Goal: Task Accomplishment & Management: Complete application form

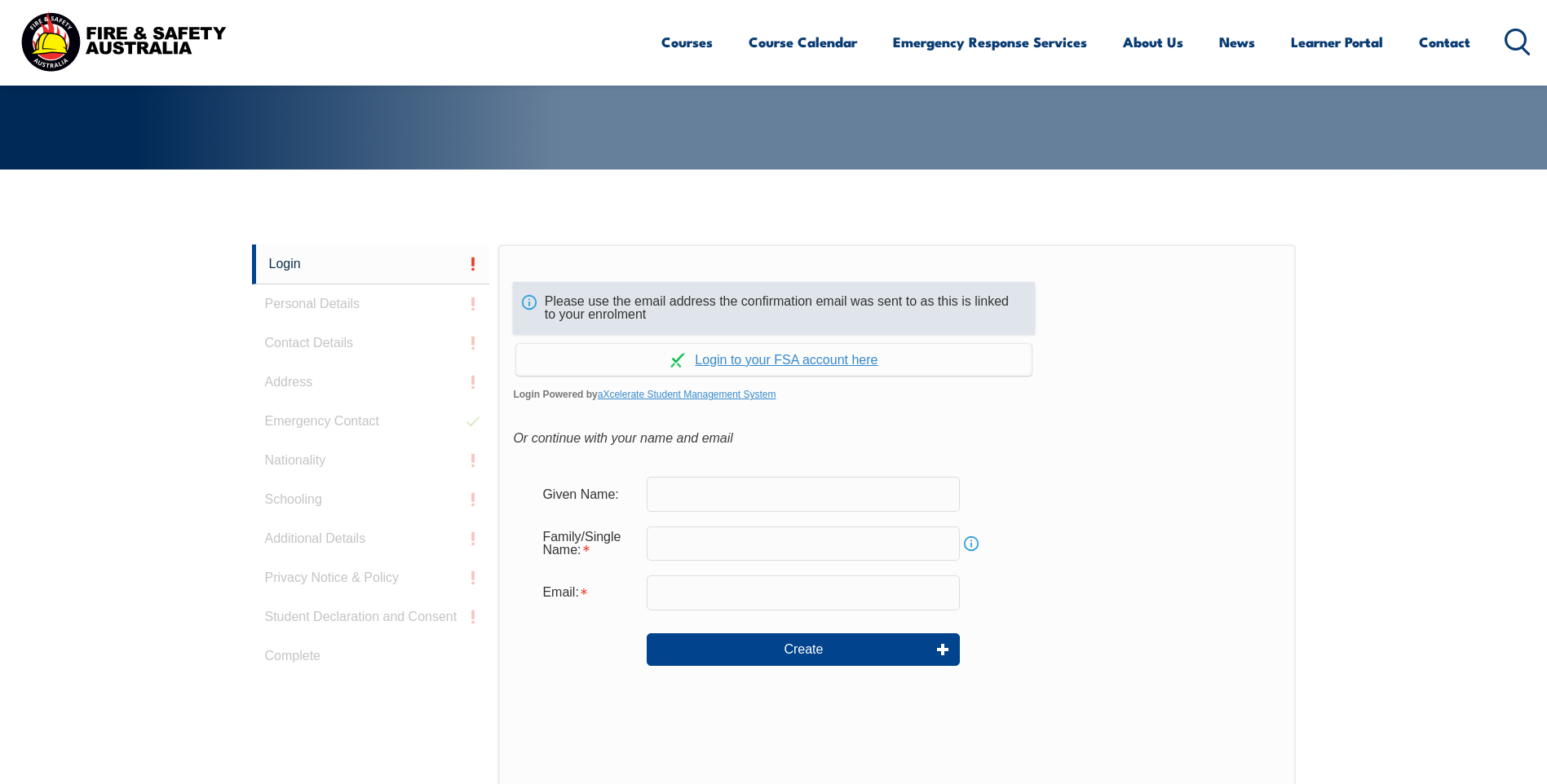
scroll to position [326, 0]
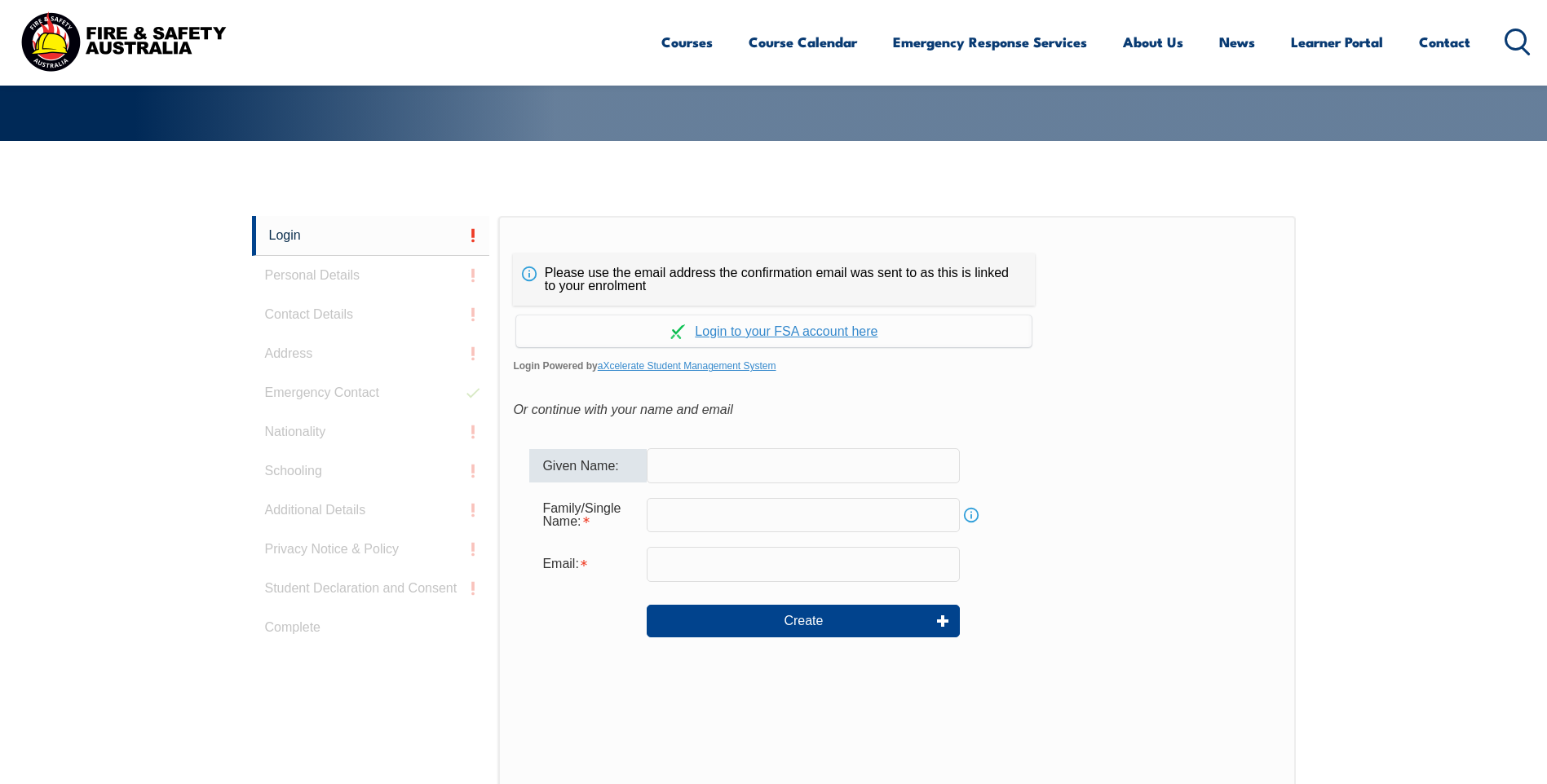
click at [720, 456] on input "text" at bounding box center [803, 465] width 313 height 35
type input "[PERSON_NAME]"
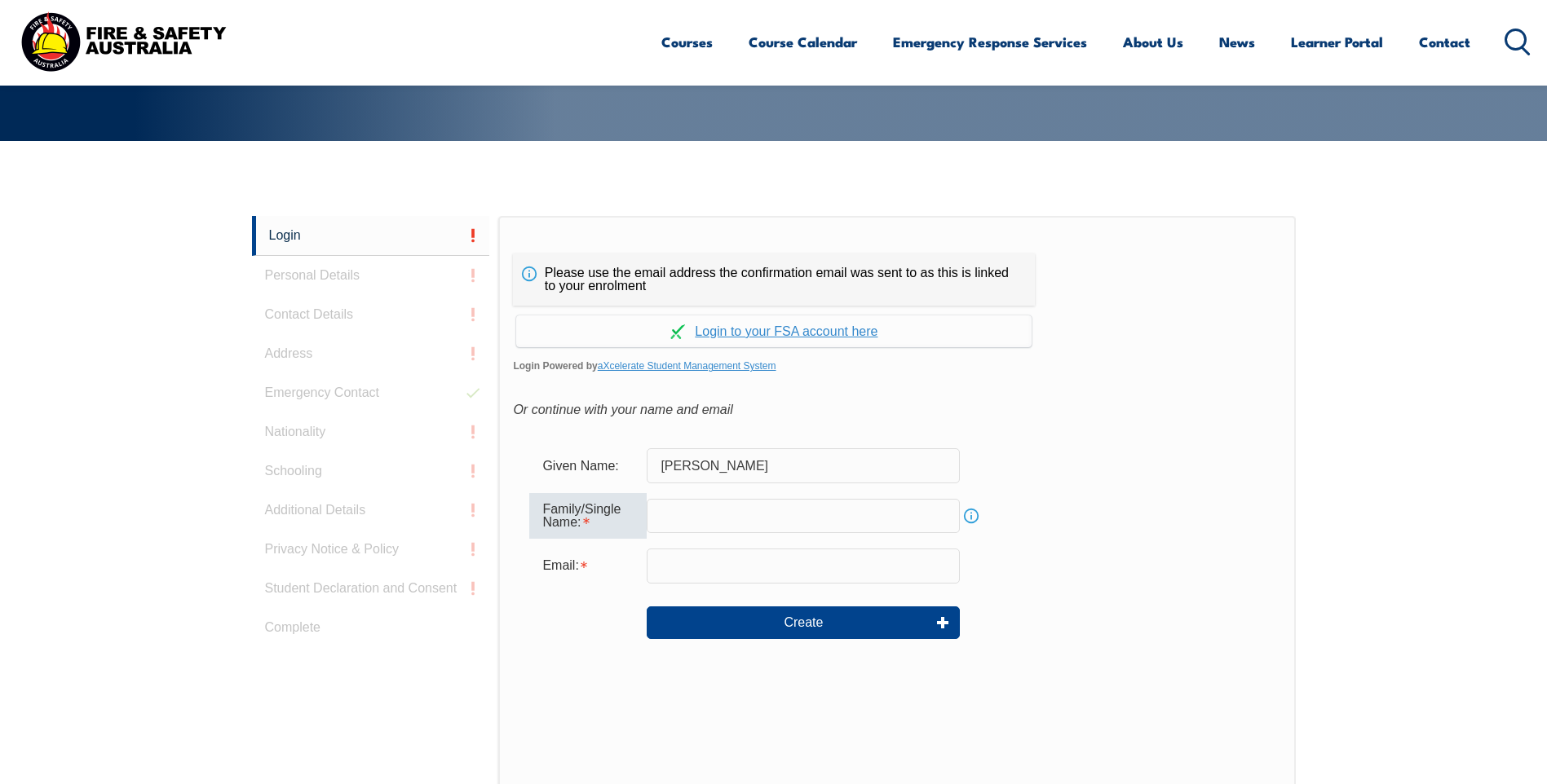
click at [696, 515] on input "text" at bounding box center [803, 516] width 313 height 35
type input "Bisley"
click at [728, 552] on input "email" at bounding box center [803, 566] width 313 height 35
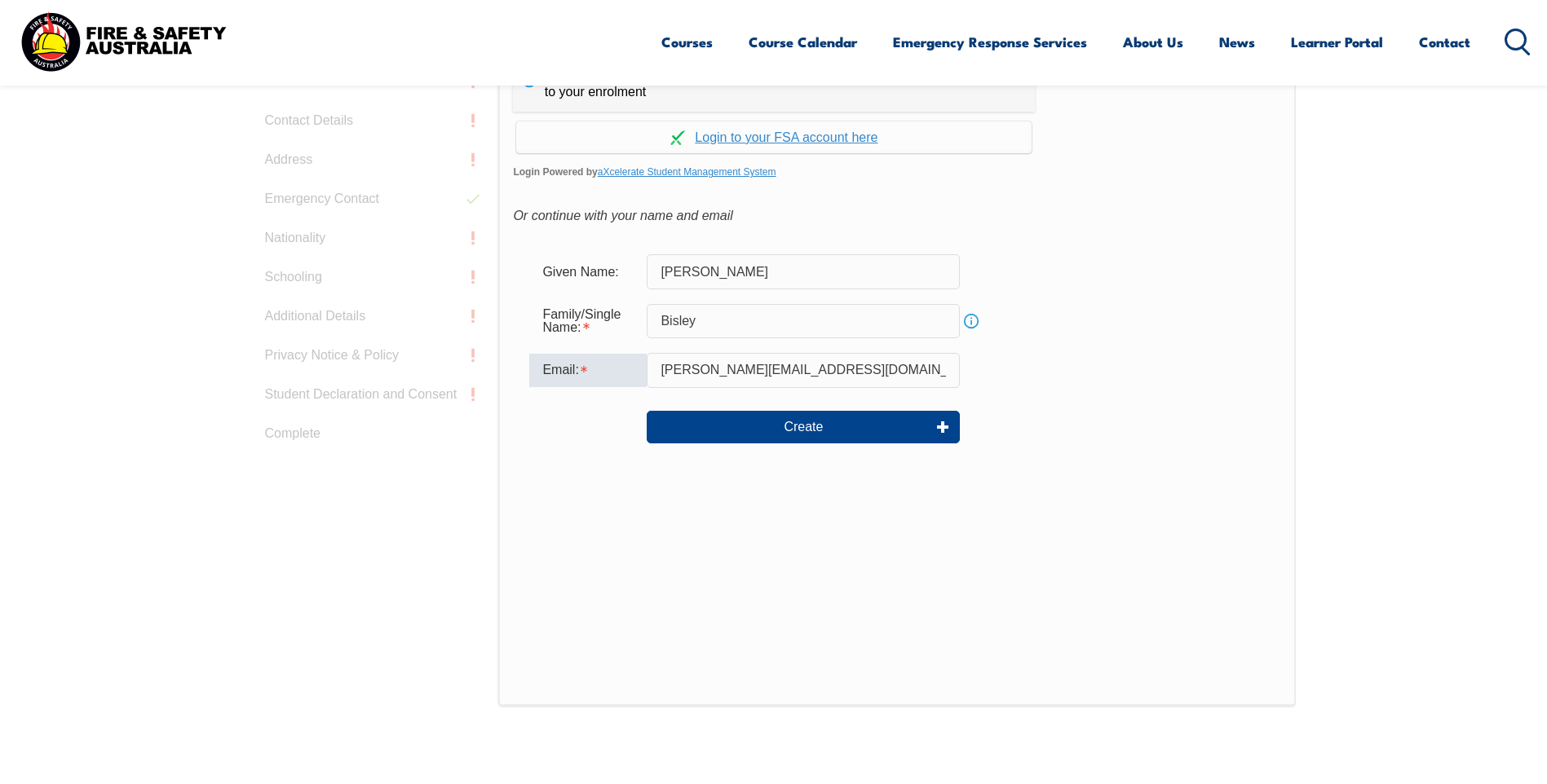
scroll to position [489, 0]
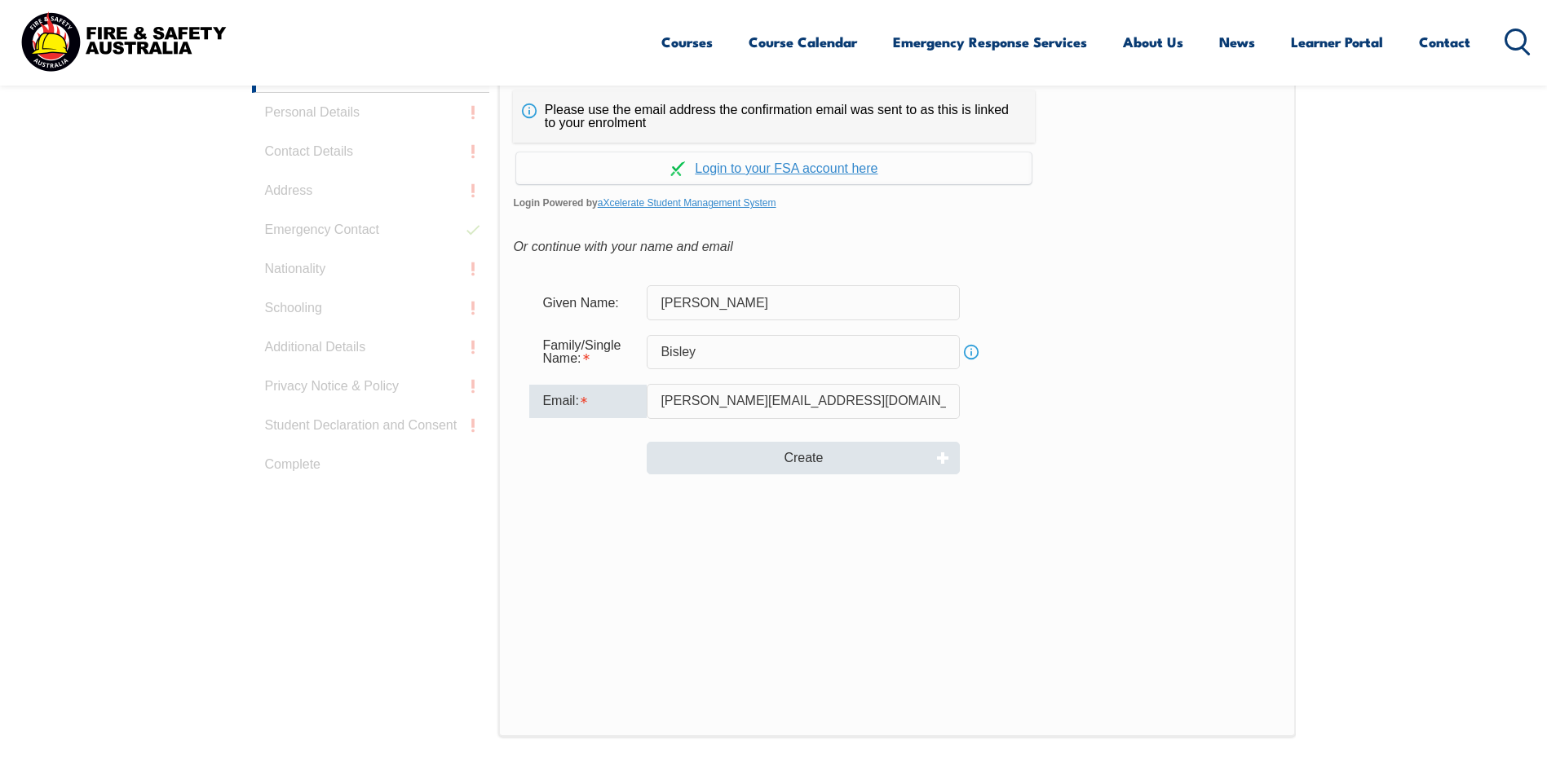
type input "[PERSON_NAME][EMAIL_ADDRESS][DOMAIN_NAME]"
click at [883, 460] on button "Create" at bounding box center [803, 458] width 313 height 33
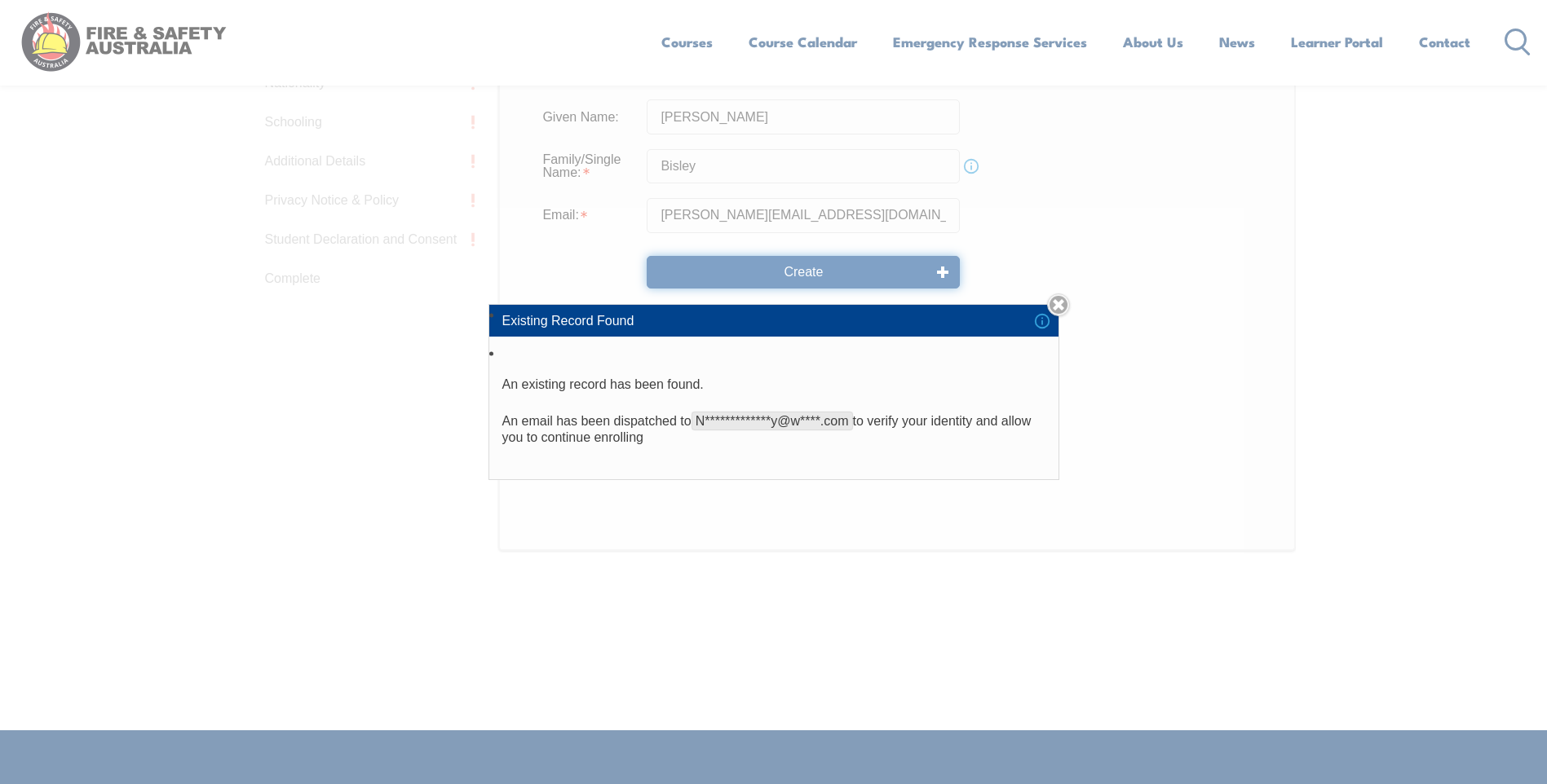
scroll to position [652, 0]
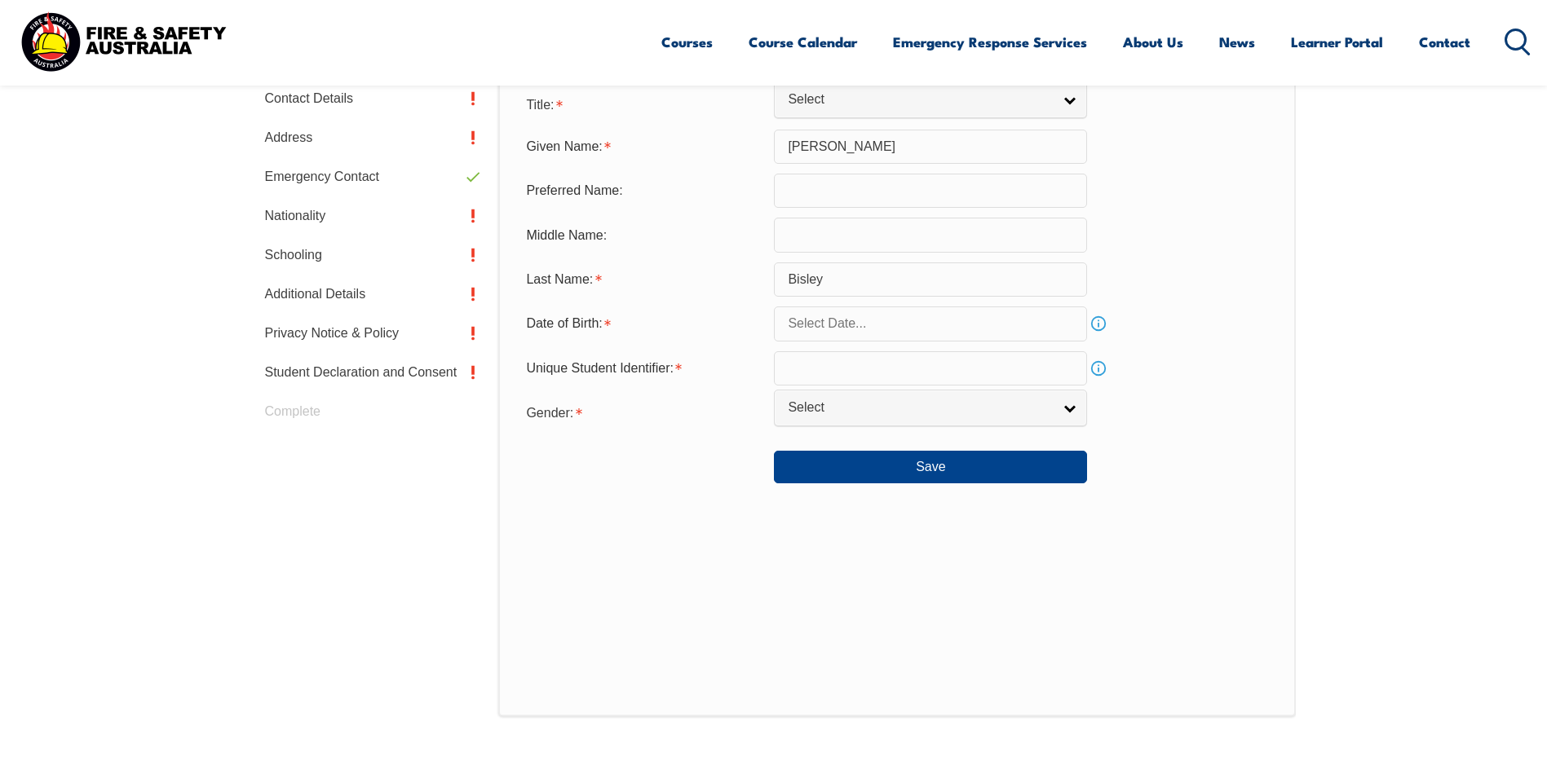
scroll to position [607, 0]
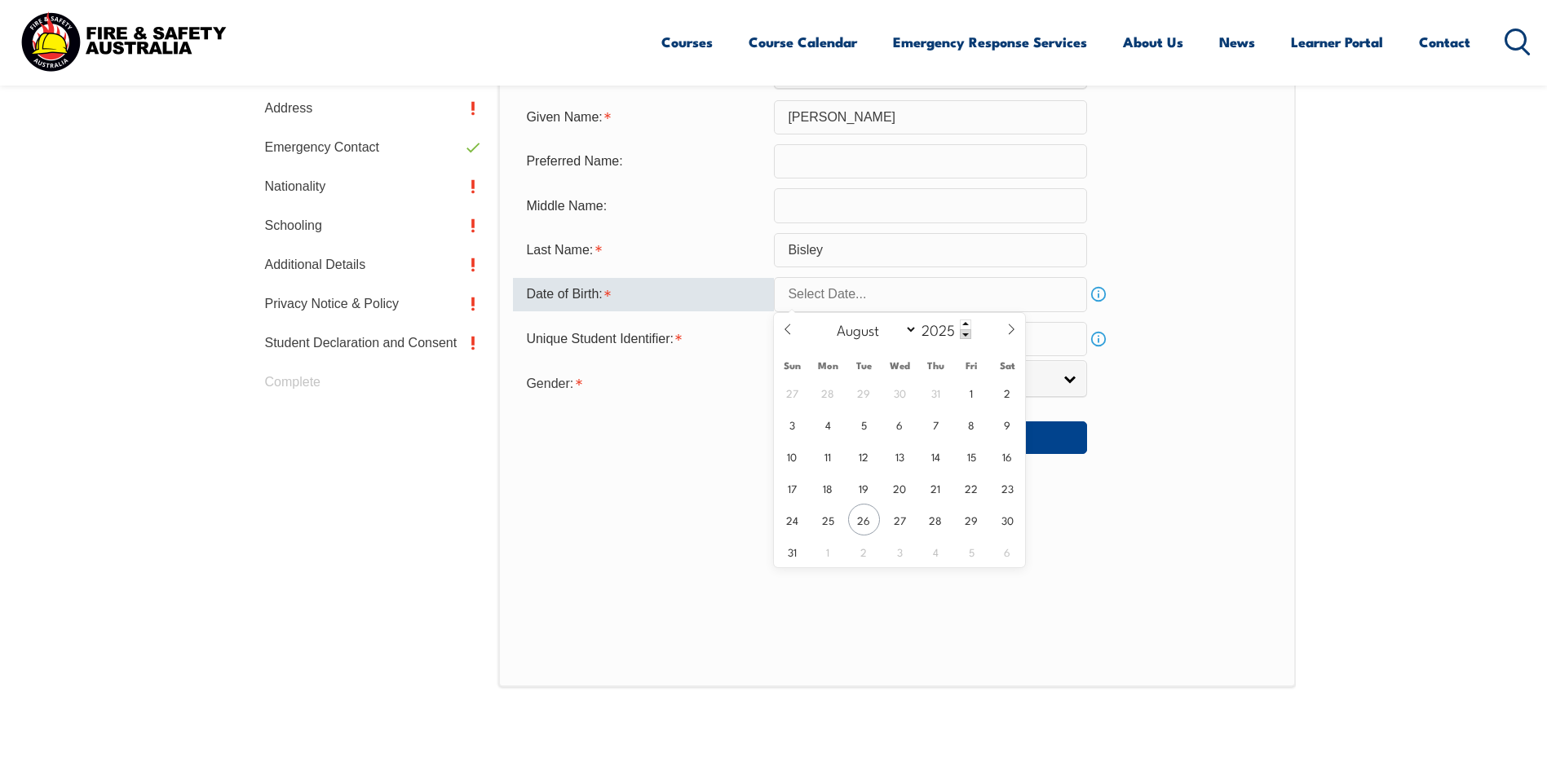
click at [1010, 300] on input "text" at bounding box center [930, 294] width 313 height 35
click at [866, 491] on span "19" at bounding box center [865, 488] width 32 height 32
type input "August 19, 2025"
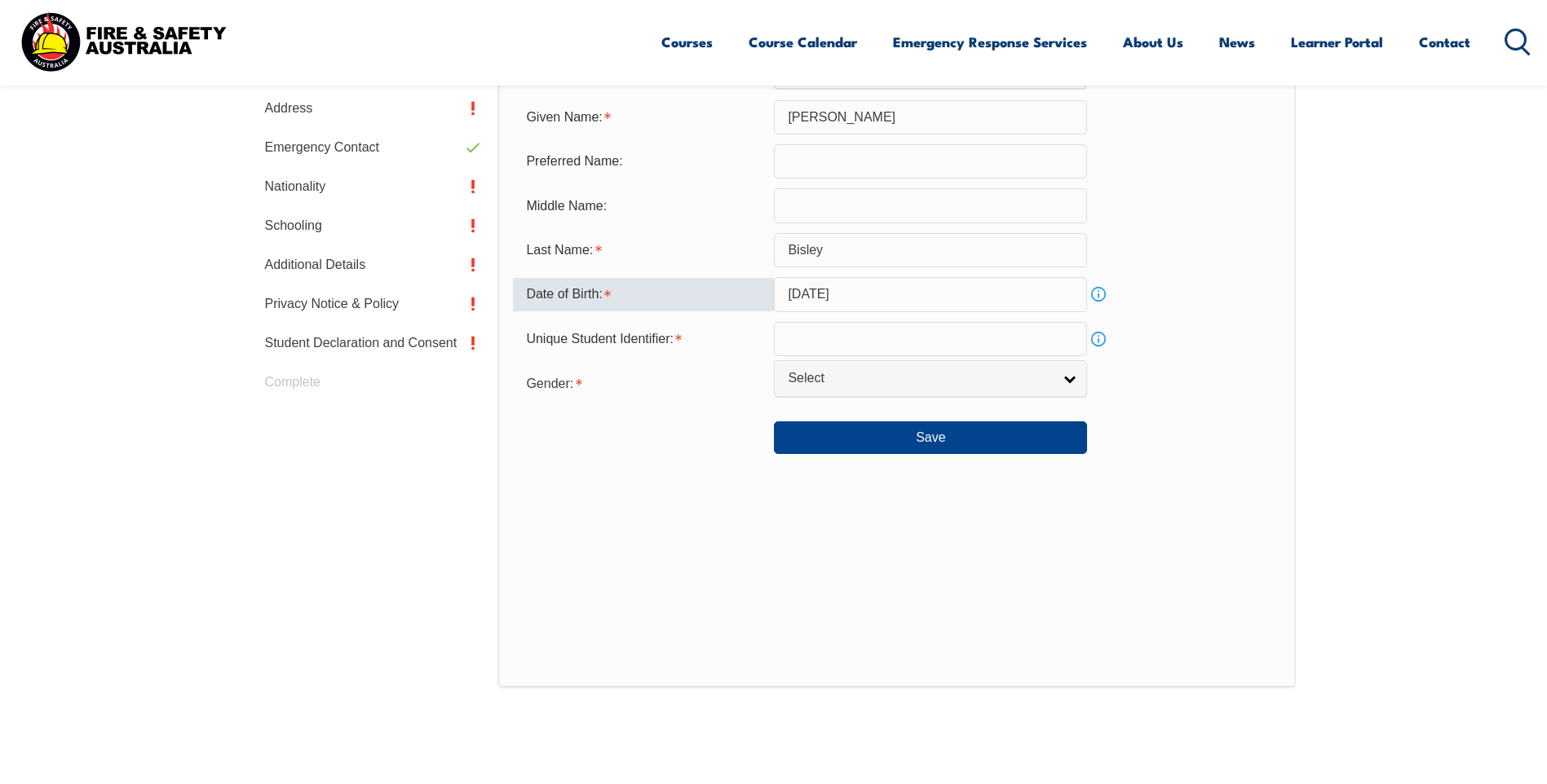
click at [890, 290] on input "August 19, 2025" at bounding box center [930, 294] width 313 height 35
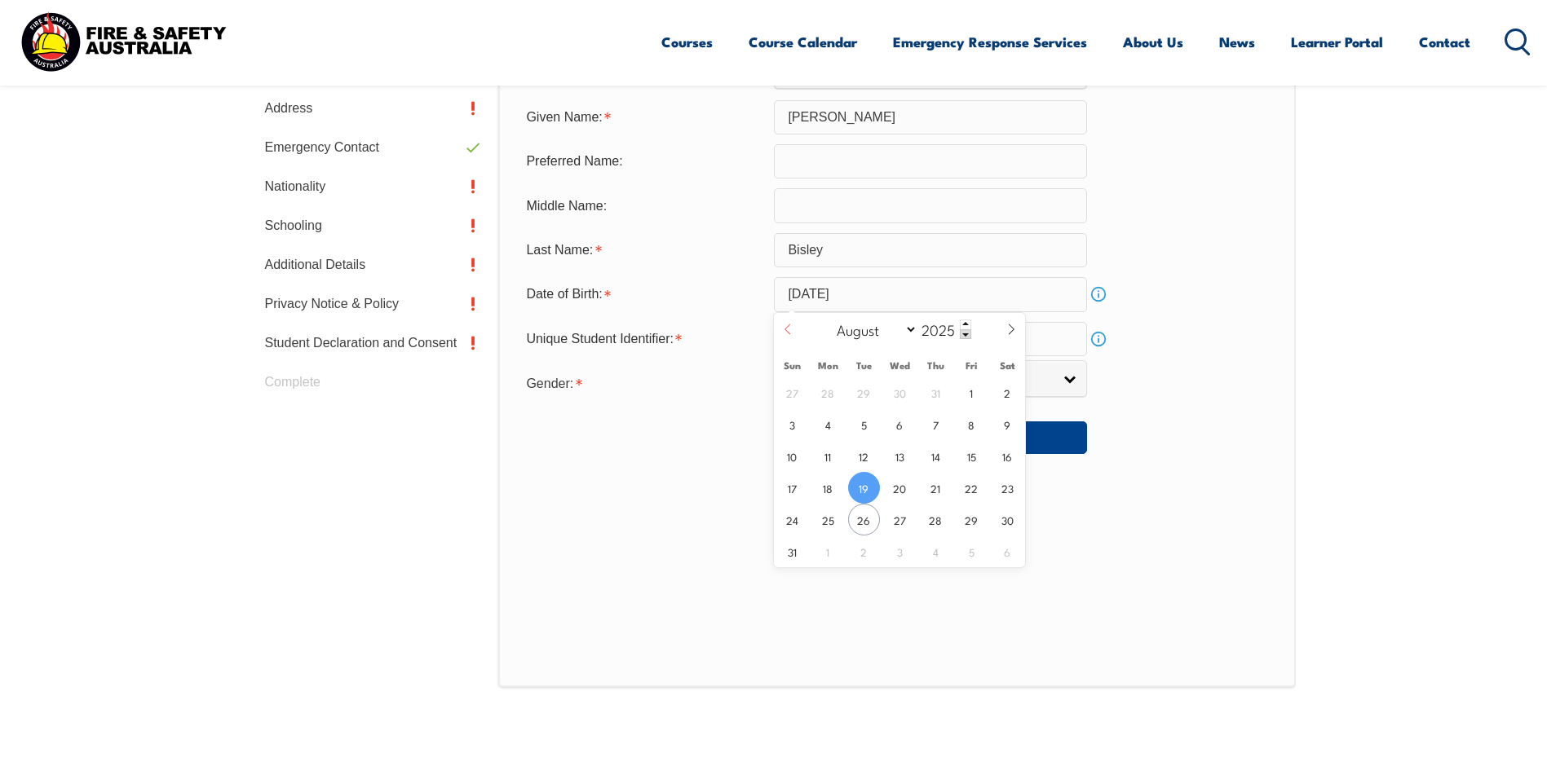
click at [791, 328] on icon at bounding box center [788, 330] width 12 height 12
click at [1013, 330] on icon at bounding box center [1011, 330] width 12 height 12
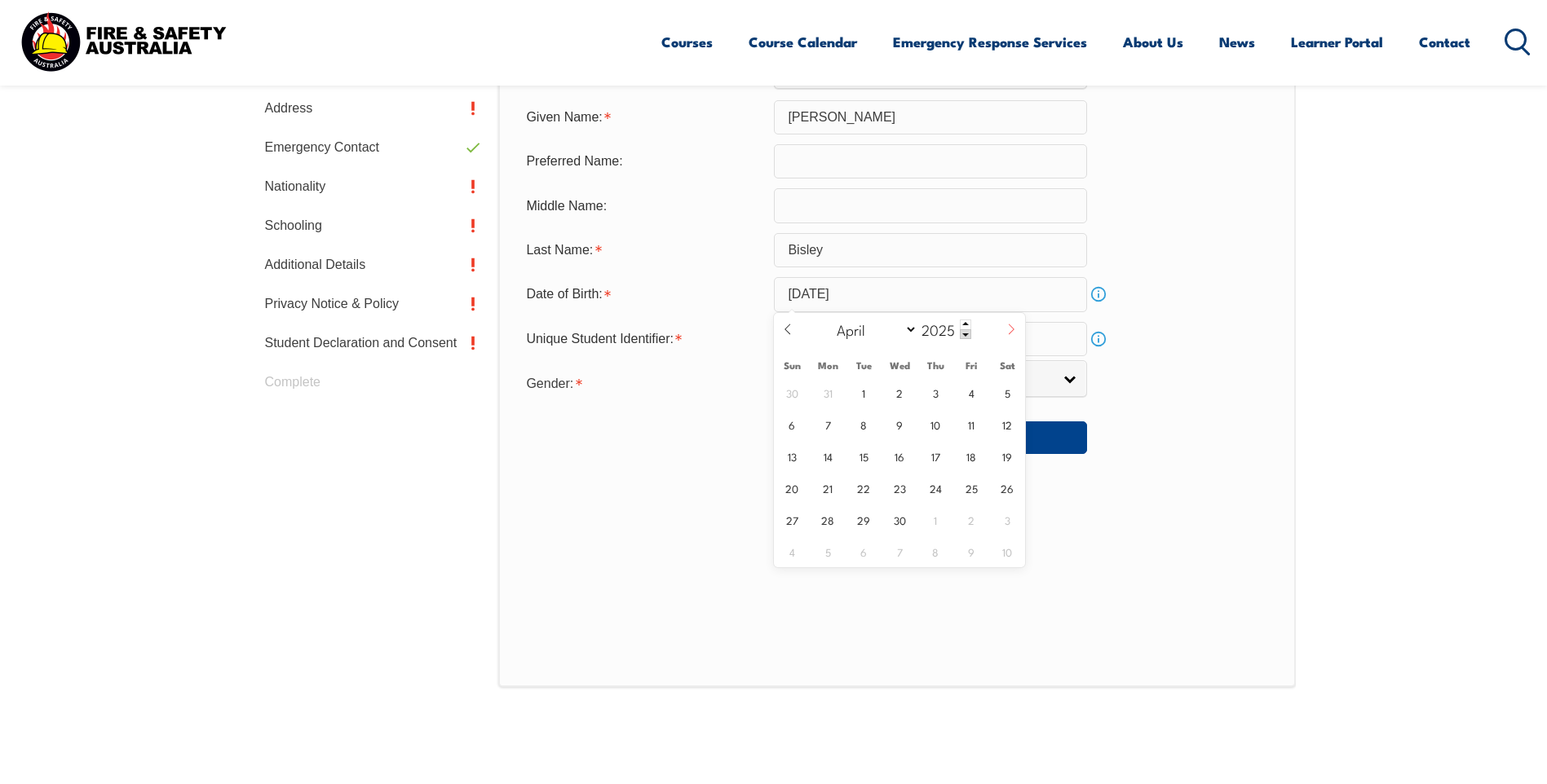
select select "4"
click at [966, 335] on span at bounding box center [966, 335] width 12 height 10
click at [965, 335] on span at bounding box center [966, 335] width 12 height 10
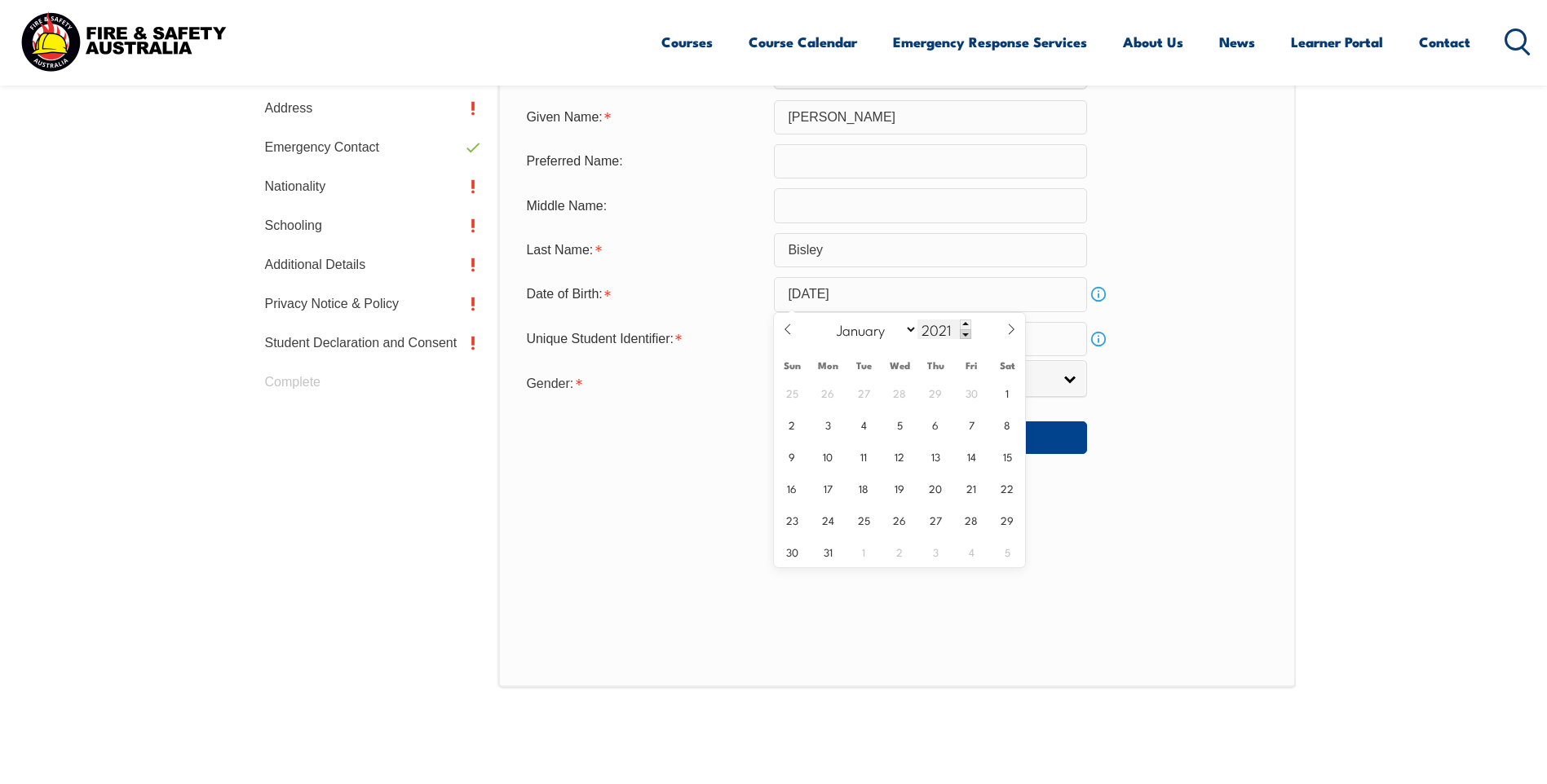
click at [965, 335] on span at bounding box center [966, 335] width 12 height 10
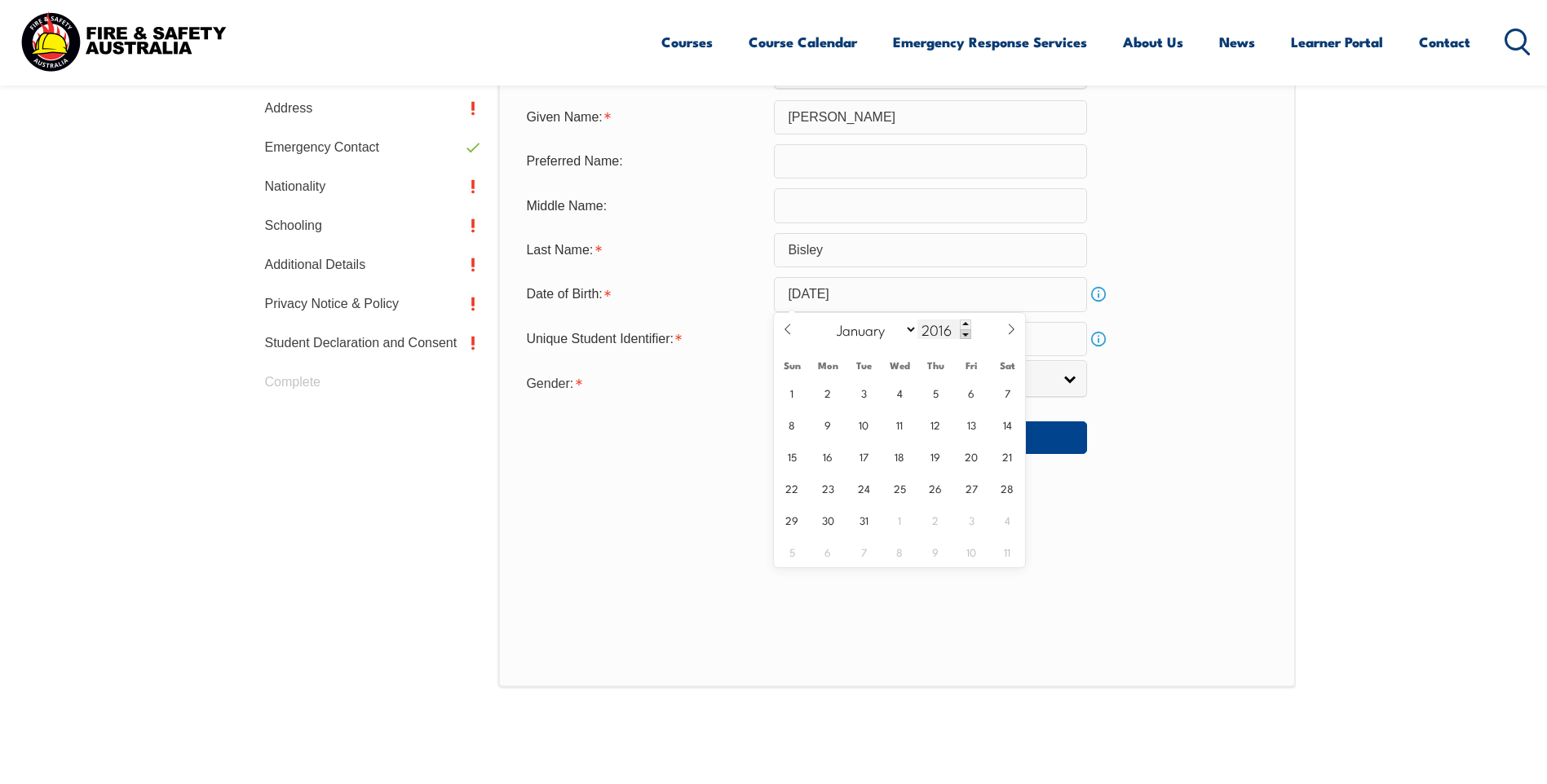
click at [965, 335] on span at bounding box center [966, 335] width 12 height 10
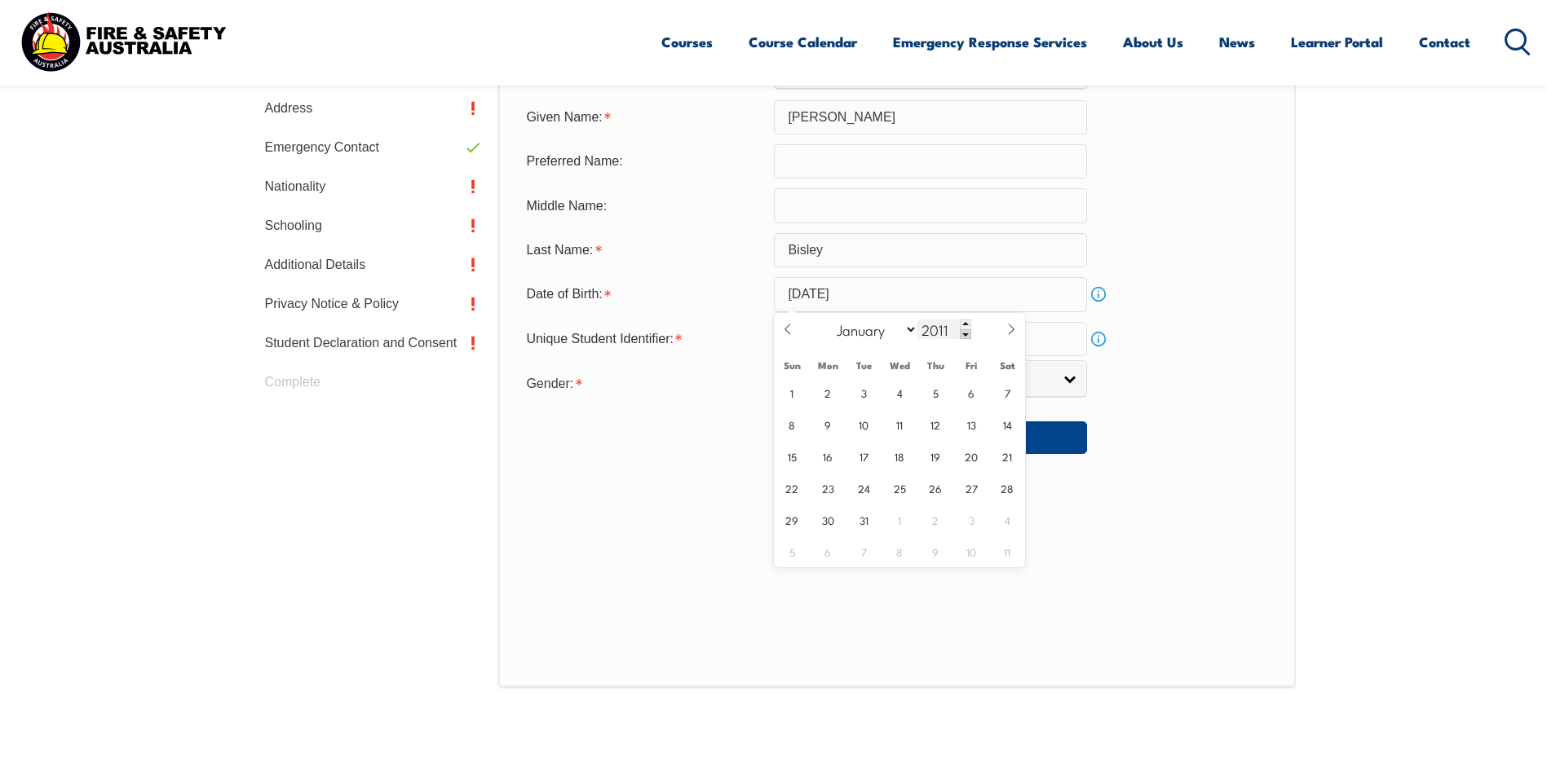
click at [965, 335] on span at bounding box center [966, 335] width 12 height 10
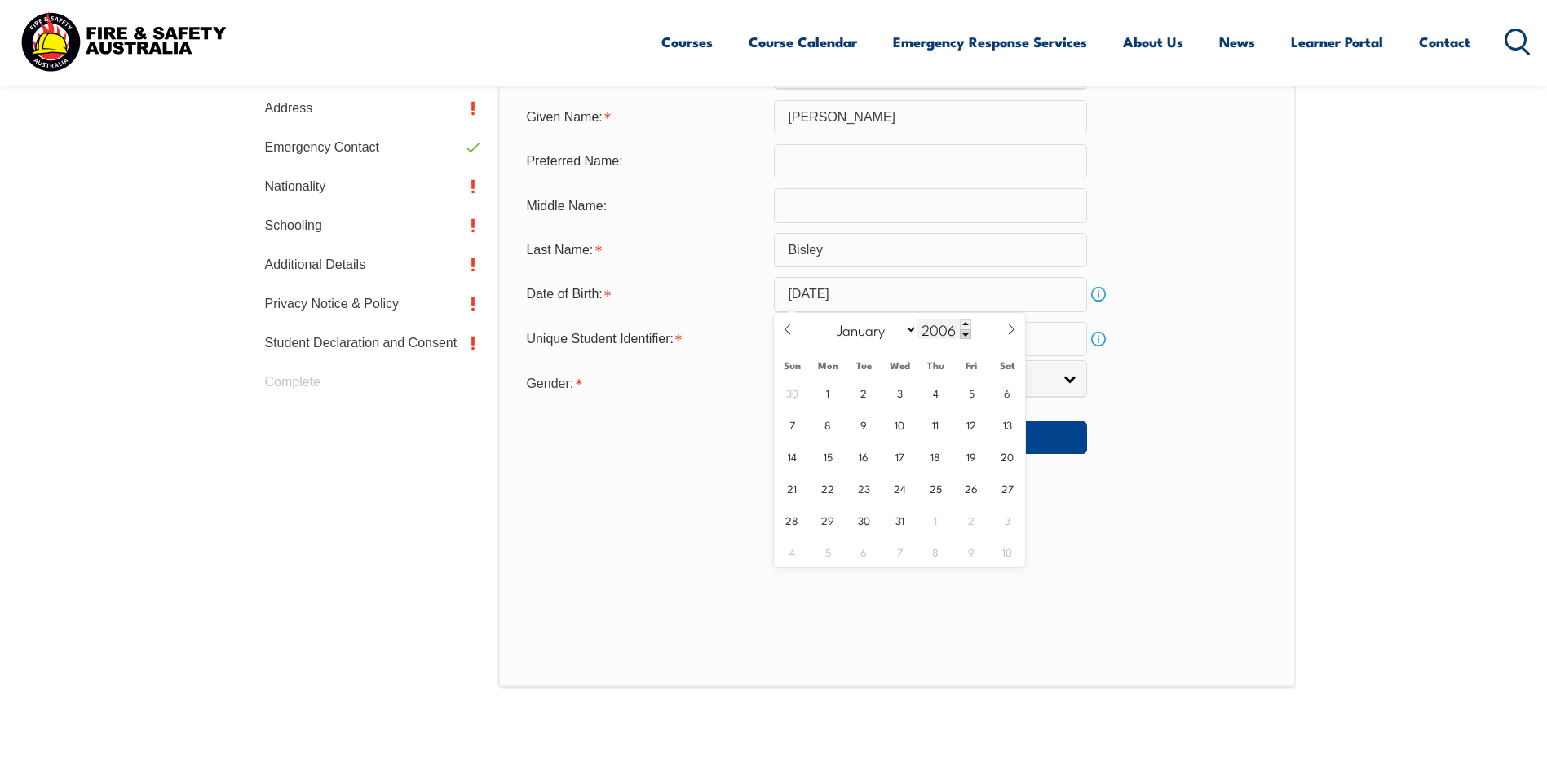
click at [965, 335] on span at bounding box center [966, 335] width 12 height 10
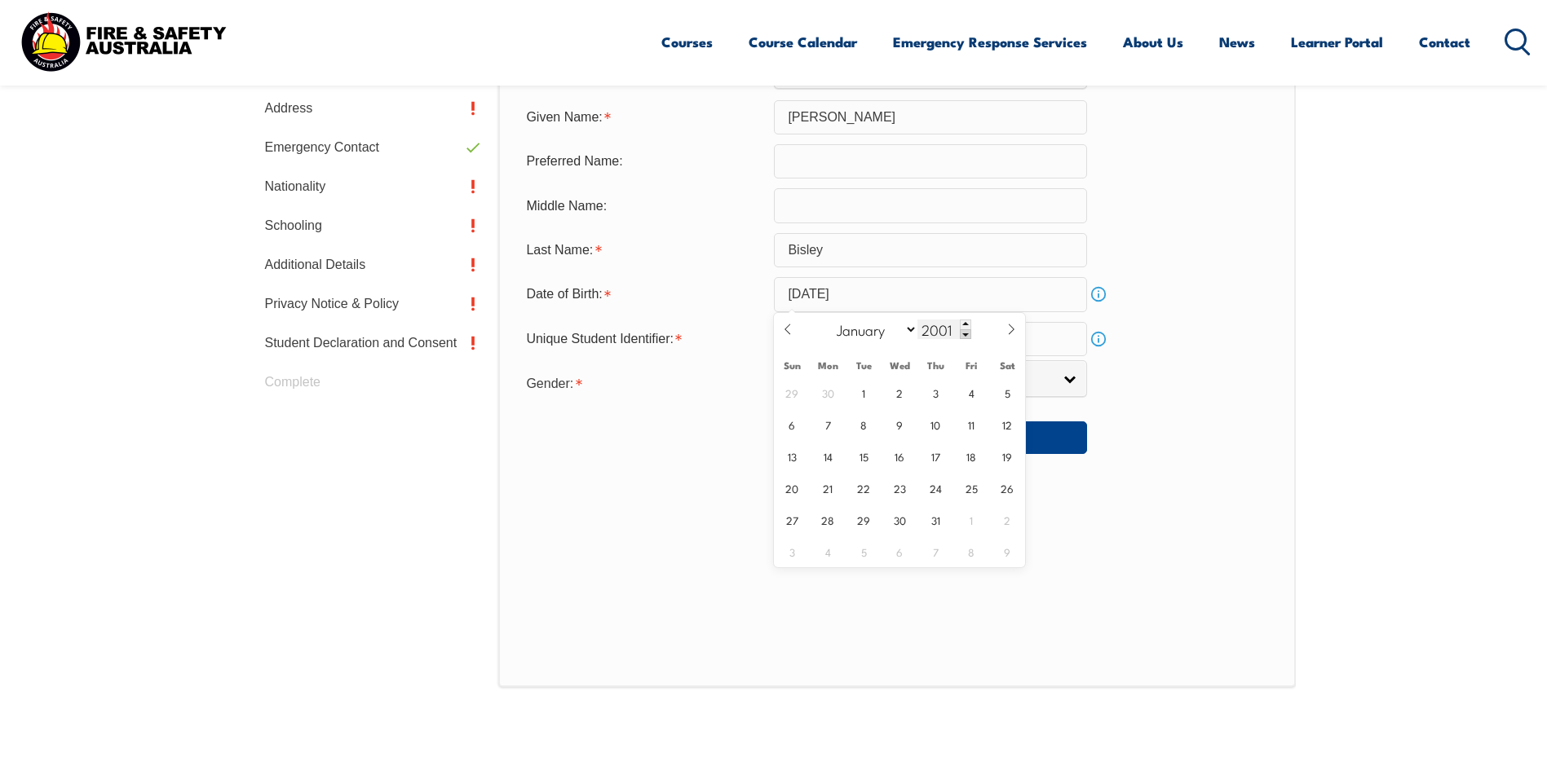
click at [965, 335] on span at bounding box center [966, 335] width 12 height 10
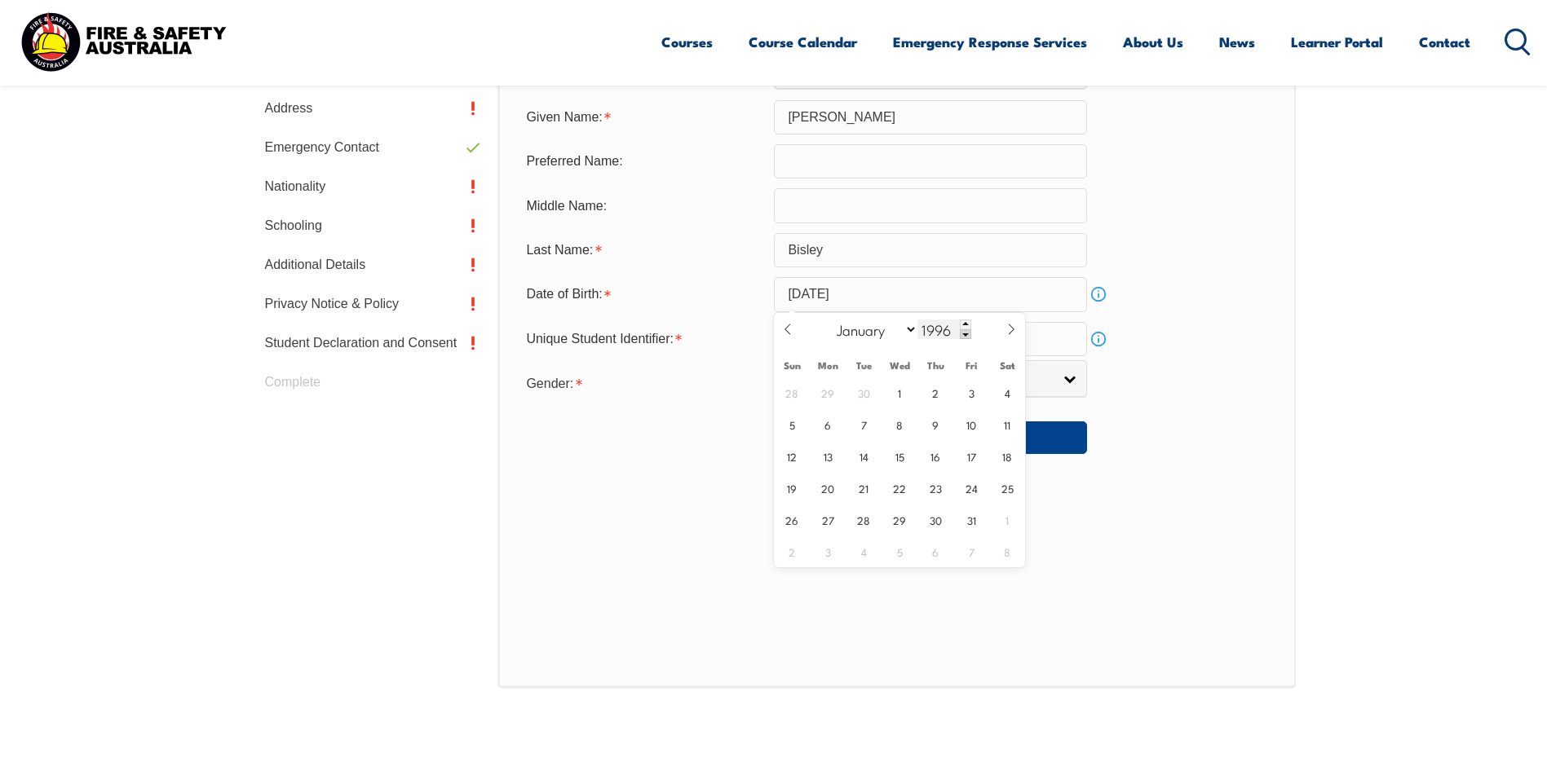
click at [965, 335] on span at bounding box center [966, 335] width 12 height 10
click at [908, 326] on select "January February March April May June July August September October November De…" at bounding box center [873, 329] width 89 height 21
click at [963, 336] on span at bounding box center [966, 335] width 12 height 10
click at [962, 336] on span at bounding box center [966, 335] width 12 height 10
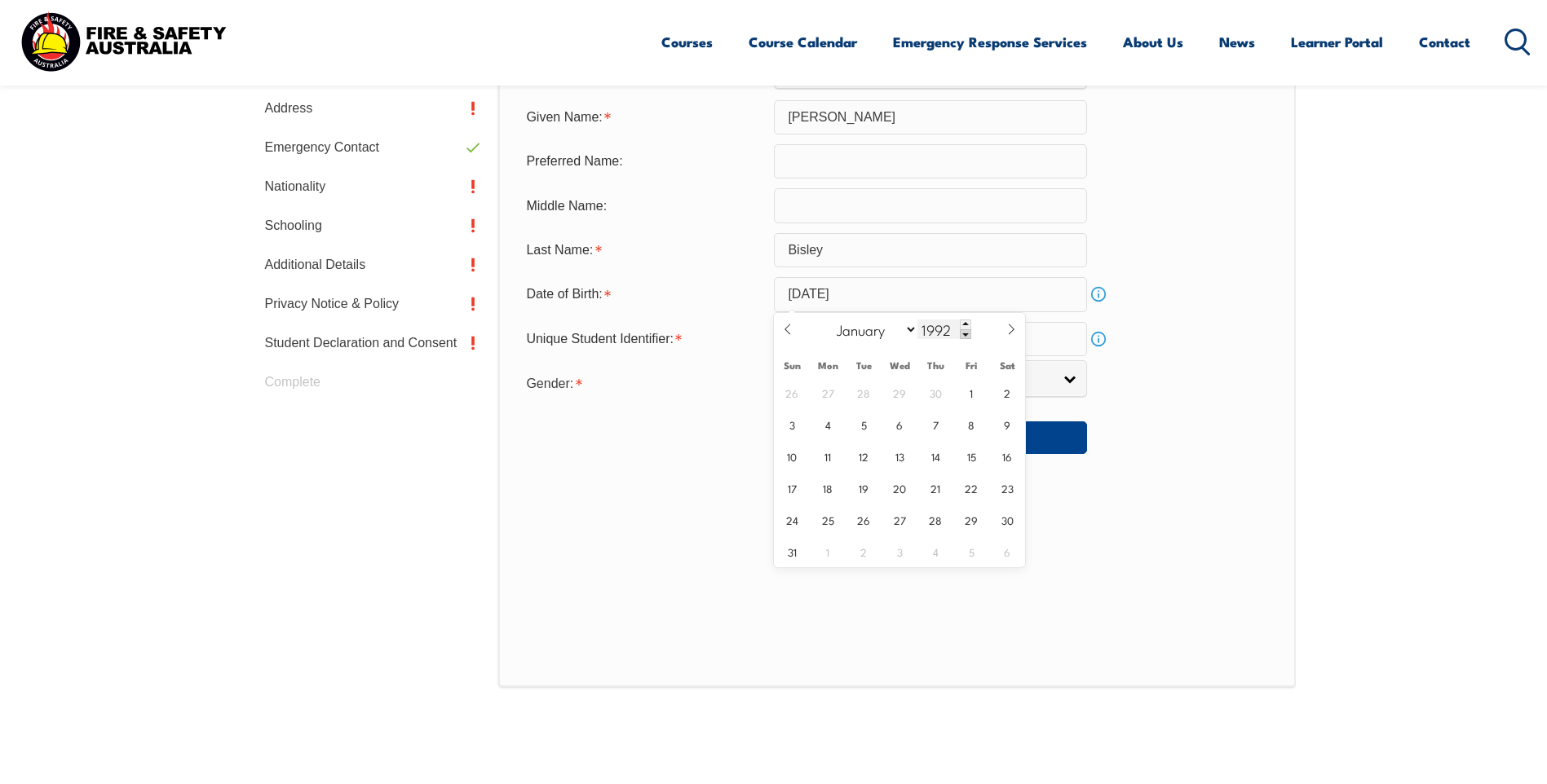
click at [962, 337] on span at bounding box center [966, 335] width 12 height 10
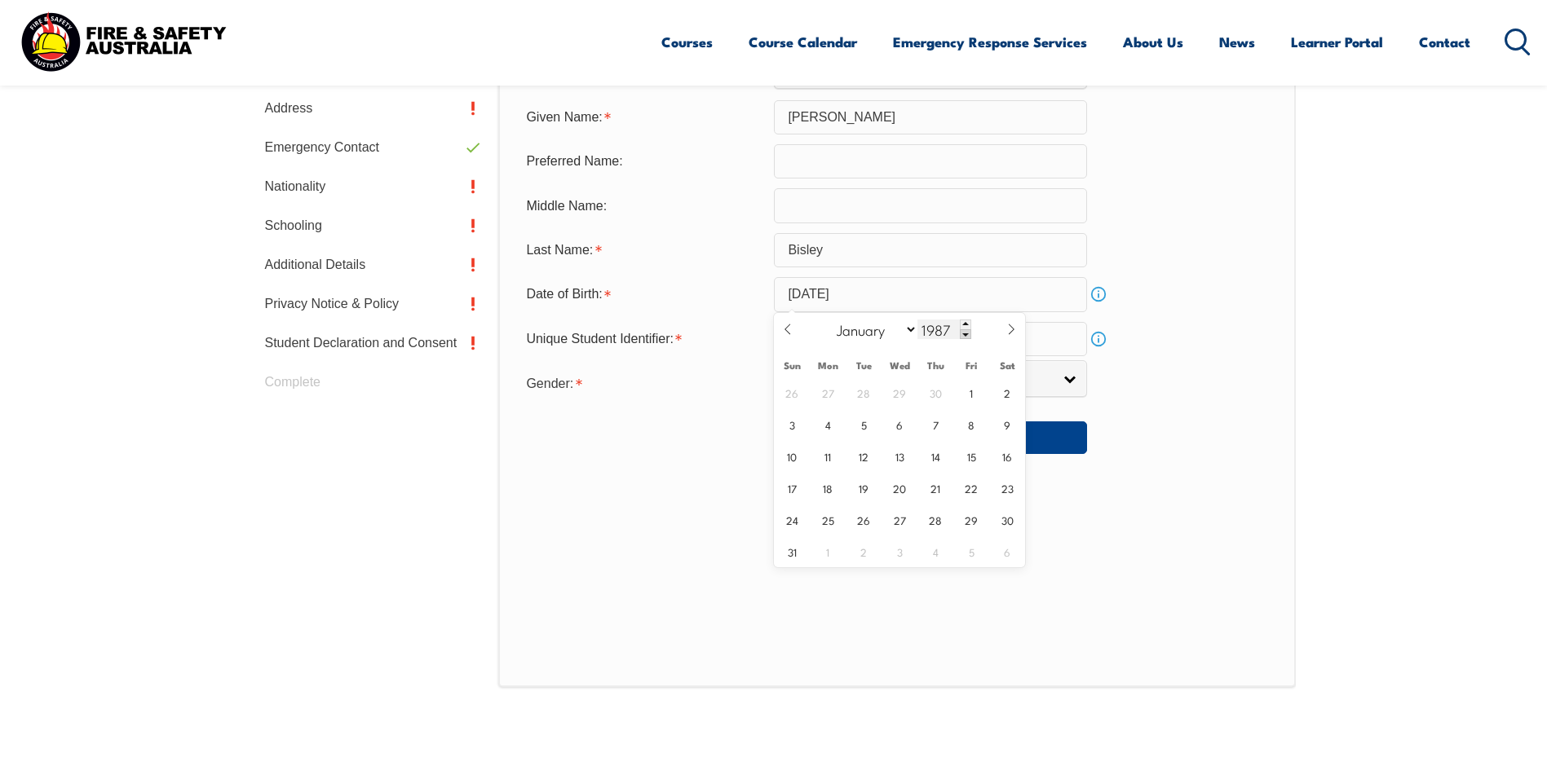
click at [962, 337] on span at bounding box center [966, 335] width 12 height 10
click at [961, 337] on span at bounding box center [966, 335] width 12 height 10
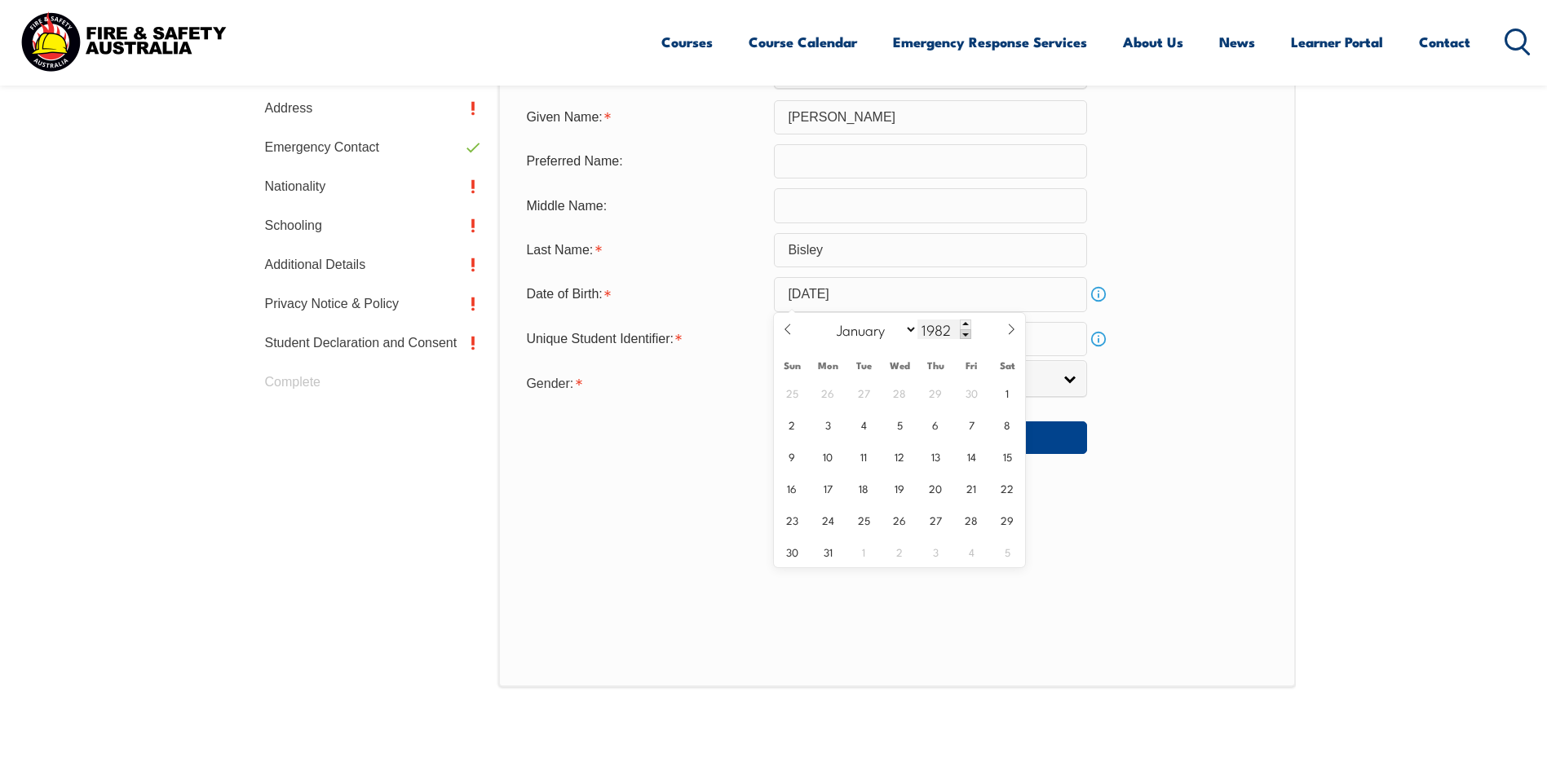
click at [961, 337] on span at bounding box center [966, 335] width 12 height 10
click at [961, 338] on span at bounding box center [966, 335] width 12 height 10
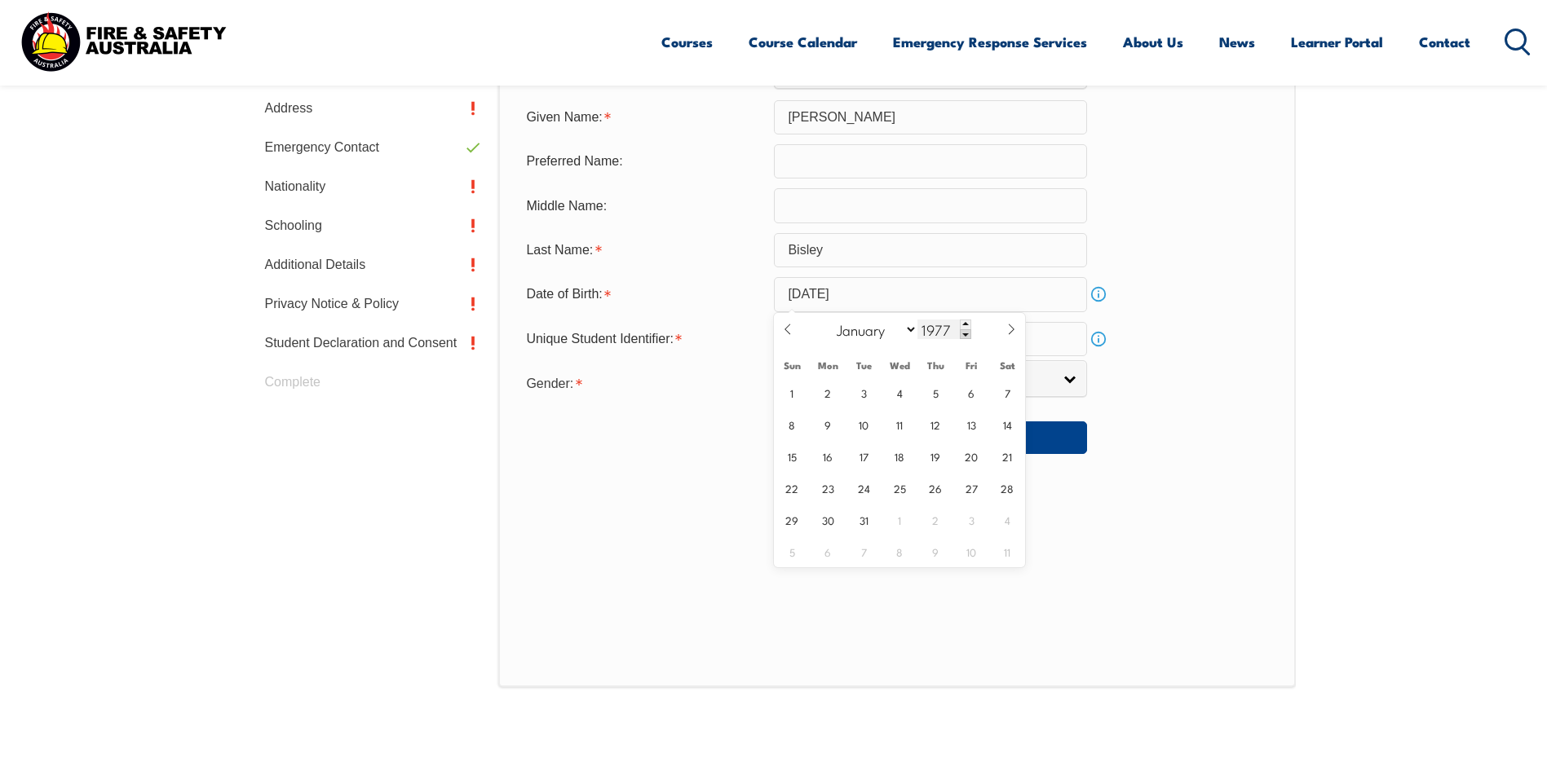
click at [961, 338] on span at bounding box center [966, 335] width 12 height 10
click at [961, 339] on div "January February March April May June July August September October November De…" at bounding box center [899, 330] width 188 height 34
click at [962, 339] on div "January February March April May June July August September October November De…" at bounding box center [899, 330] width 188 height 34
click at [964, 336] on span at bounding box center [966, 335] width 12 height 10
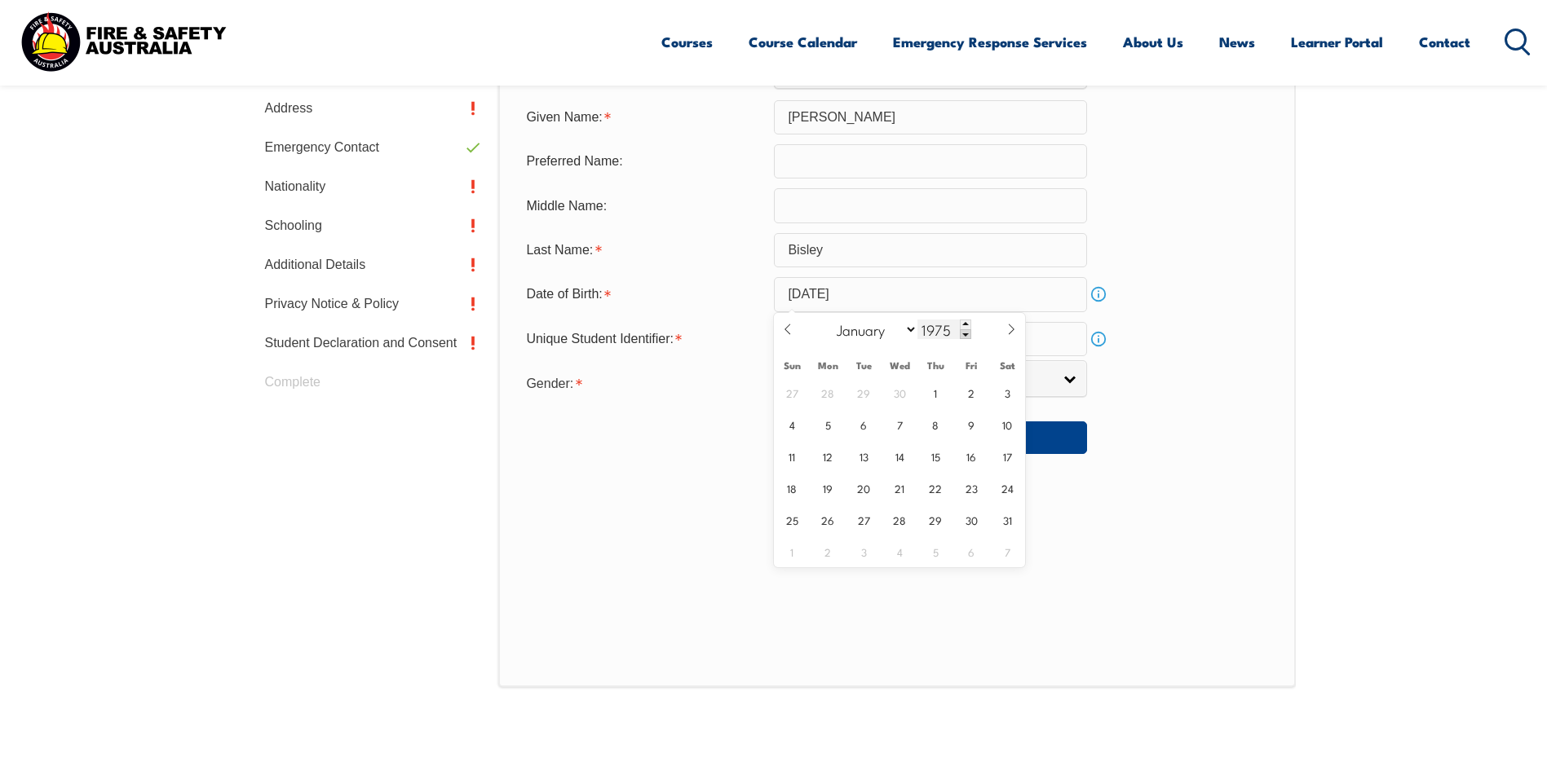
click at [964, 336] on span at bounding box center [966, 335] width 12 height 10
click at [964, 337] on span at bounding box center [966, 335] width 12 height 10
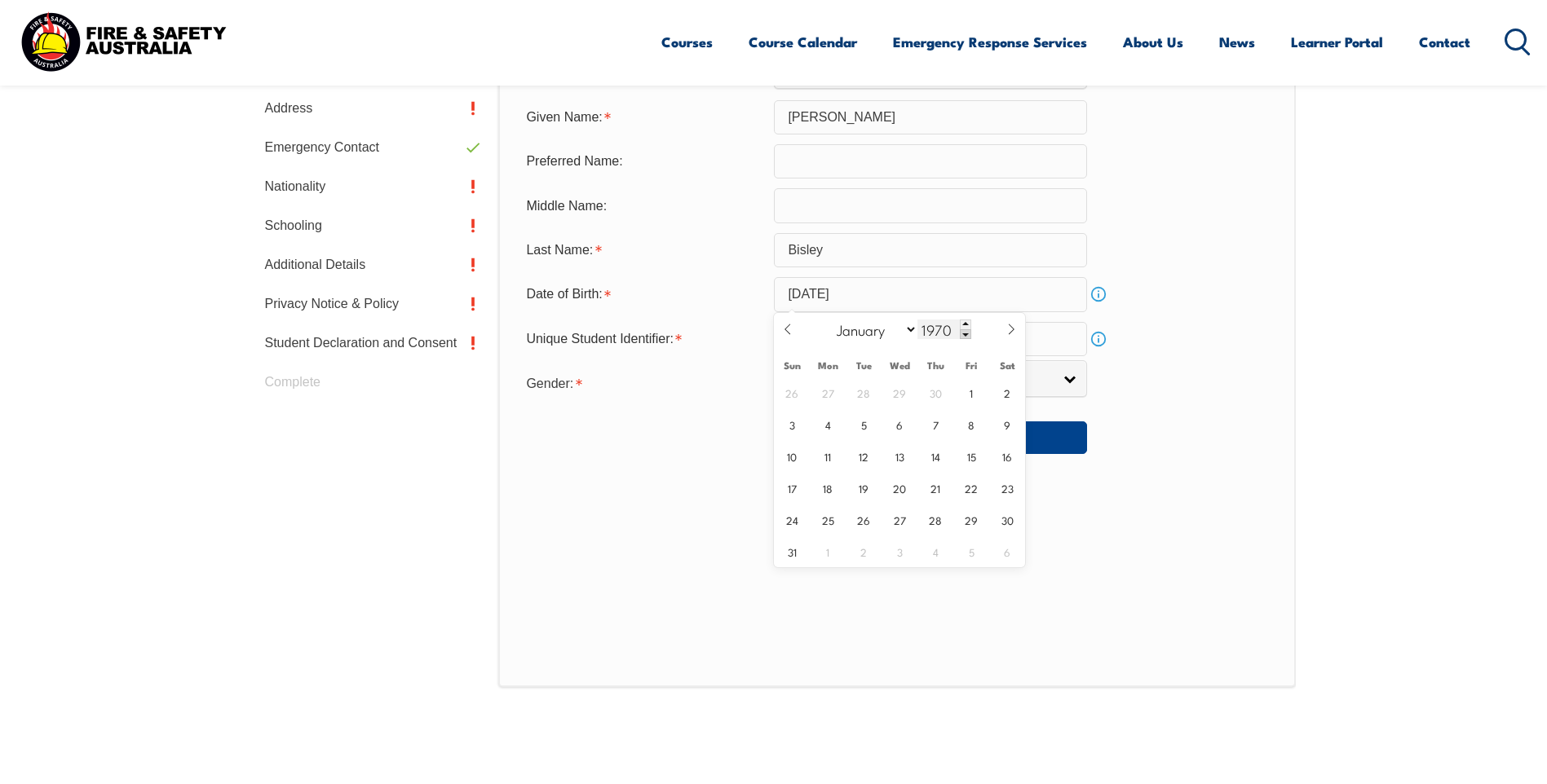
click at [964, 336] on span at bounding box center [966, 335] width 12 height 10
click at [963, 336] on span at bounding box center [966, 335] width 12 height 10
type input "1967"
click at [689, 403] on form "Title: Mr Mrs Ms Miss Other Select Given Name: Nicholas Preferred Name: Middle …" at bounding box center [897, 256] width 768 height 397
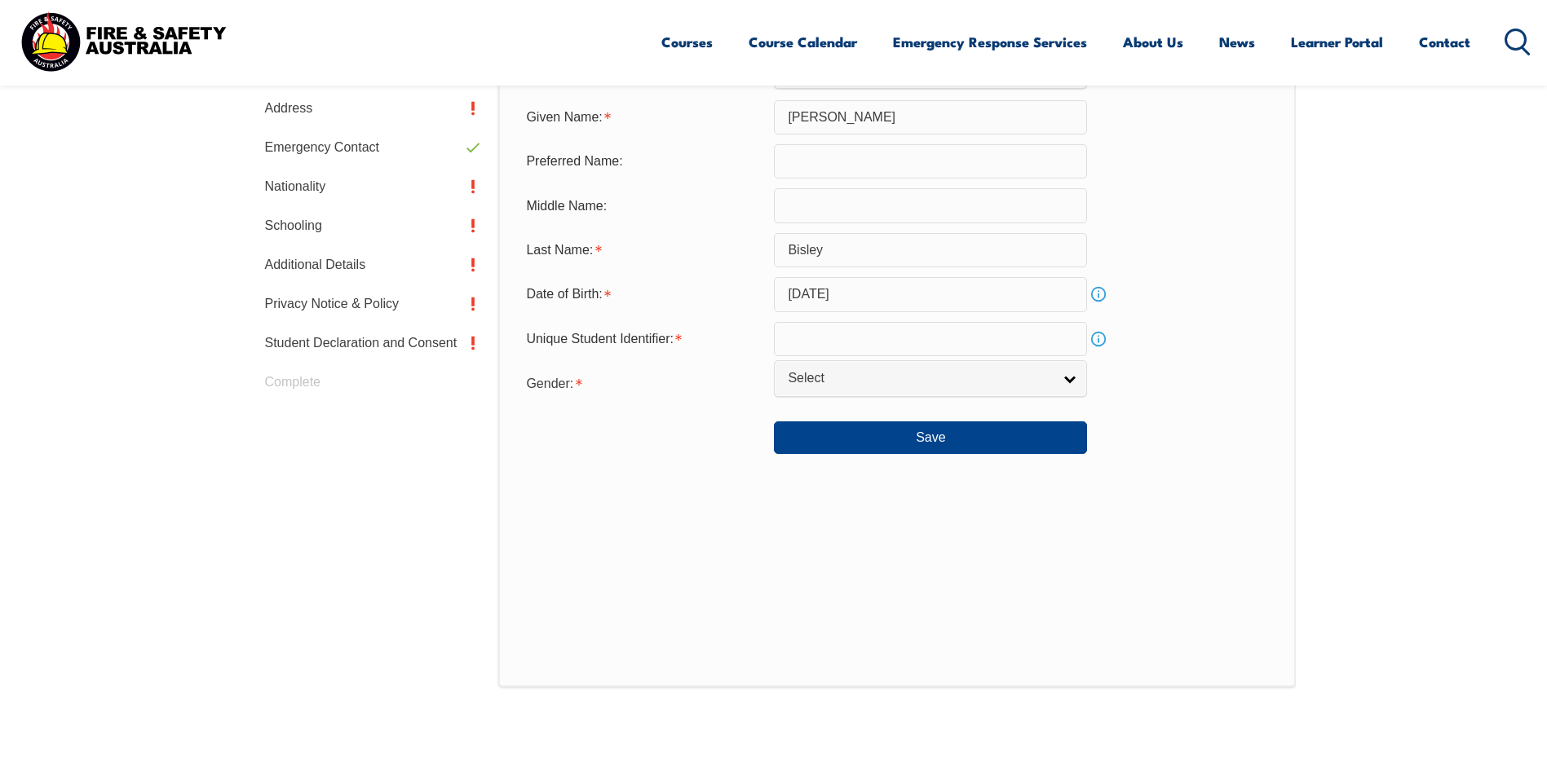
click at [892, 294] on input "August 19, 2025" at bounding box center [930, 294] width 313 height 35
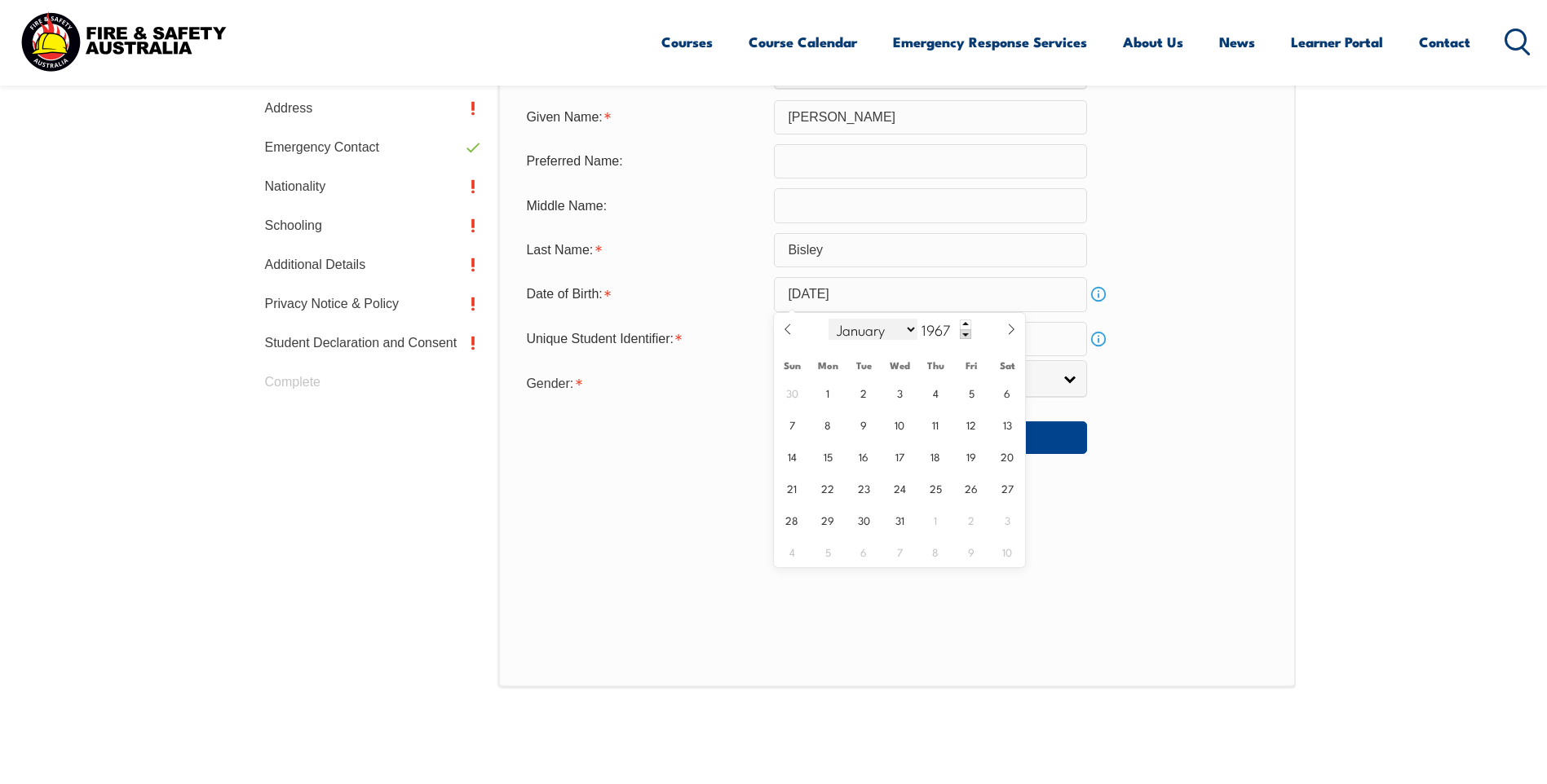
click at [860, 332] on select "January February March April May June July August September October November De…" at bounding box center [873, 329] width 89 height 21
click at [897, 295] on input "August 19, 2025" at bounding box center [930, 294] width 313 height 35
click at [903, 296] on input "August 19, 2025" at bounding box center [930, 294] width 313 height 35
click at [897, 293] on input "August 19, 2025" at bounding box center [930, 294] width 313 height 35
type input "2025"
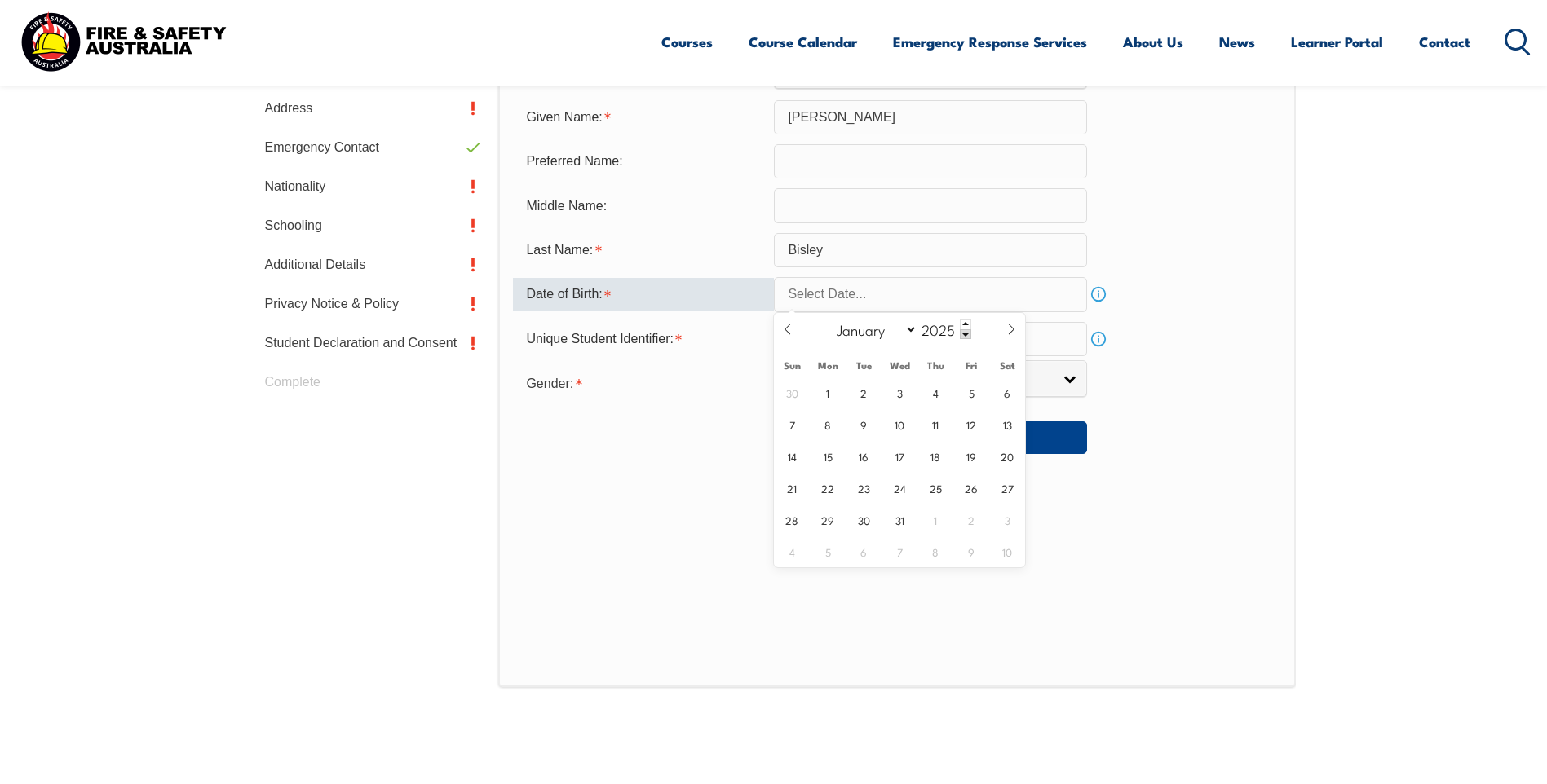
select select "7"
click at [865, 491] on span "19" at bounding box center [865, 488] width 32 height 32
type input "August 19, 2025"
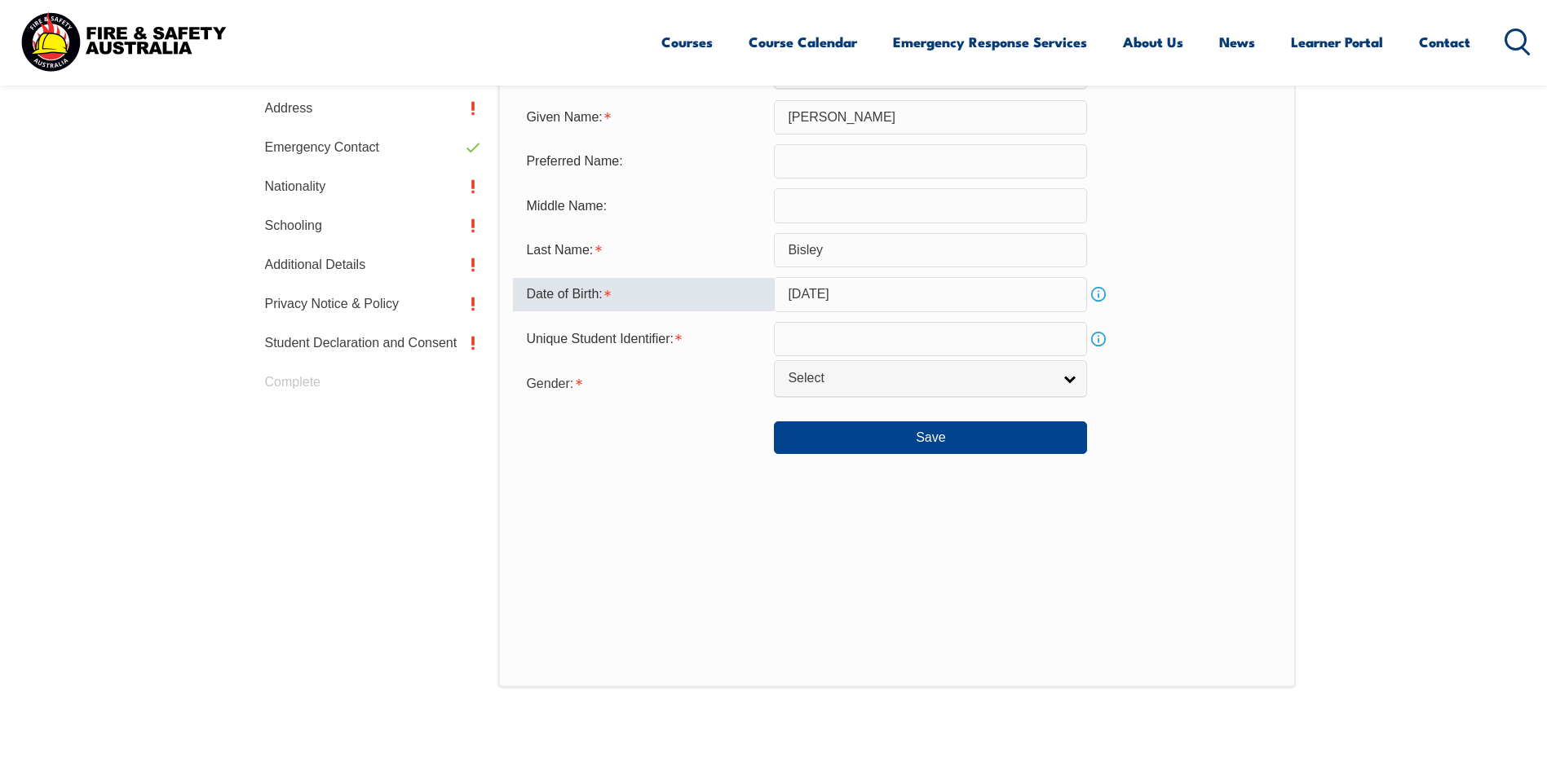
click at [903, 294] on input "August 19, 2025" at bounding box center [930, 294] width 313 height 35
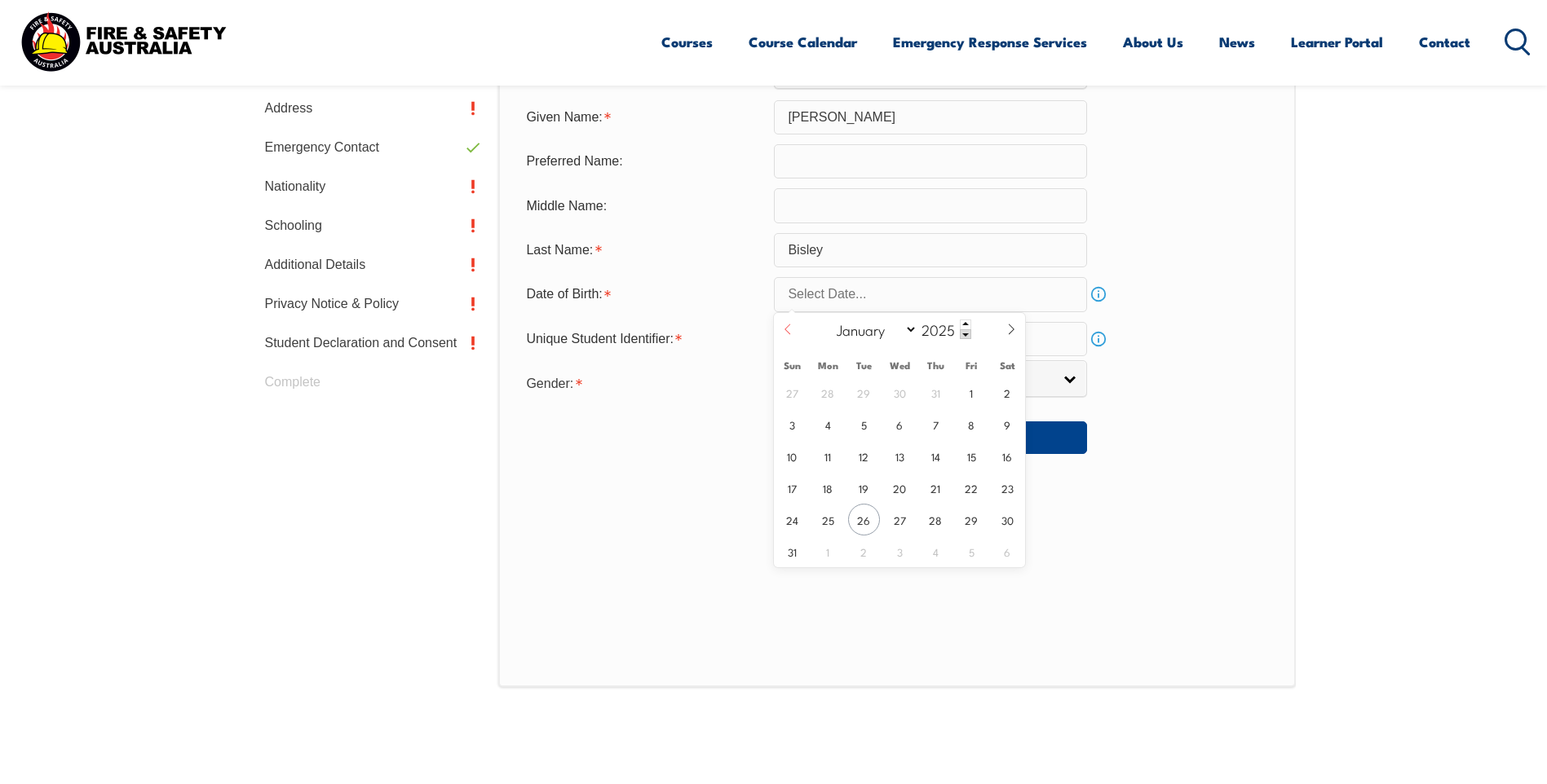
click at [786, 326] on icon at bounding box center [788, 330] width 12 height 12
click at [855, 330] on select "January February March April May June July August September October November De…" at bounding box center [873, 329] width 89 height 21
click at [829, 319] on select "January February March April May June July August September October November De…" at bounding box center [873, 329] width 89 height 21
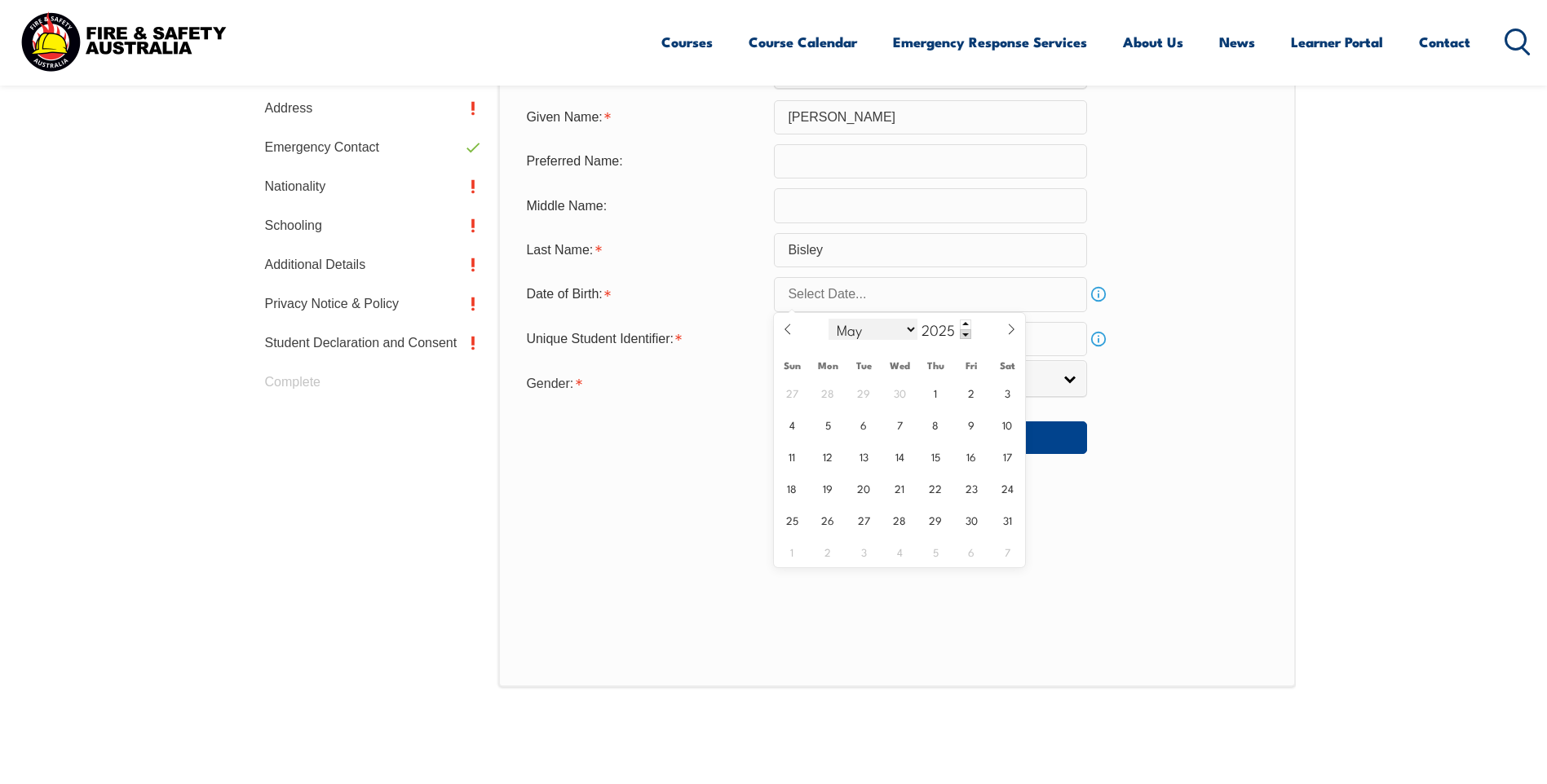
click at [910, 329] on select "January February March April May June July August September October November De…" at bounding box center [873, 329] width 89 height 21
click at [1008, 330] on icon at bounding box center [1011, 330] width 12 height 12
click at [787, 330] on icon at bounding box center [788, 330] width 12 height 12
select select "4"
click at [833, 487] on span "19" at bounding box center [828, 488] width 32 height 32
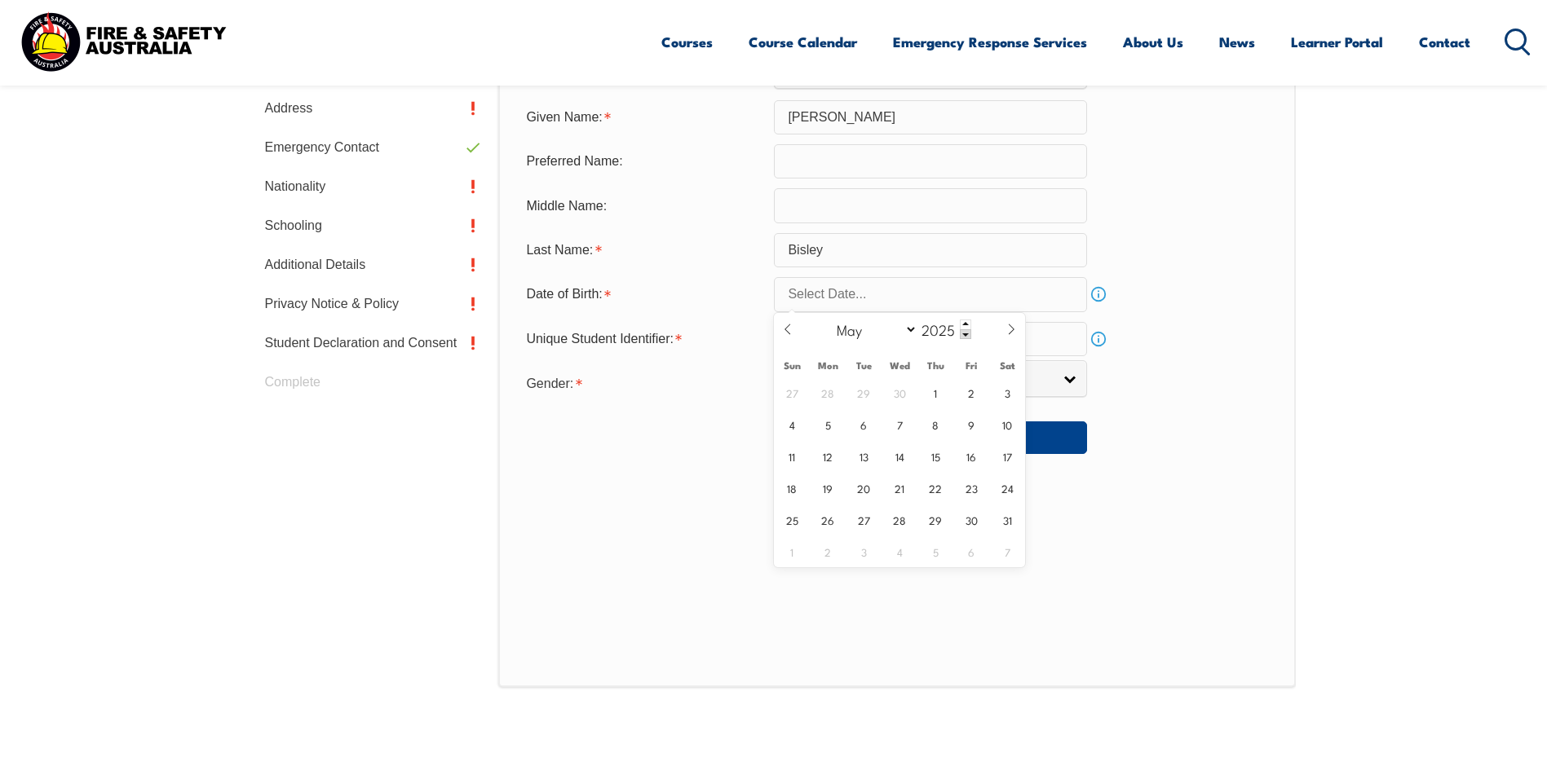
type input "May 19, 2025"
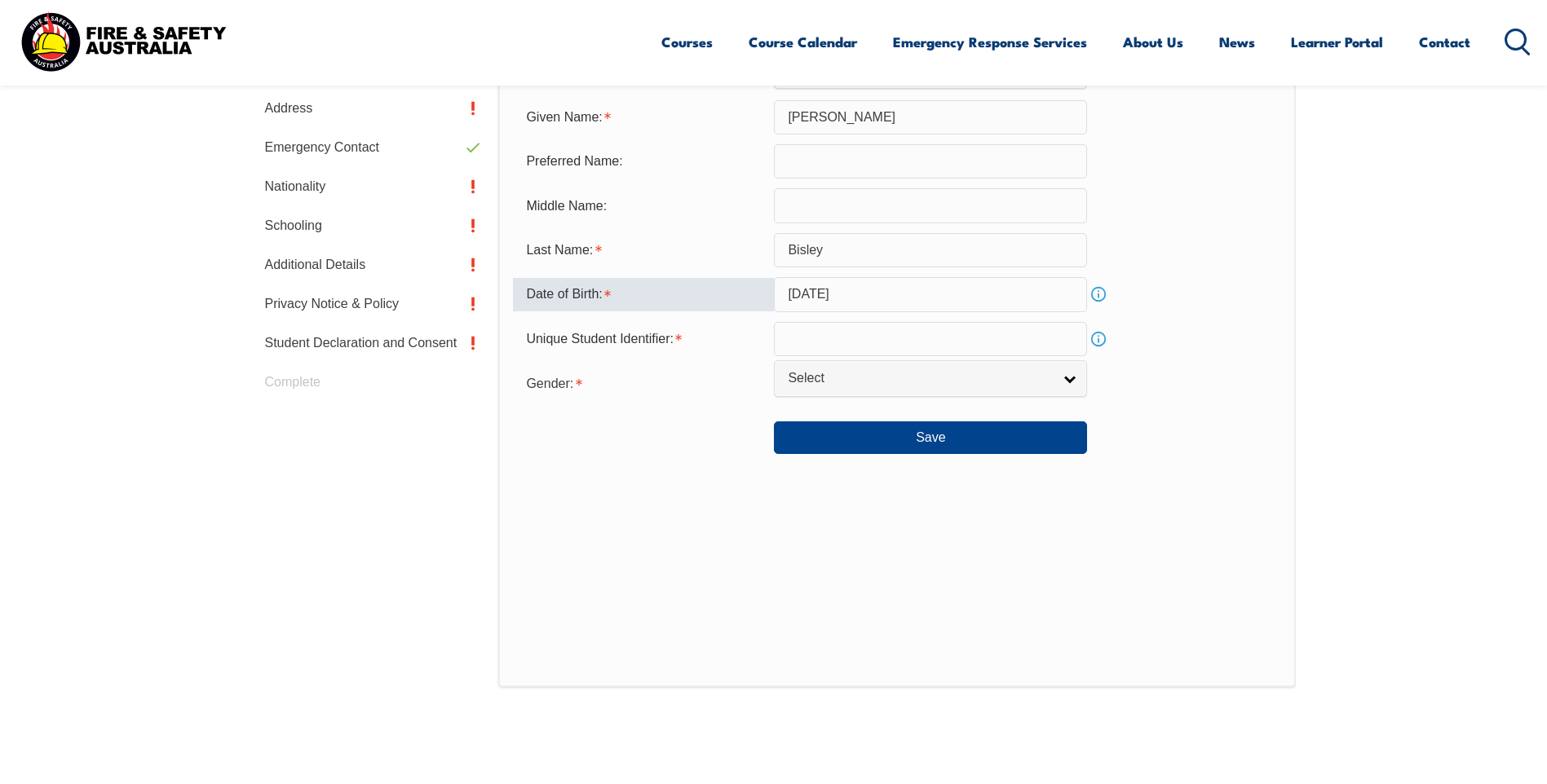
click at [892, 302] on input "May 19, 2025" at bounding box center [930, 294] width 313 height 35
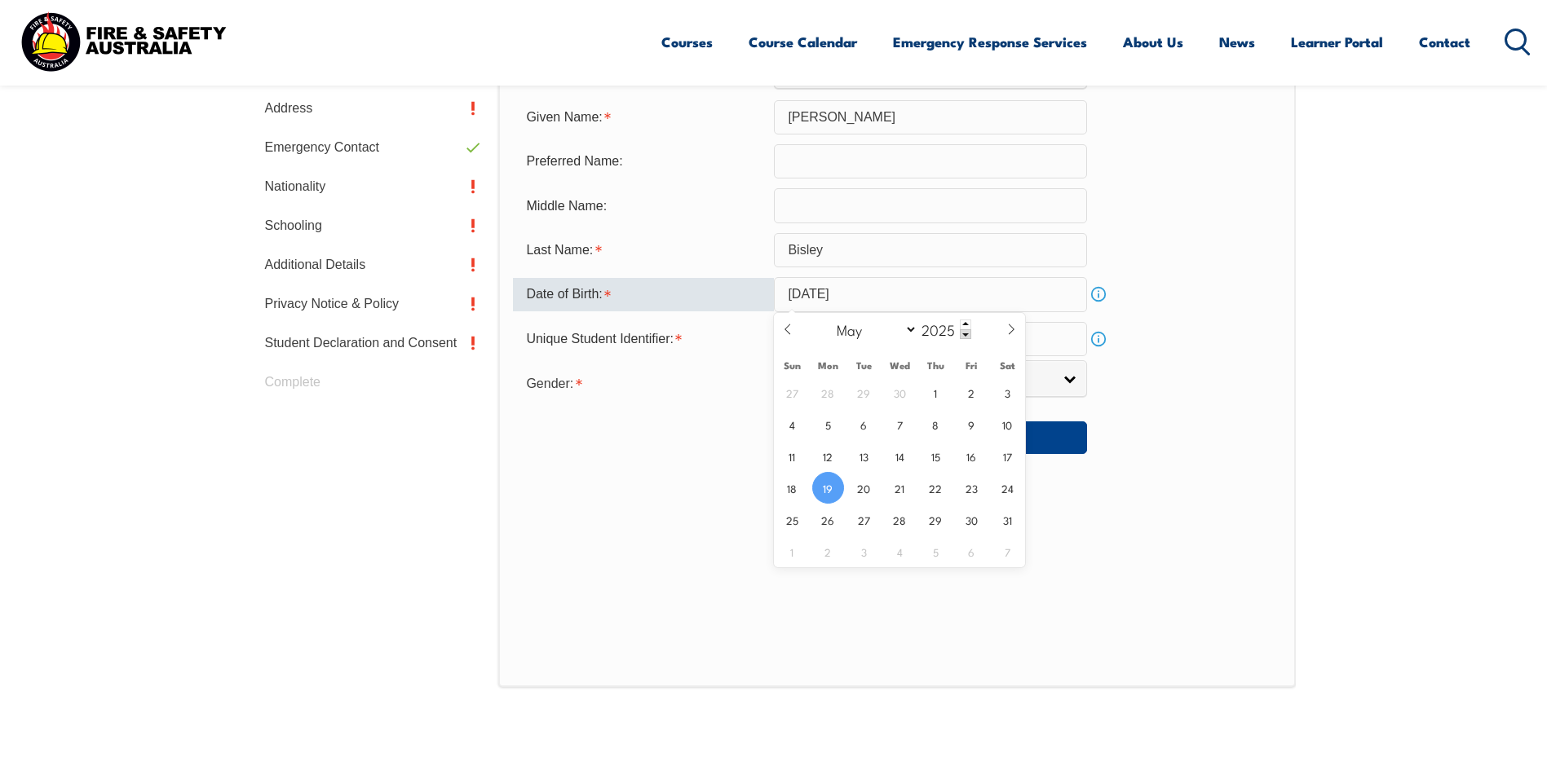
drag, startPoint x: 873, startPoint y: 293, endPoint x: 839, endPoint y: 295, distance: 34.1
click at [839, 295] on input "May 19, 2025" at bounding box center [930, 294] width 313 height 35
drag, startPoint x: 839, startPoint y: 295, endPoint x: 878, endPoint y: 287, distance: 39.8
click at [878, 287] on input "May 19, 2025" at bounding box center [930, 294] width 313 height 35
click at [880, 290] on input "May 19, 2025" at bounding box center [930, 294] width 313 height 35
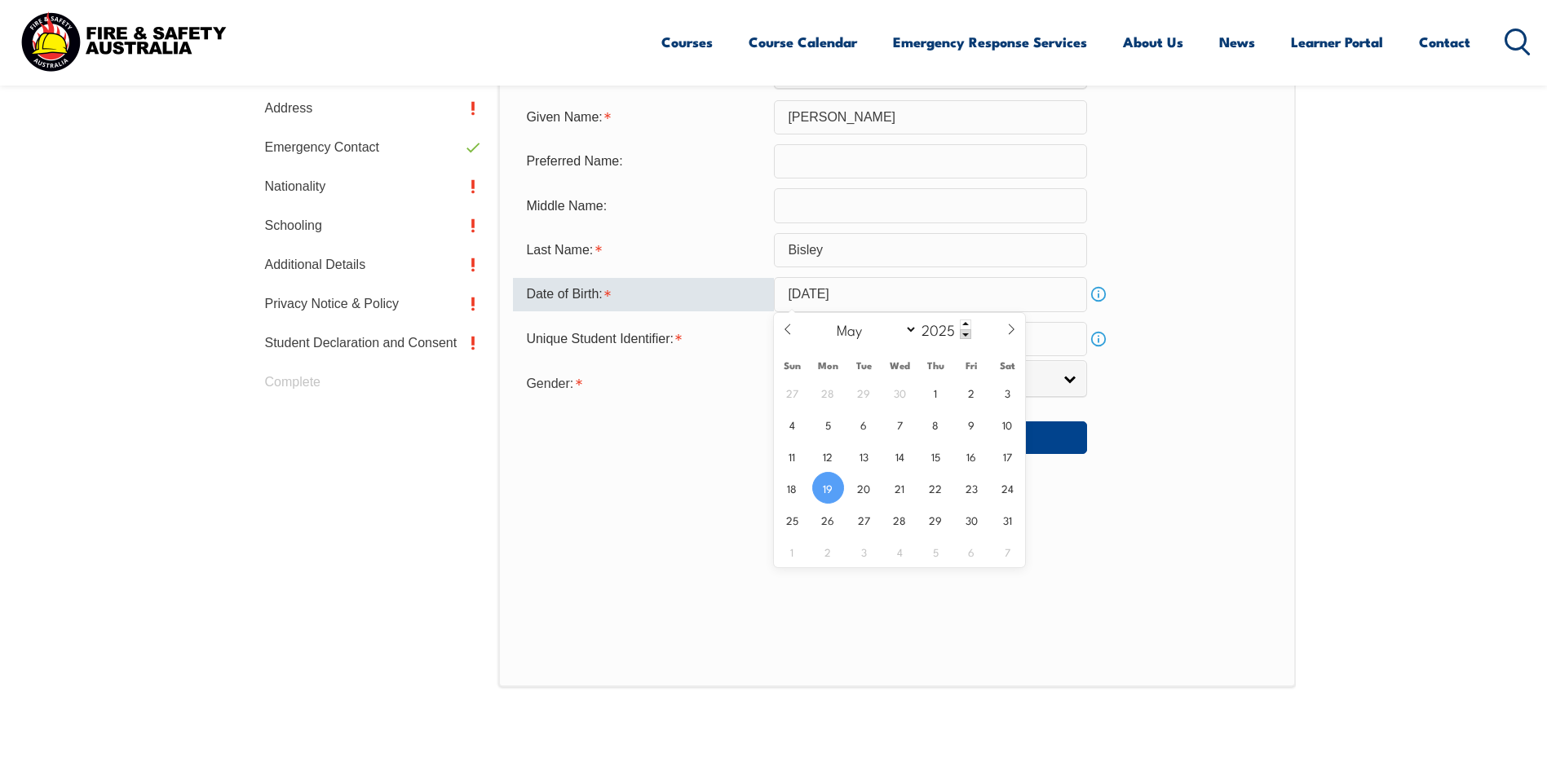
click at [880, 291] on input "May 19, 2025" at bounding box center [930, 294] width 313 height 35
click at [876, 294] on input "May 19, 2025" at bounding box center [930, 294] width 313 height 35
drag, startPoint x: 876, startPoint y: 294, endPoint x: 782, endPoint y: 288, distance: 94.2
click at [780, 288] on input "May 19, 2025" at bounding box center [930, 294] width 313 height 35
drag, startPoint x: 782, startPoint y: 288, endPoint x: 973, endPoint y: 293, distance: 191.1
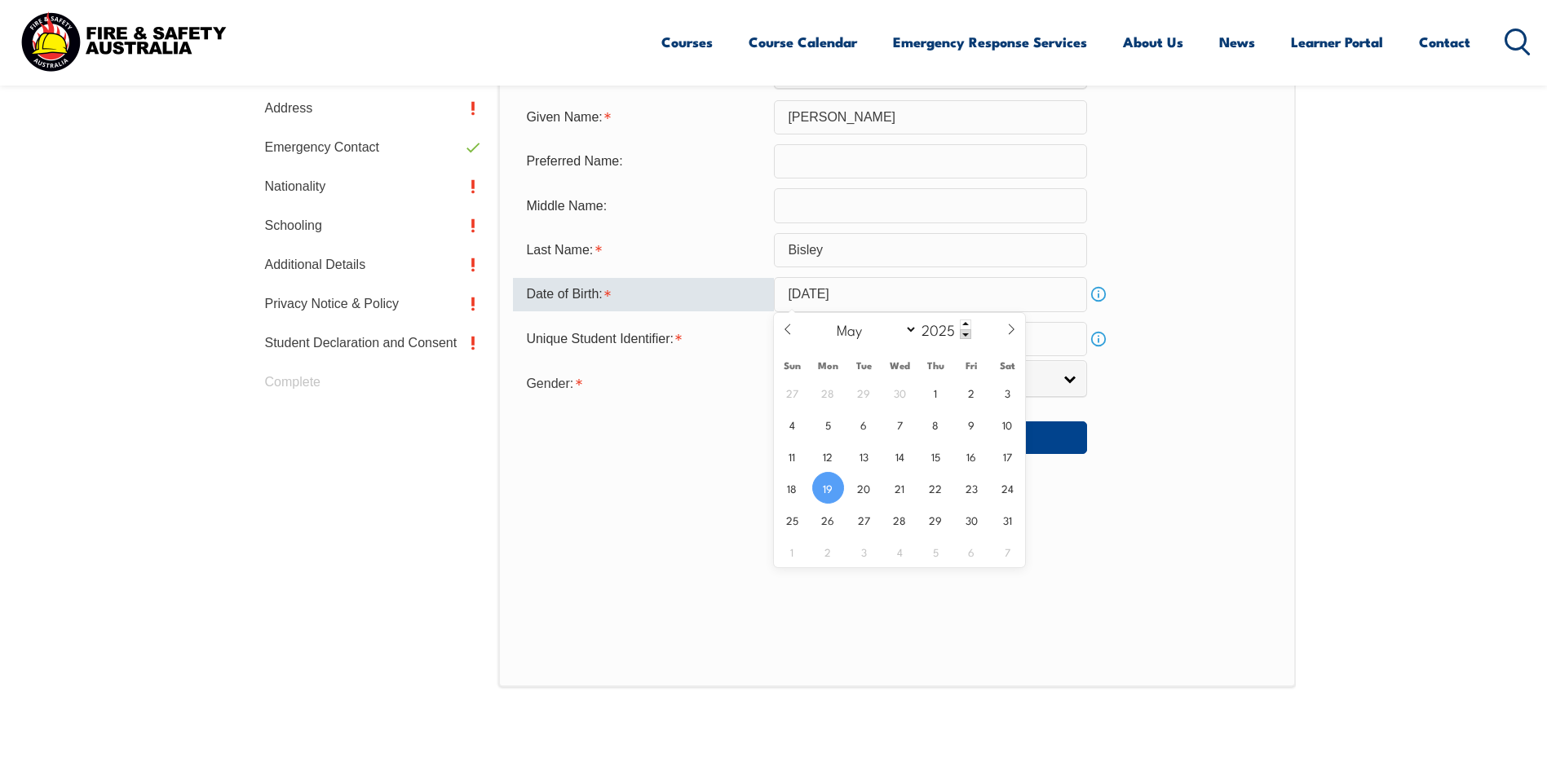
click at [973, 293] on input "May 19, 2025" at bounding box center [930, 294] width 313 height 35
click at [793, 325] on icon at bounding box center [788, 330] width 12 height 12
click at [790, 324] on icon at bounding box center [788, 330] width 12 height 12
select select "4"
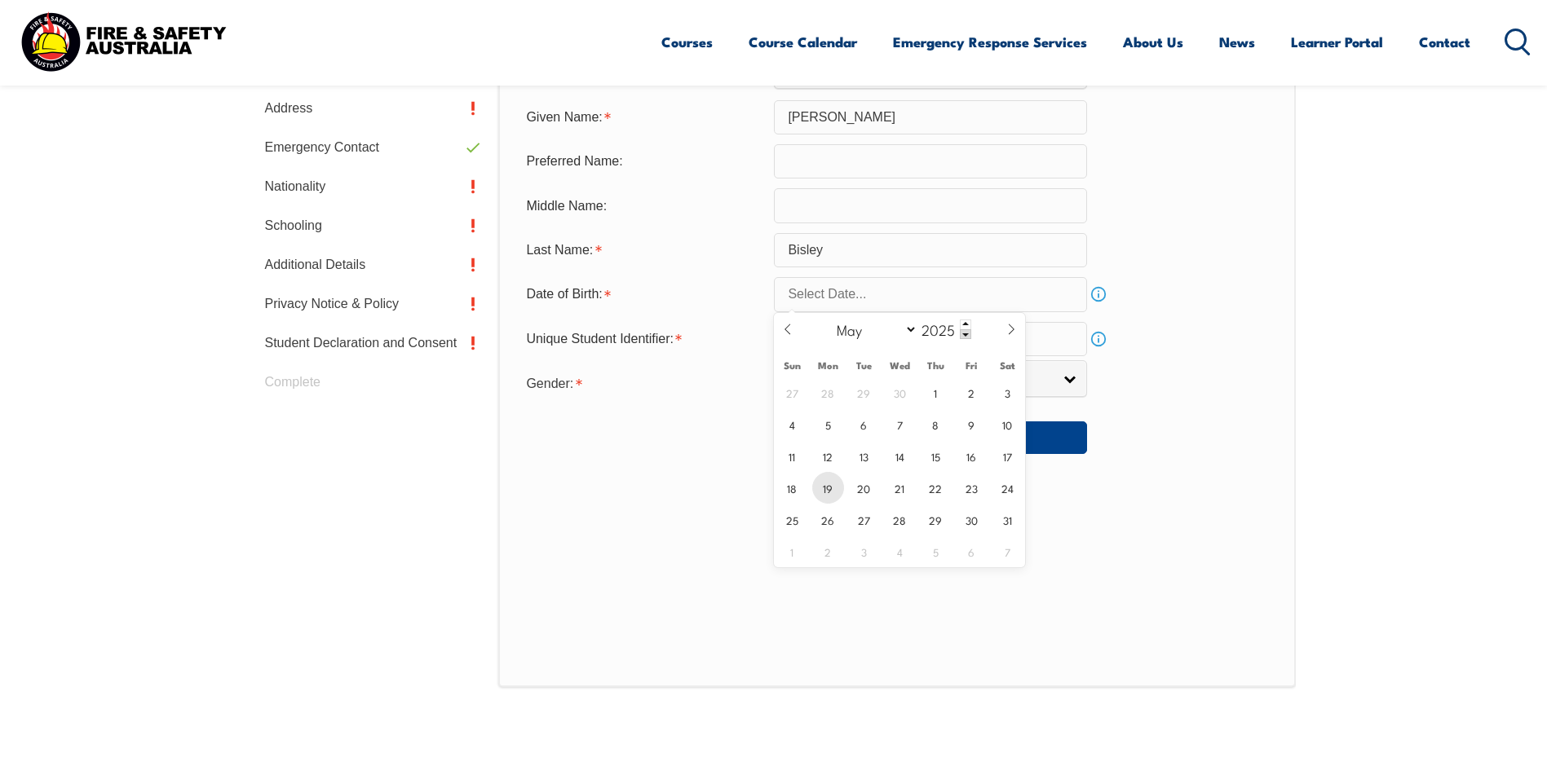
click at [827, 487] on span "19" at bounding box center [828, 488] width 32 height 32
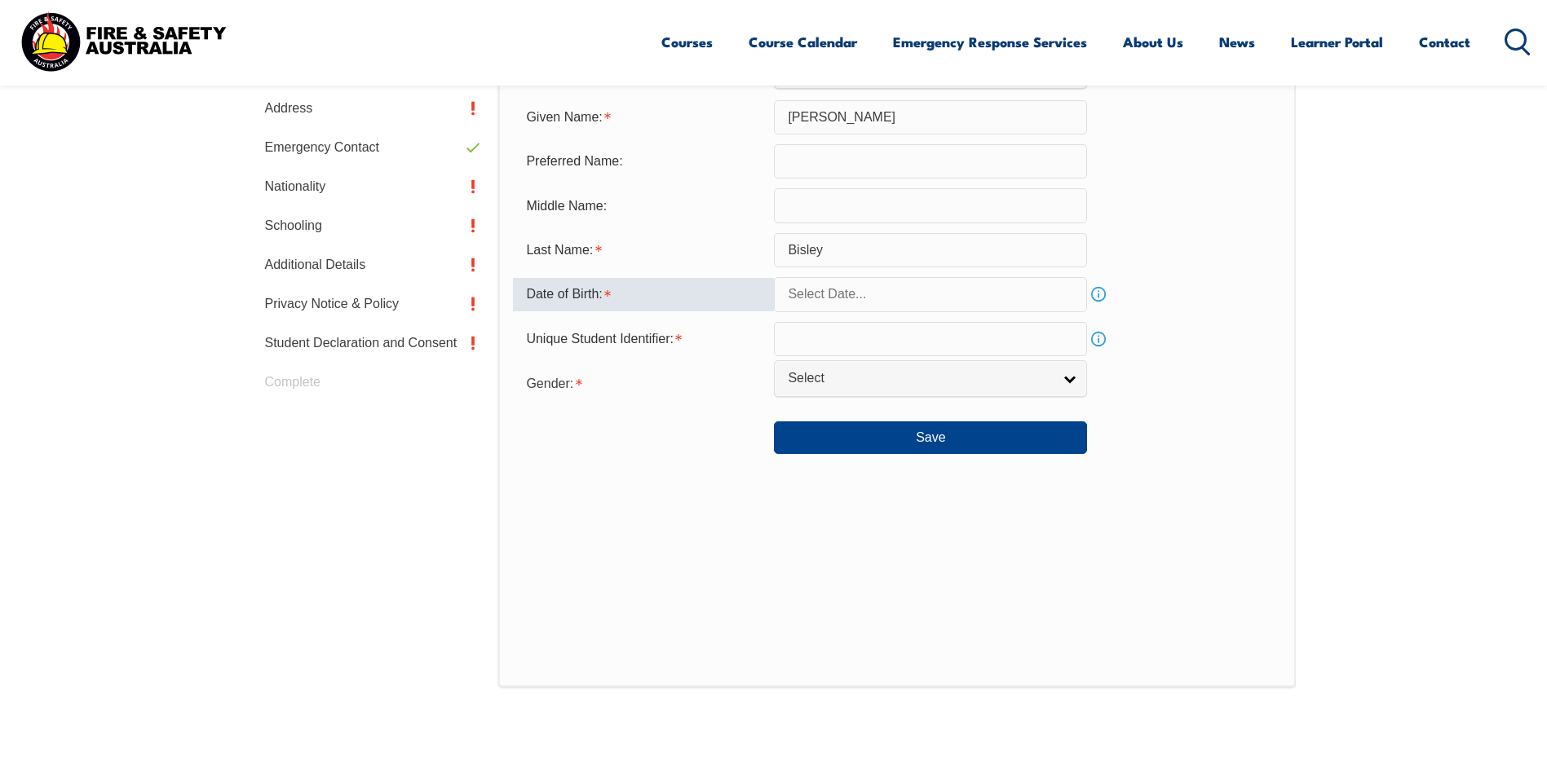
type input "May 19, 2025"
click at [920, 298] on input "May 19, 2025" at bounding box center [930, 294] width 313 height 35
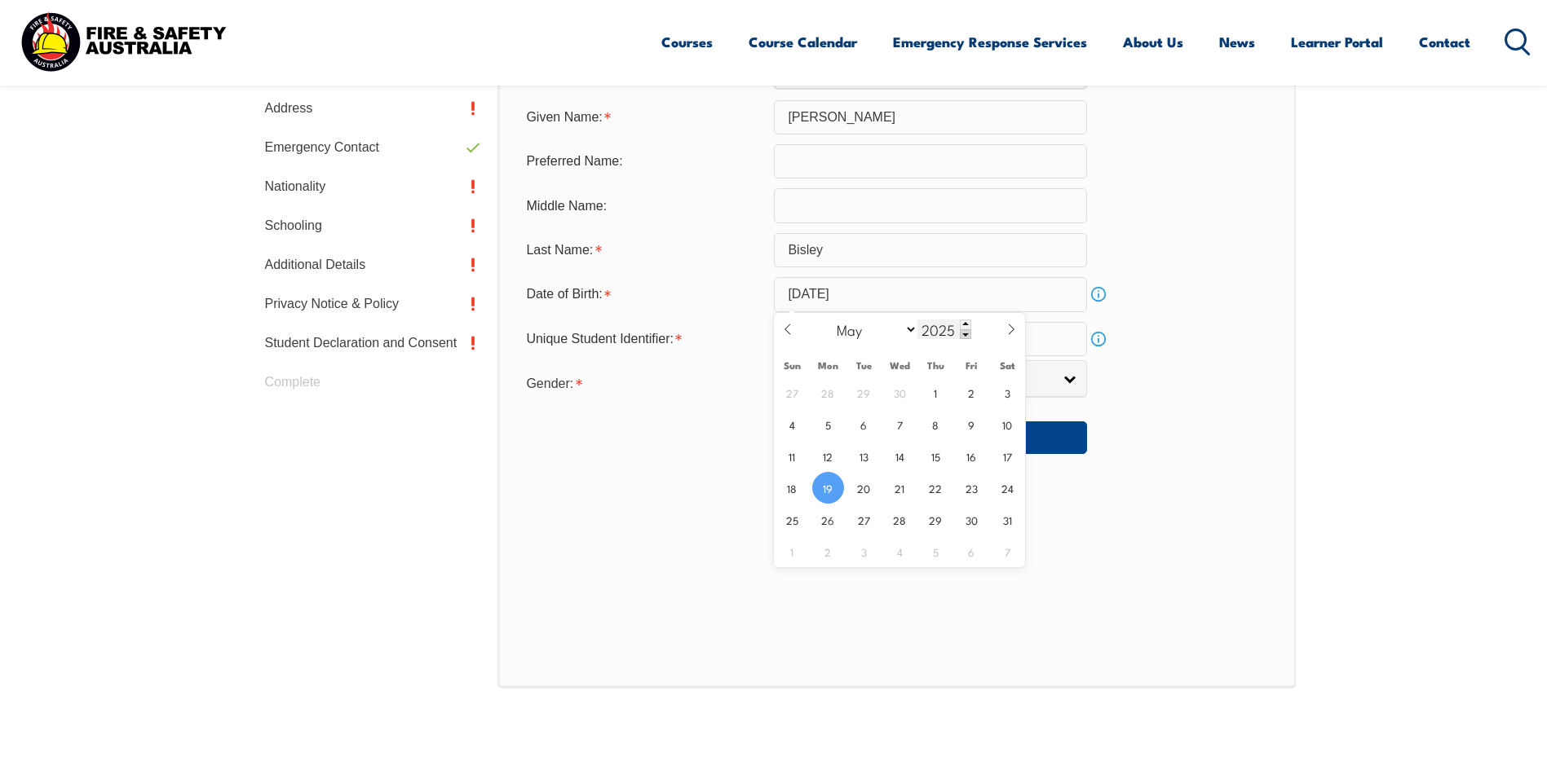
click at [968, 334] on span at bounding box center [966, 335] width 12 height 10
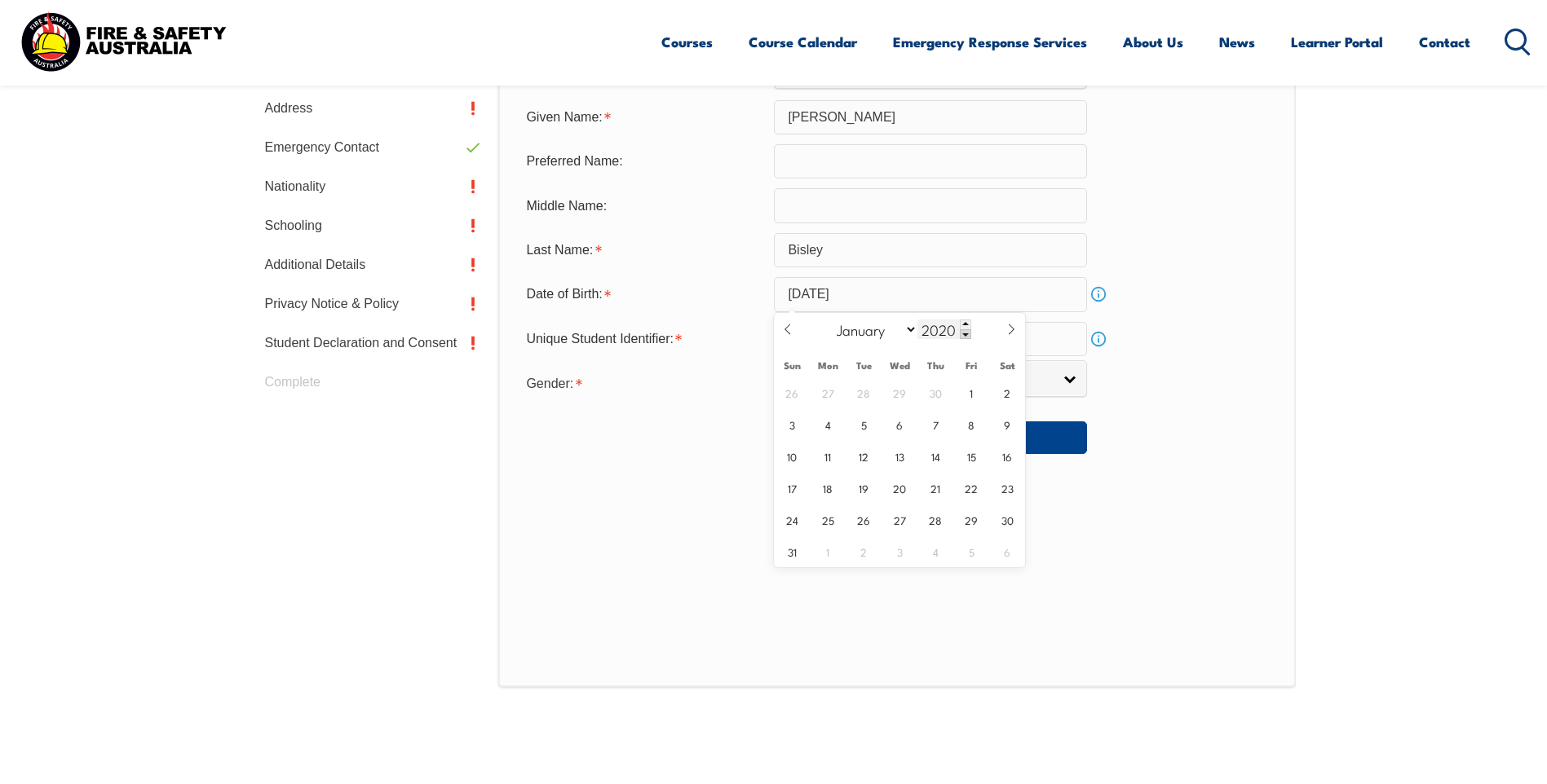
click at [968, 334] on span at bounding box center [966, 335] width 12 height 10
click at [965, 334] on span at bounding box center [966, 335] width 12 height 10
click at [968, 324] on span at bounding box center [966, 325] width 12 height 10
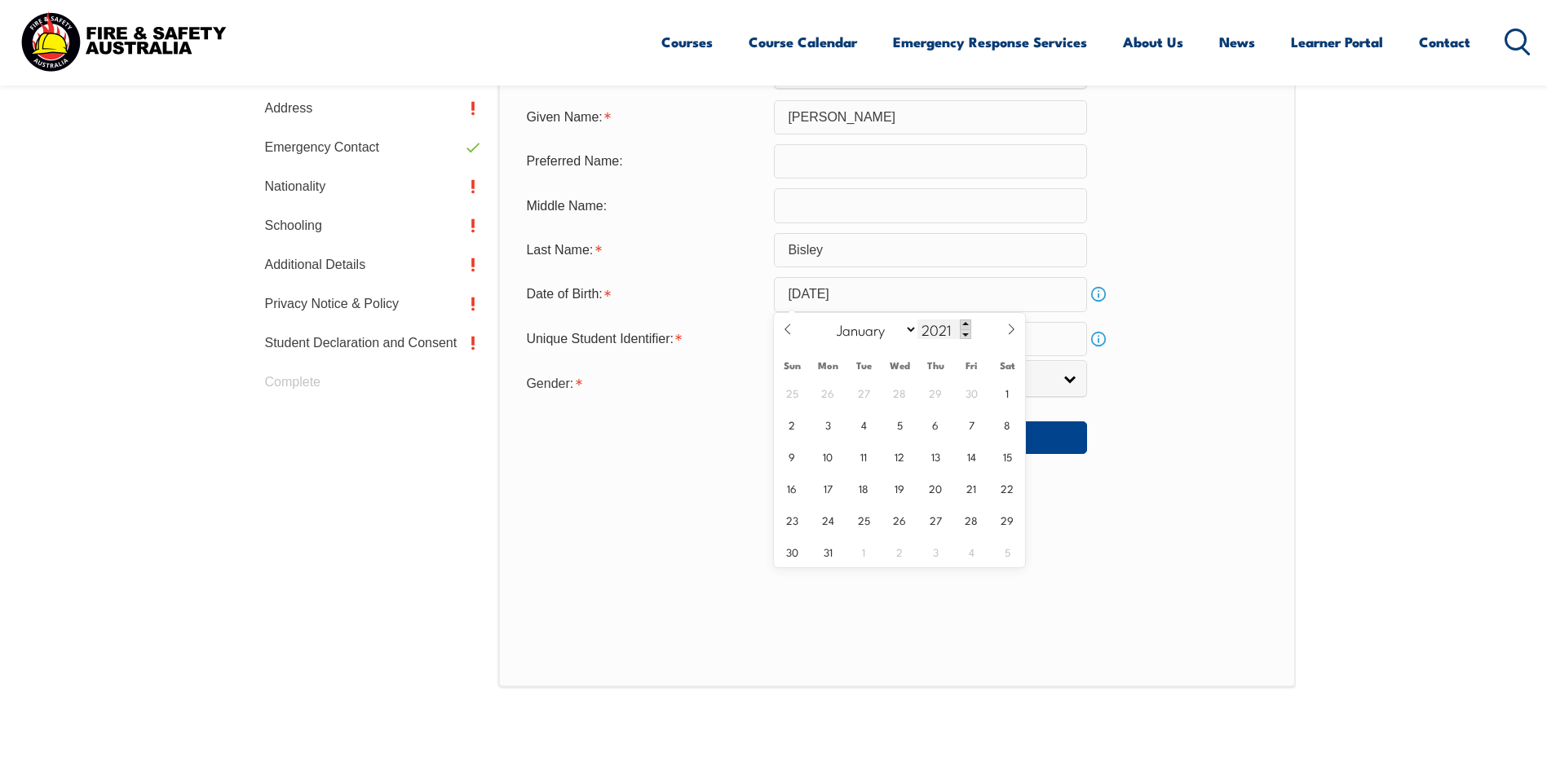
click at [968, 324] on span at bounding box center [966, 325] width 12 height 10
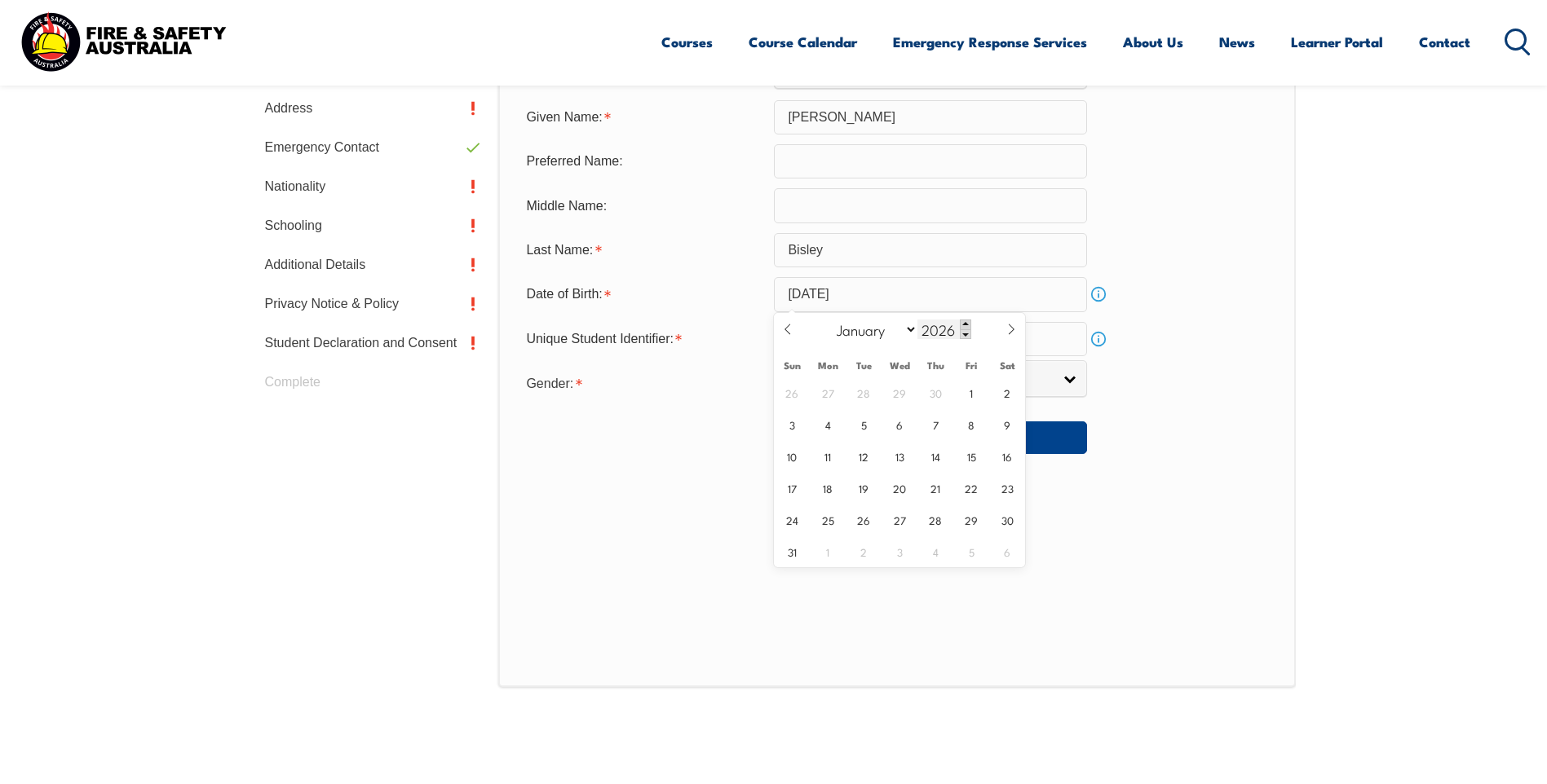
click at [968, 324] on span at bounding box center [966, 325] width 12 height 10
click at [965, 331] on span at bounding box center [966, 335] width 12 height 10
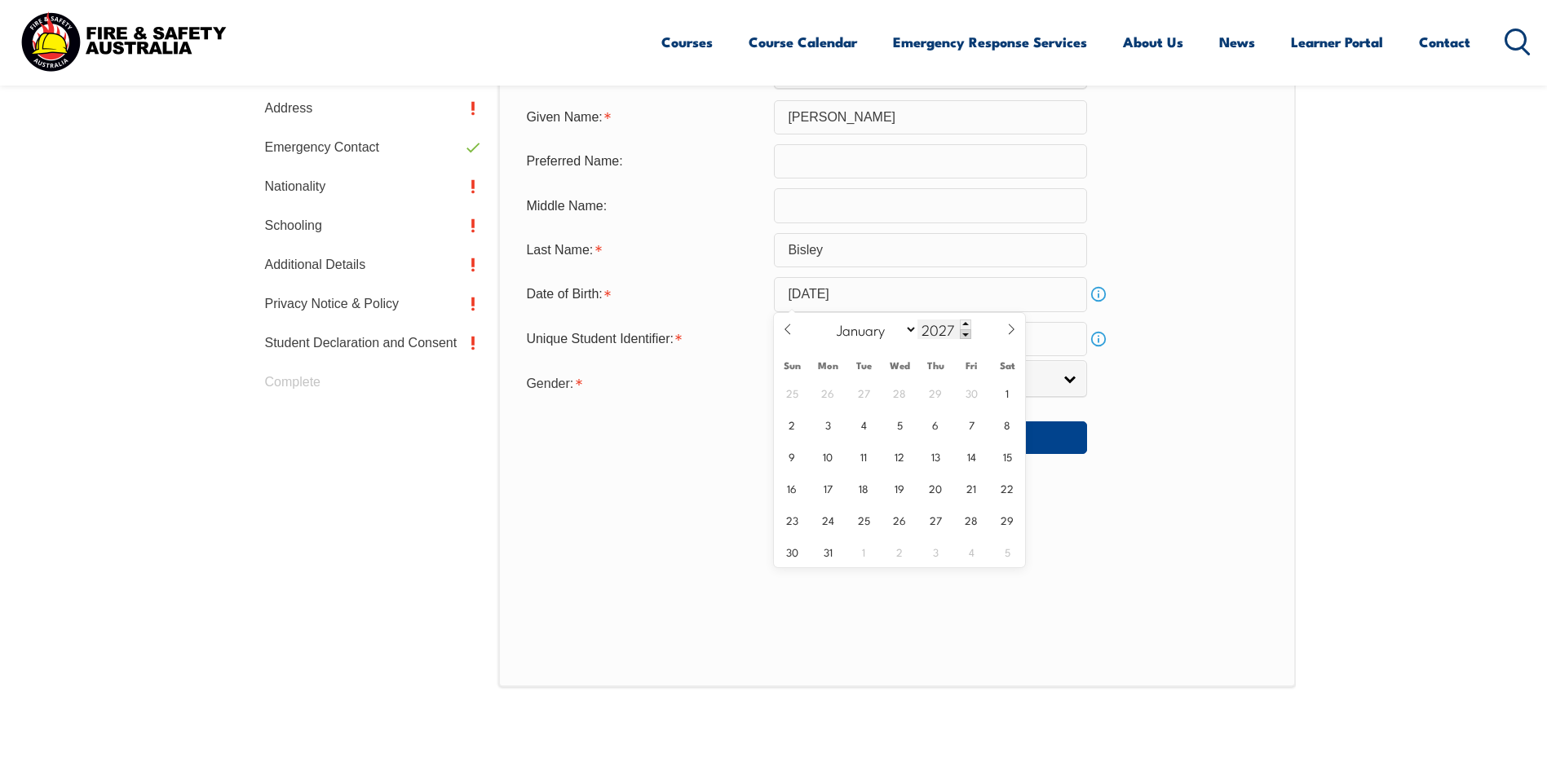
click at [965, 331] on span at bounding box center [966, 335] width 12 height 10
click at [912, 326] on select "January February March April May June July August September October November De…" at bounding box center [873, 329] width 89 height 21
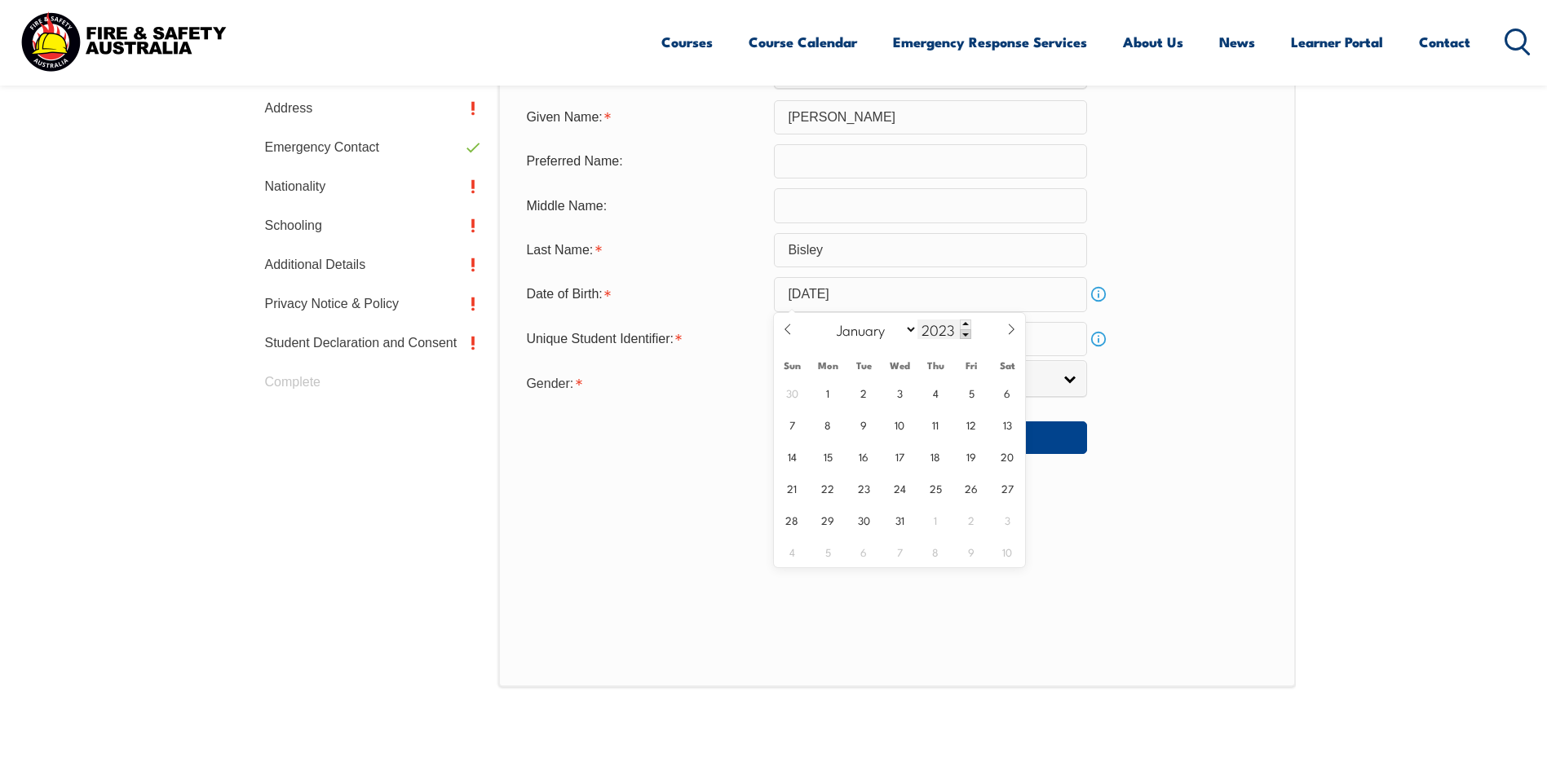
click at [963, 332] on span at bounding box center [966, 335] width 12 height 10
click at [964, 332] on span at bounding box center [966, 335] width 12 height 10
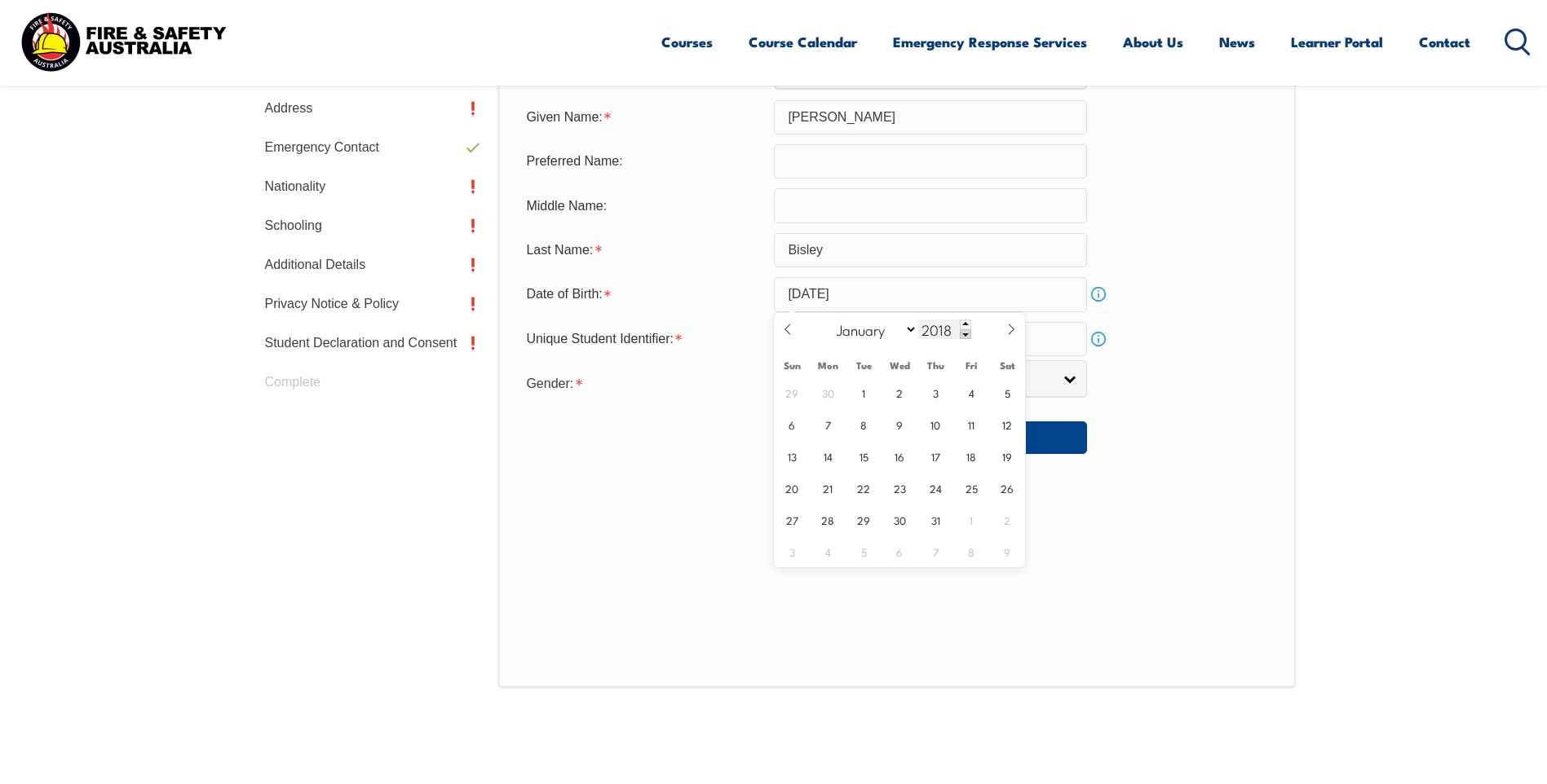
click at [964, 332] on span at bounding box center [966, 335] width 12 height 10
click at [965, 334] on span at bounding box center [966, 335] width 12 height 10
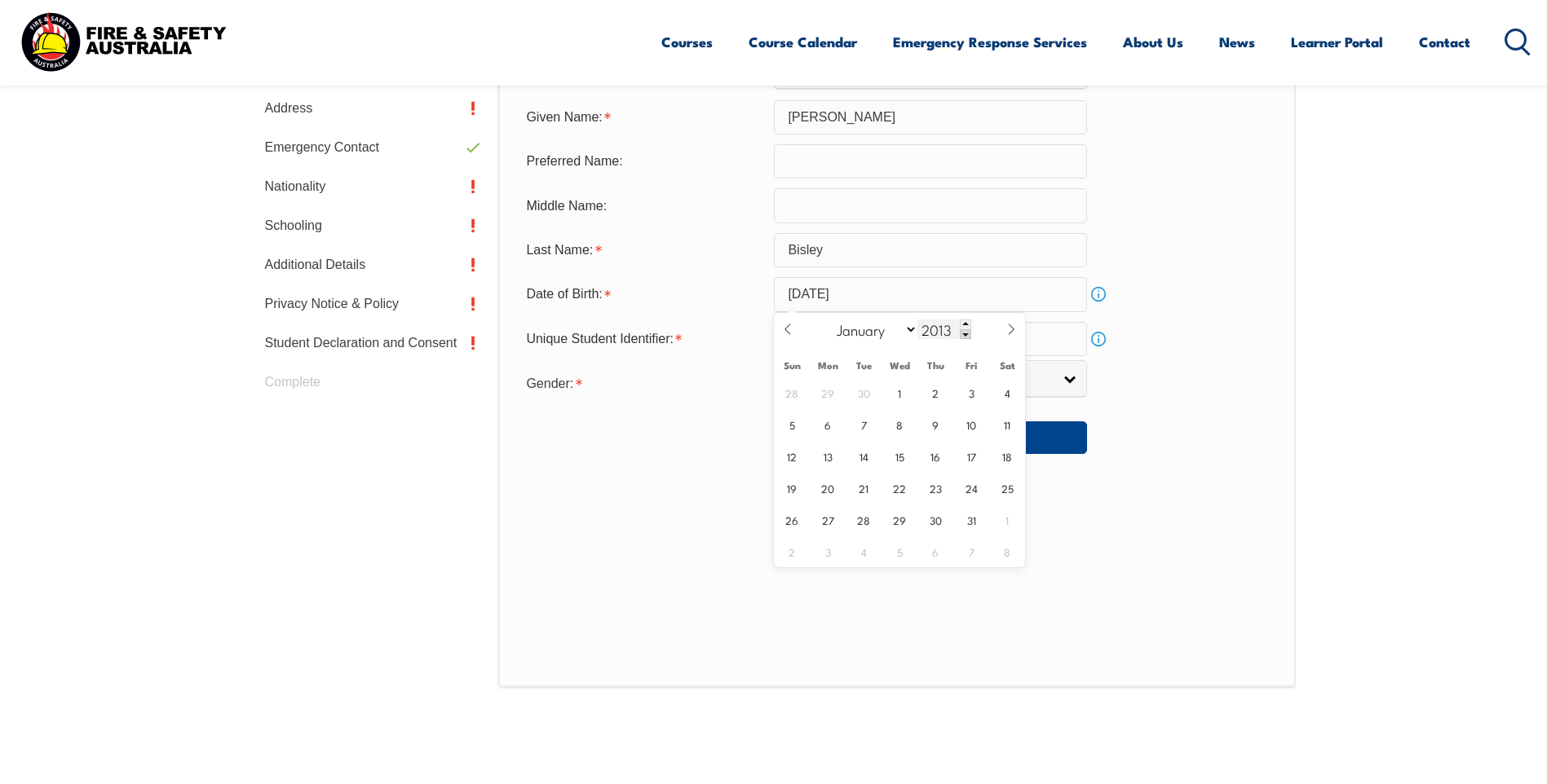
click at [965, 334] on span at bounding box center [966, 335] width 12 height 10
click at [965, 336] on span at bounding box center [966, 335] width 12 height 10
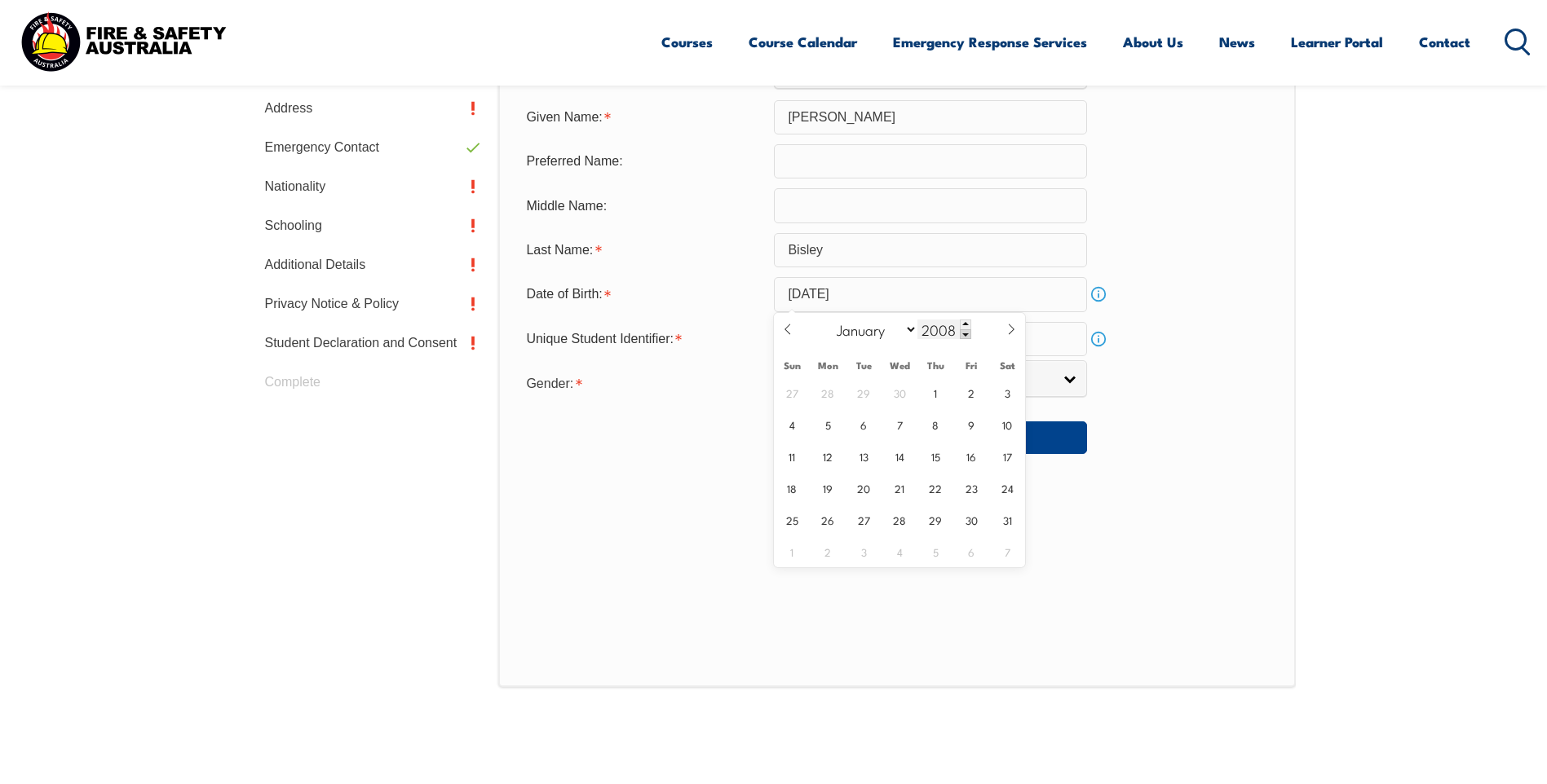
click at [965, 336] on span at bounding box center [966, 335] width 12 height 10
click at [965, 338] on span at bounding box center [966, 335] width 12 height 10
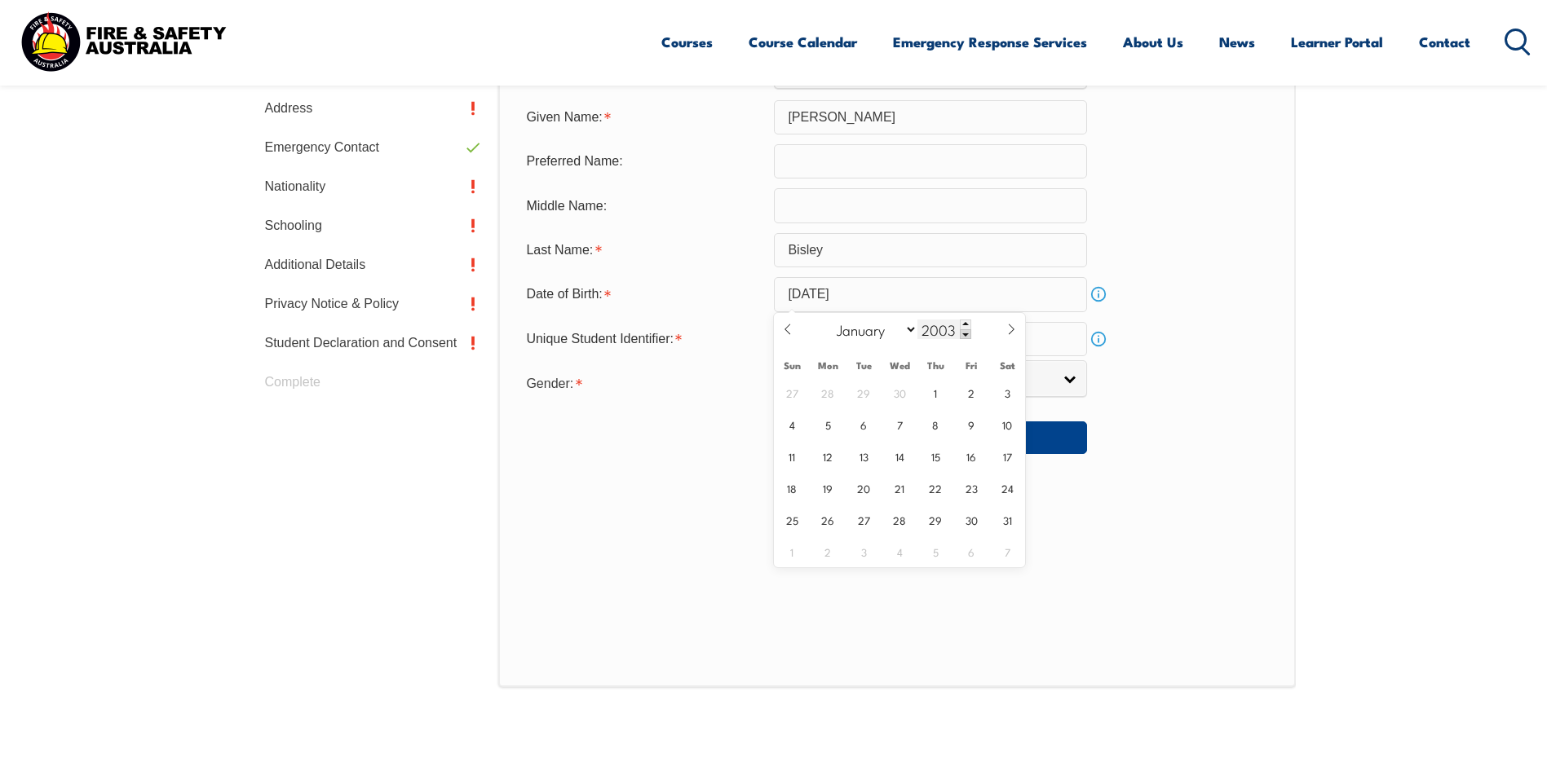
click at [964, 337] on span at bounding box center [966, 335] width 12 height 10
click at [964, 334] on span at bounding box center [966, 335] width 12 height 10
click at [969, 330] on span at bounding box center [966, 335] width 12 height 10
click at [968, 326] on span at bounding box center [966, 325] width 12 height 10
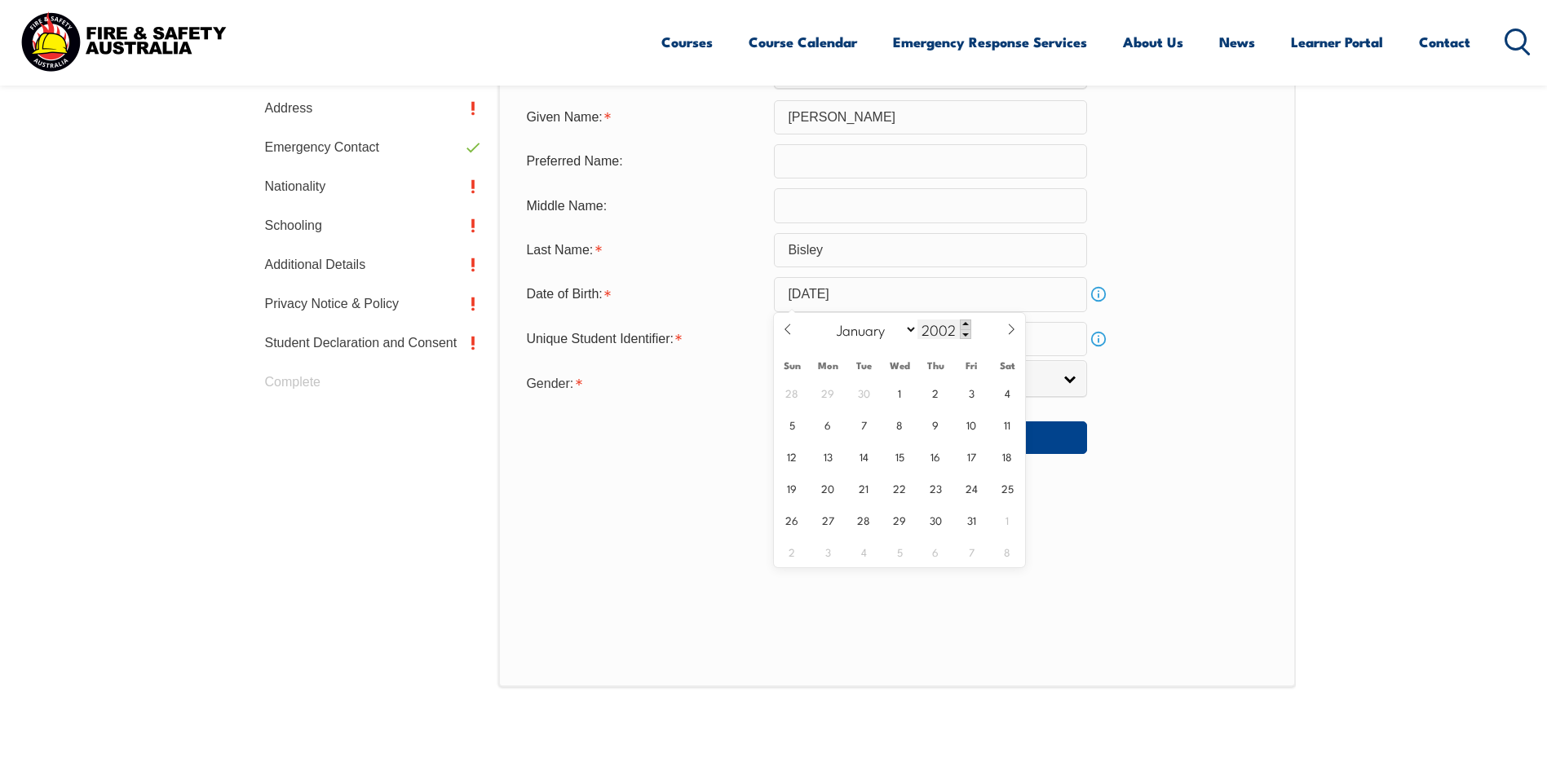
click at [968, 326] on span at bounding box center [966, 325] width 12 height 10
click at [967, 329] on div "2004" at bounding box center [945, 329] width 54 height 19
click at [967, 330] on span at bounding box center [966, 335] width 12 height 10
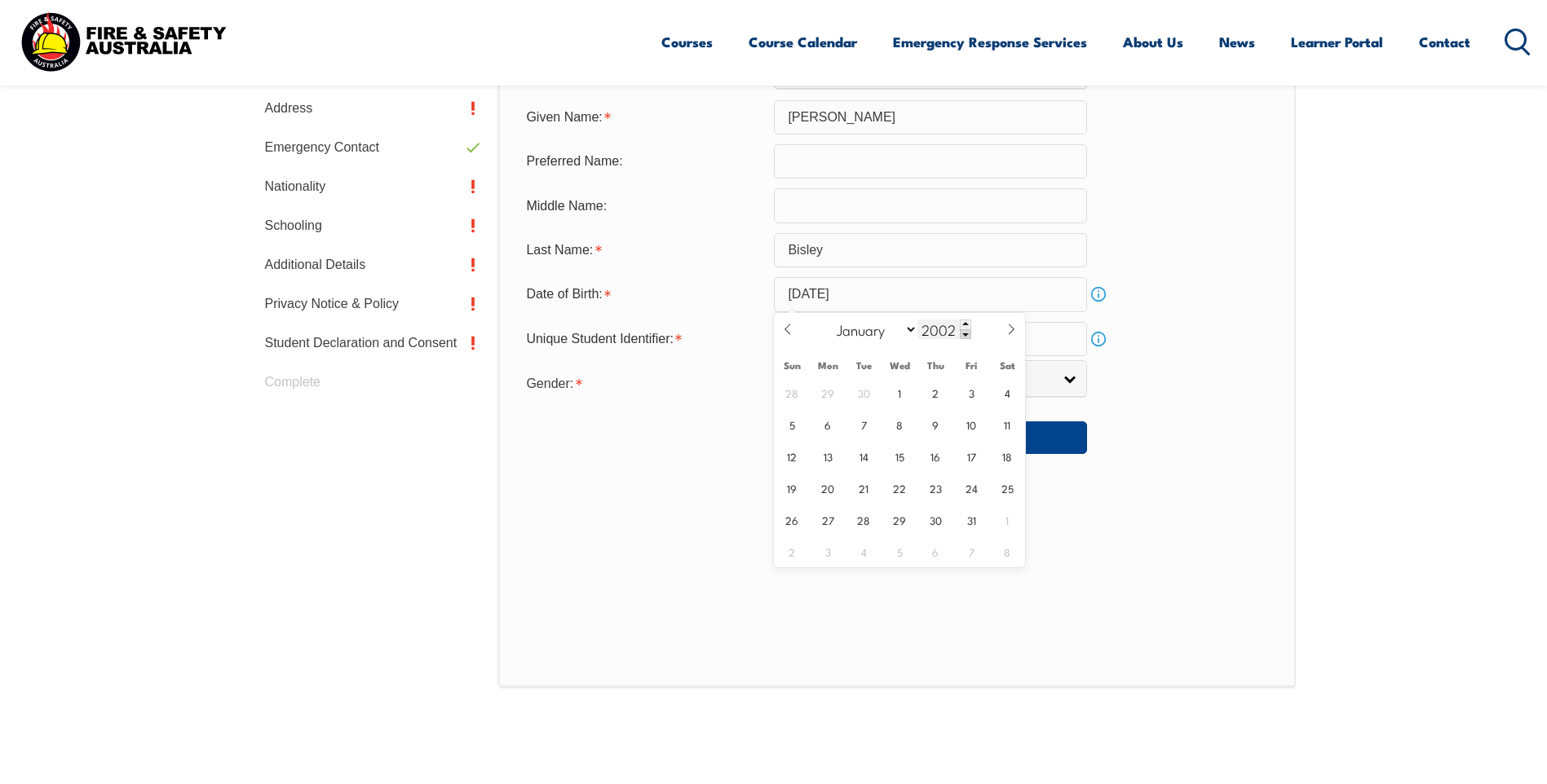
click at [967, 330] on span at bounding box center [966, 335] width 12 height 10
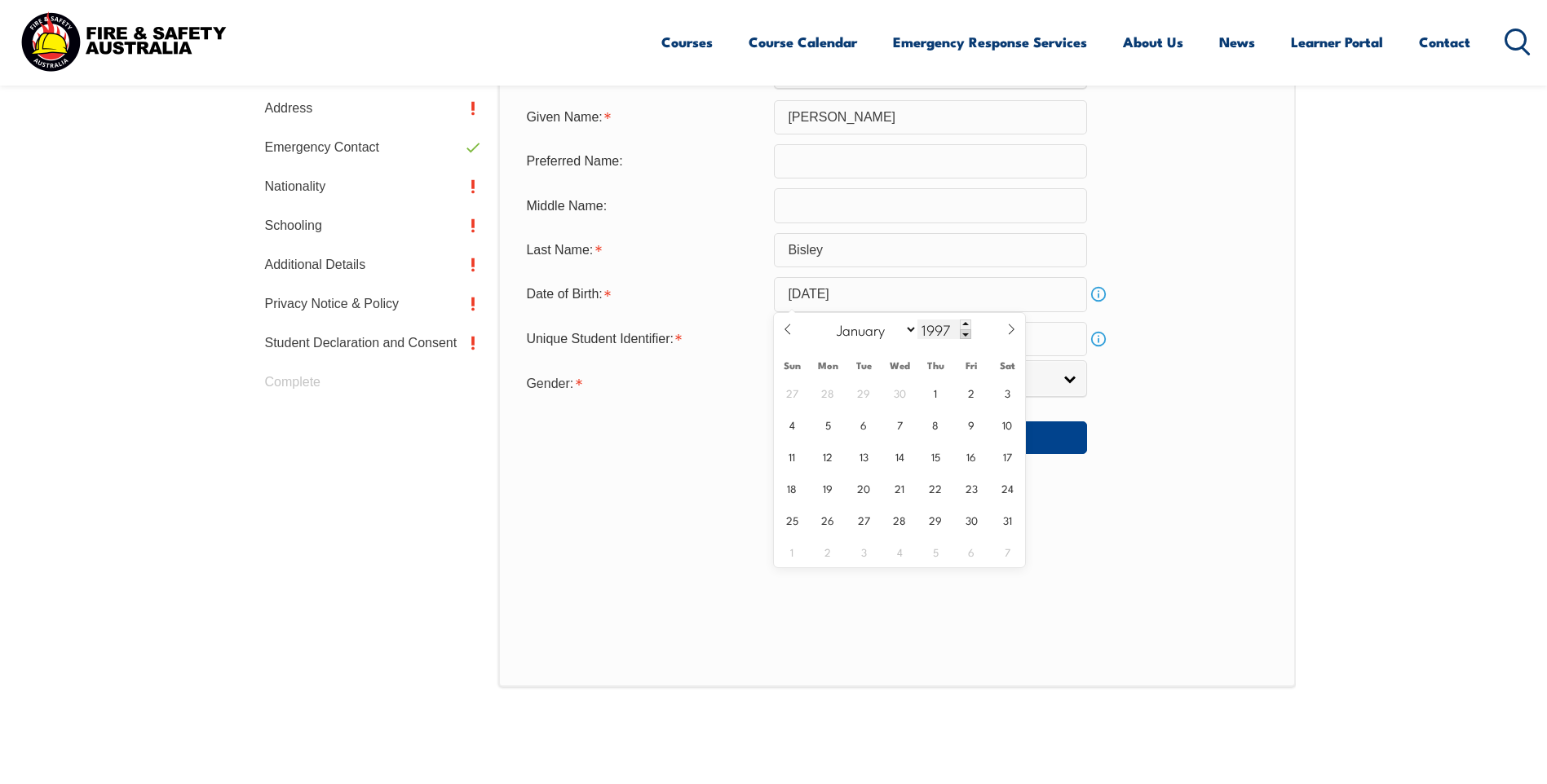
click at [967, 330] on span at bounding box center [966, 335] width 12 height 10
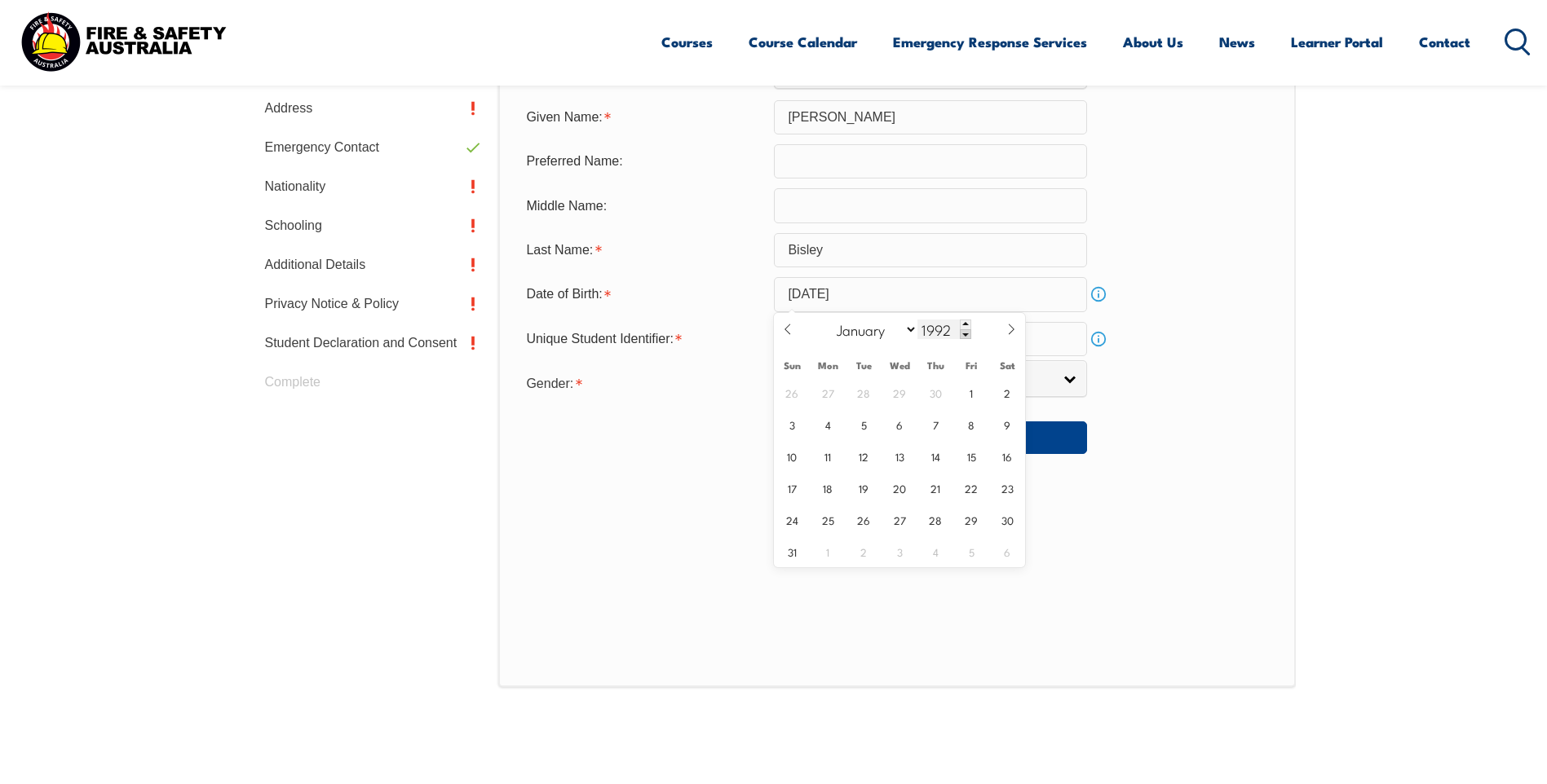
click at [967, 330] on span at bounding box center [966, 335] width 12 height 10
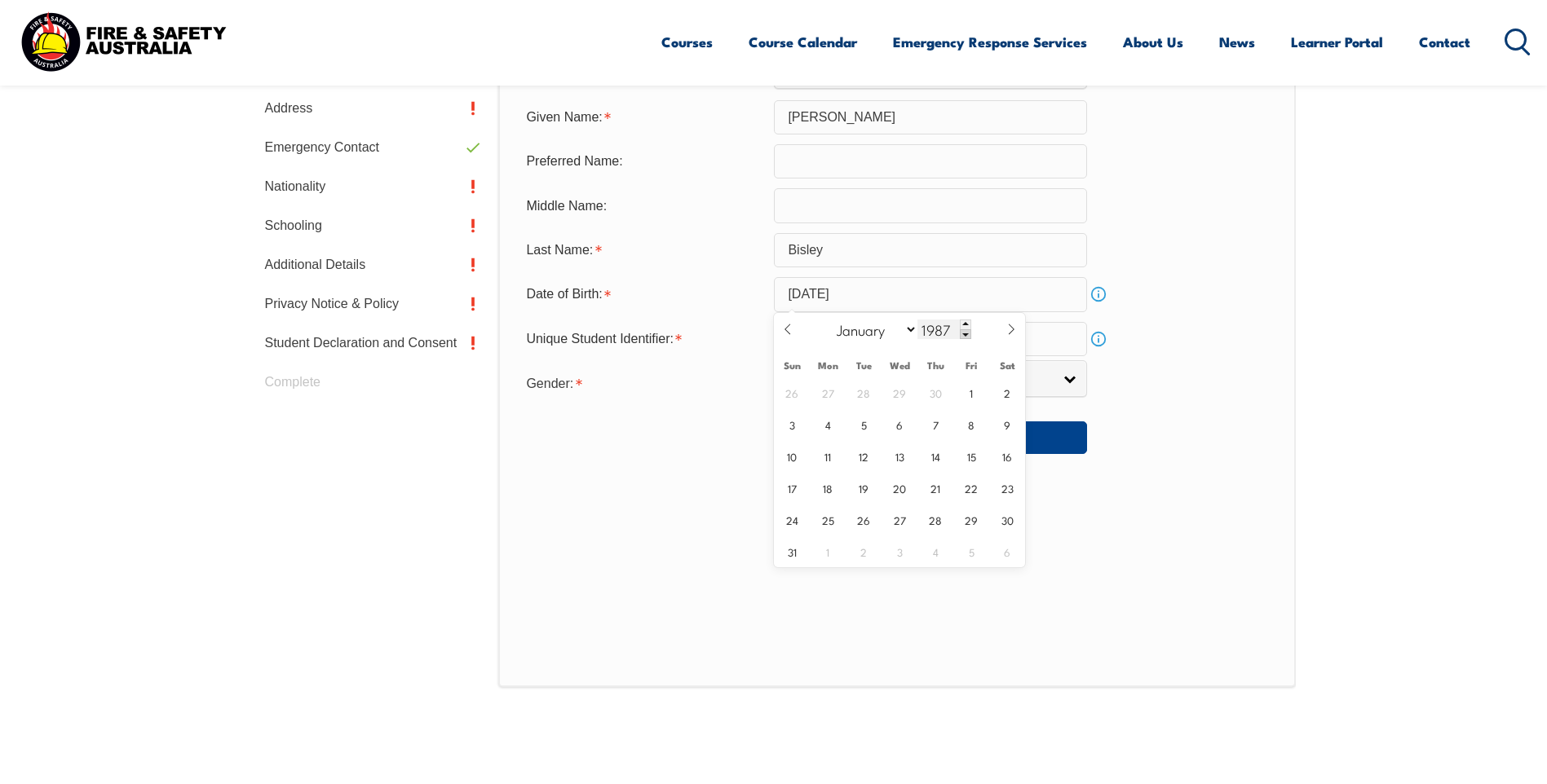
click at [967, 330] on span at bounding box center [966, 335] width 12 height 10
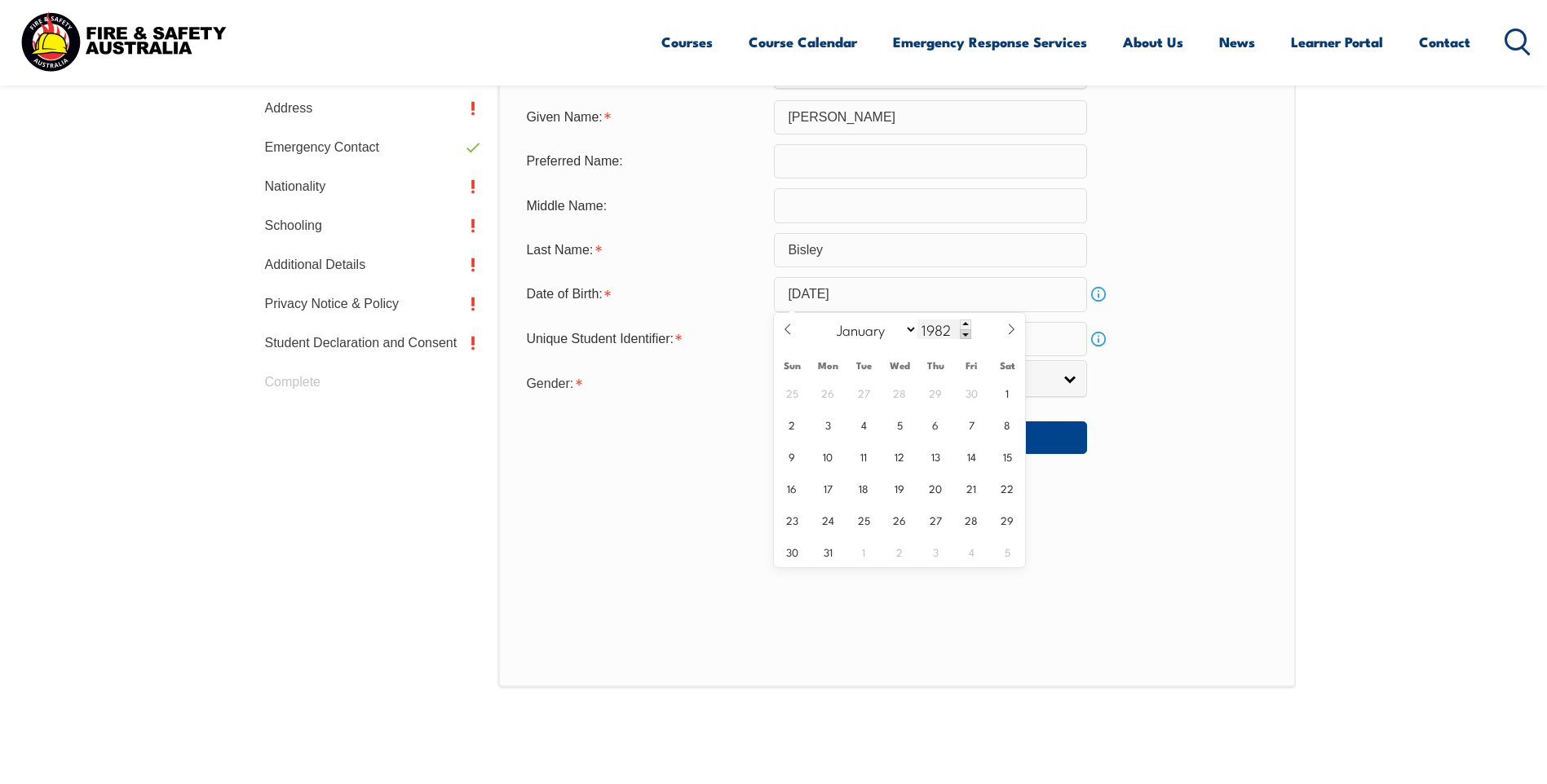
click at [967, 330] on span at bounding box center [966, 335] width 12 height 10
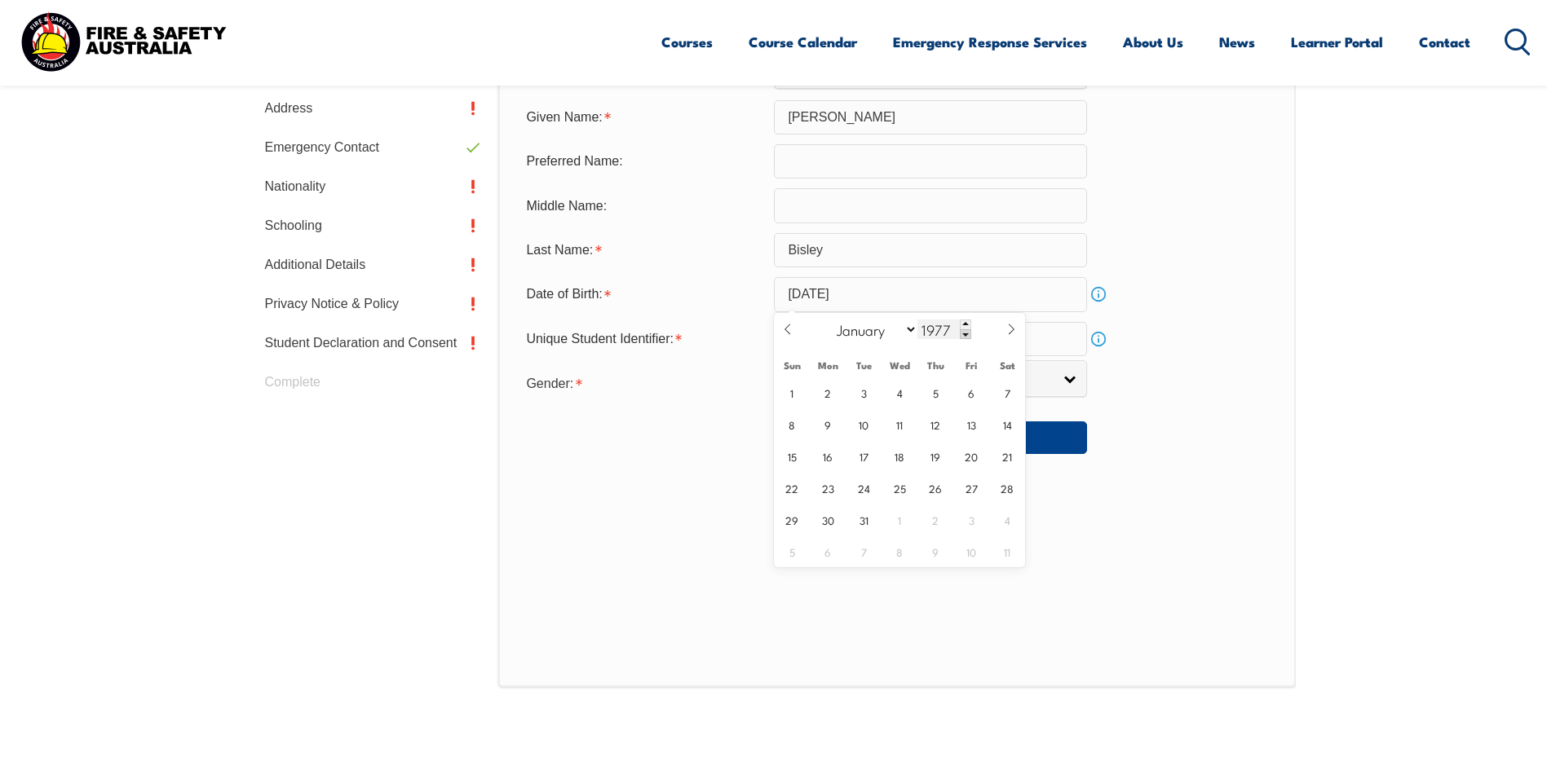
click at [967, 330] on span at bounding box center [966, 335] width 12 height 10
click at [966, 330] on span at bounding box center [966, 335] width 12 height 10
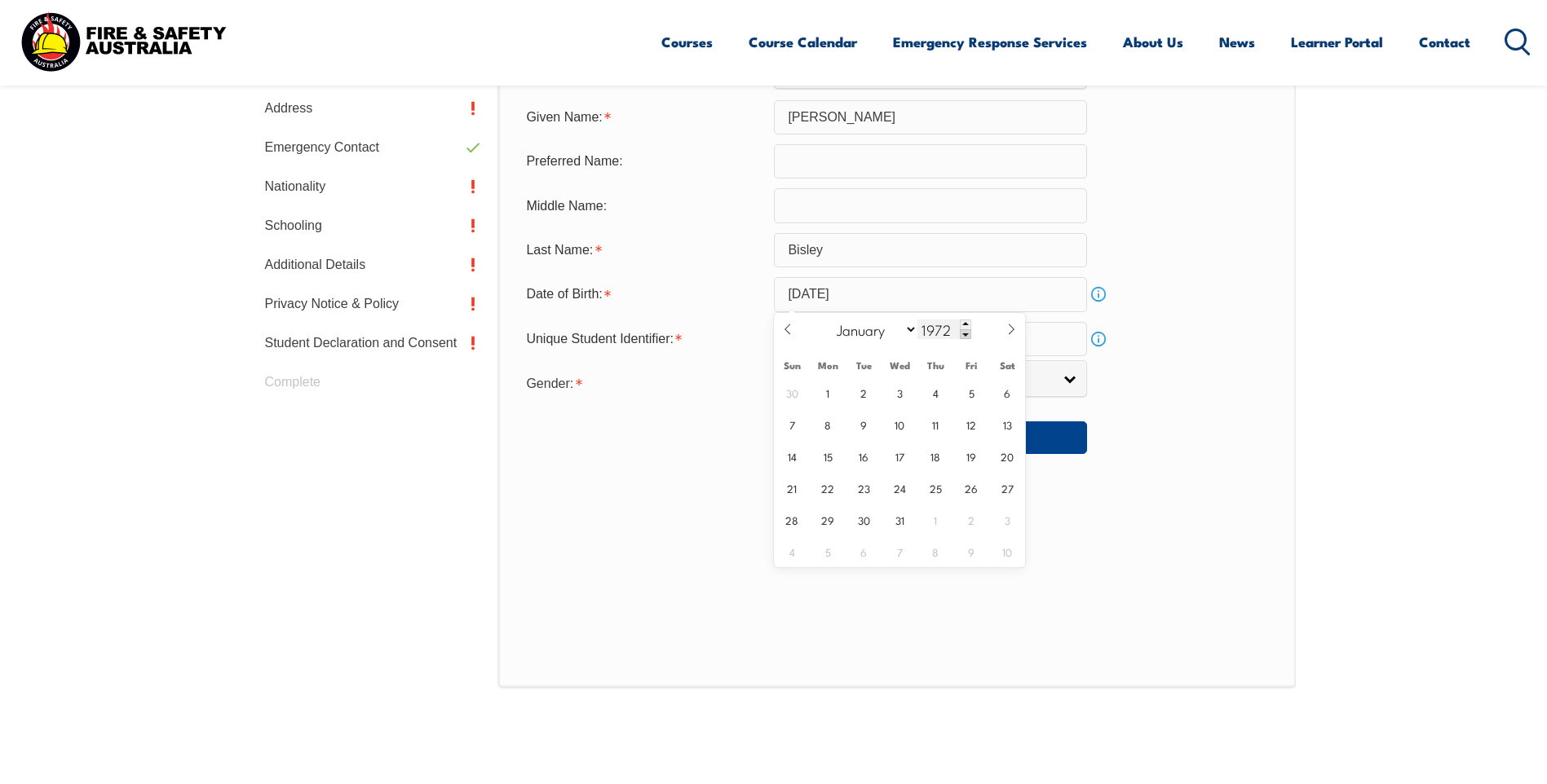
click at [966, 330] on span at bounding box center [966, 335] width 12 height 10
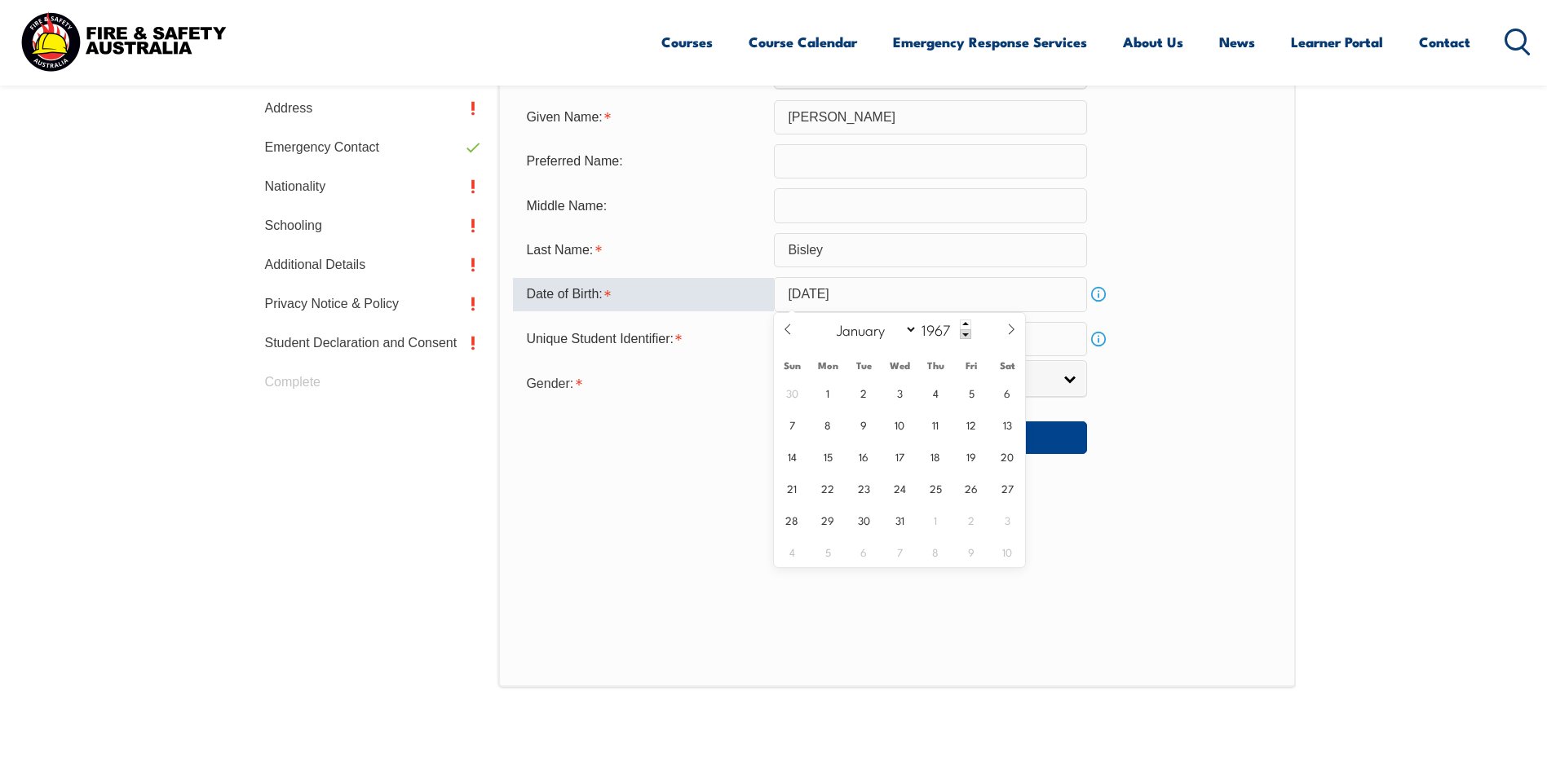
click at [917, 301] on input "May 19, 2025" at bounding box center [930, 294] width 313 height 35
click at [921, 297] on input "May 19, 2025" at bounding box center [930, 294] width 313 height 35
click at [876, 294] on input "May 19, 2025" at bounding box center [930, 294] width 313 height 35
drag, startPoint x: 876, startPoint y: 293, endPoint x: 839, endPoint y: 294, distance: 37.0
click at [839, 294] on input "May 19, 2025" at bounding box center [930, 294] width 313 height 35
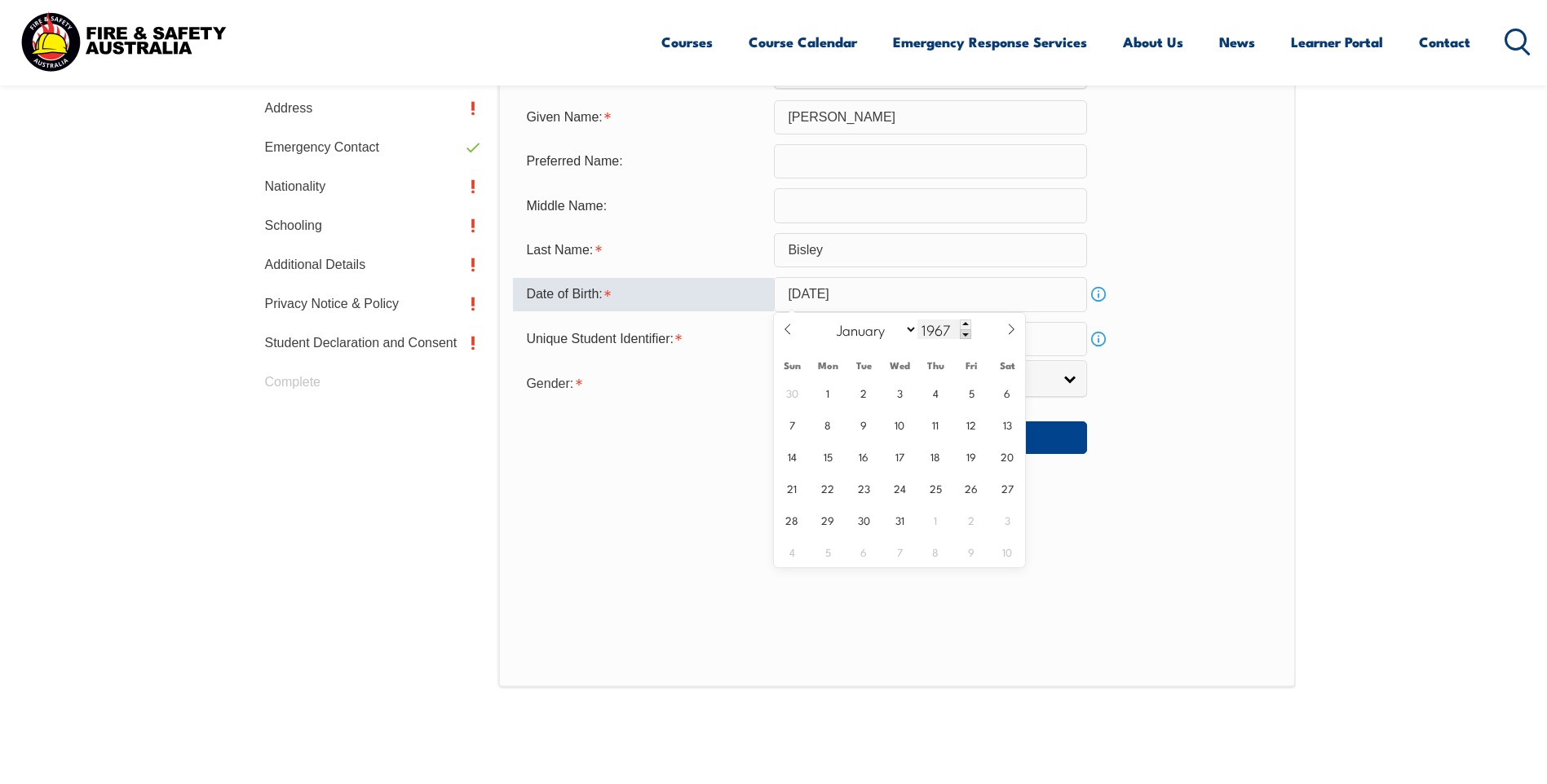
drag, startPoint x: 839, startPoint y: 294, endPoint x: 935, endPoint y: 326, distance: 101.2
click at [935, 326] on input "1967" at bounding box center [945, 329] width 54 height 19
click at [933, 331] on input "1967" at bounding box center [945, 329] width 54 height 19
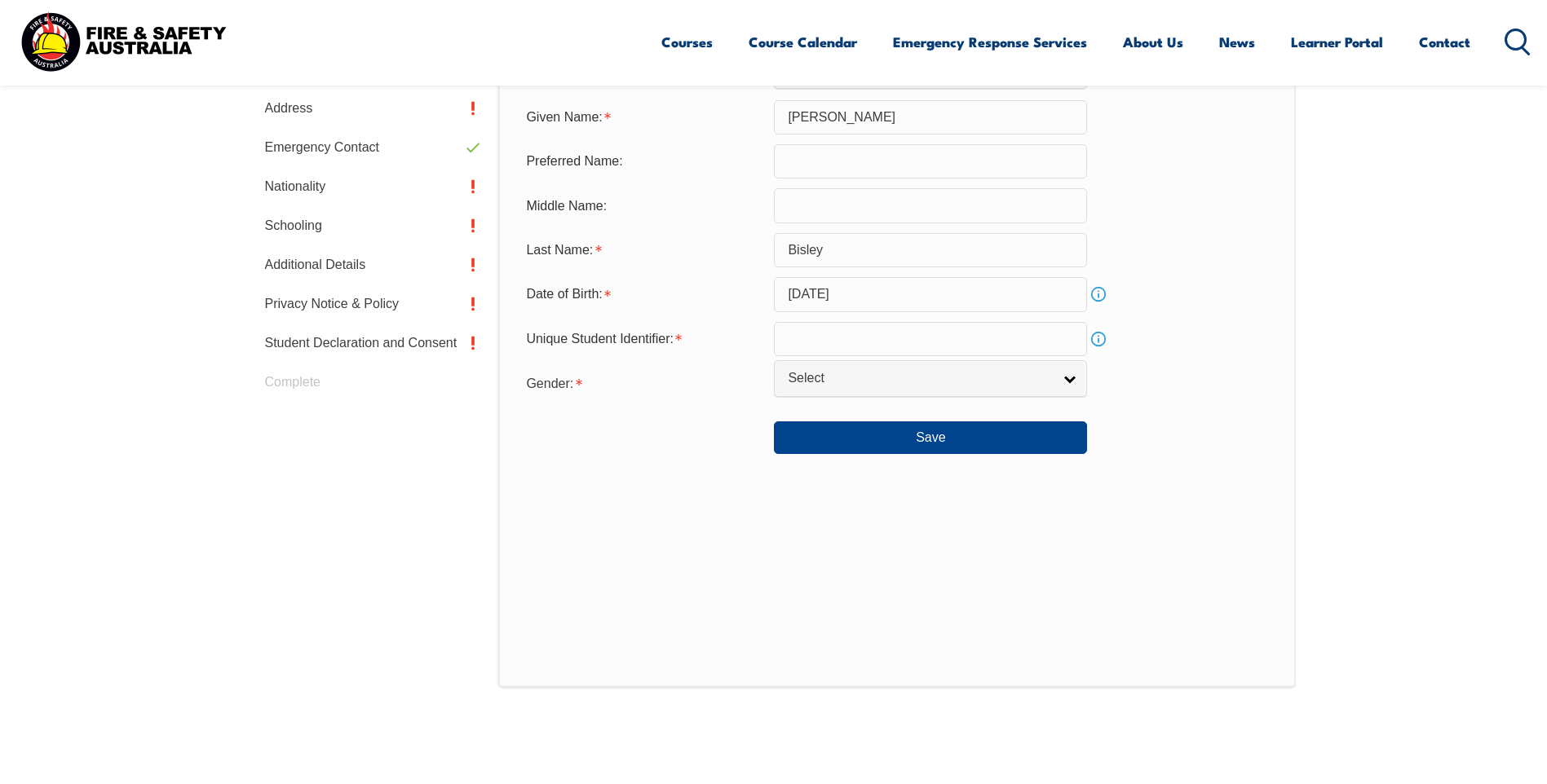
click at [1099, 293] on link "Info" at bounding box center [1098, 294] width 23 height 23
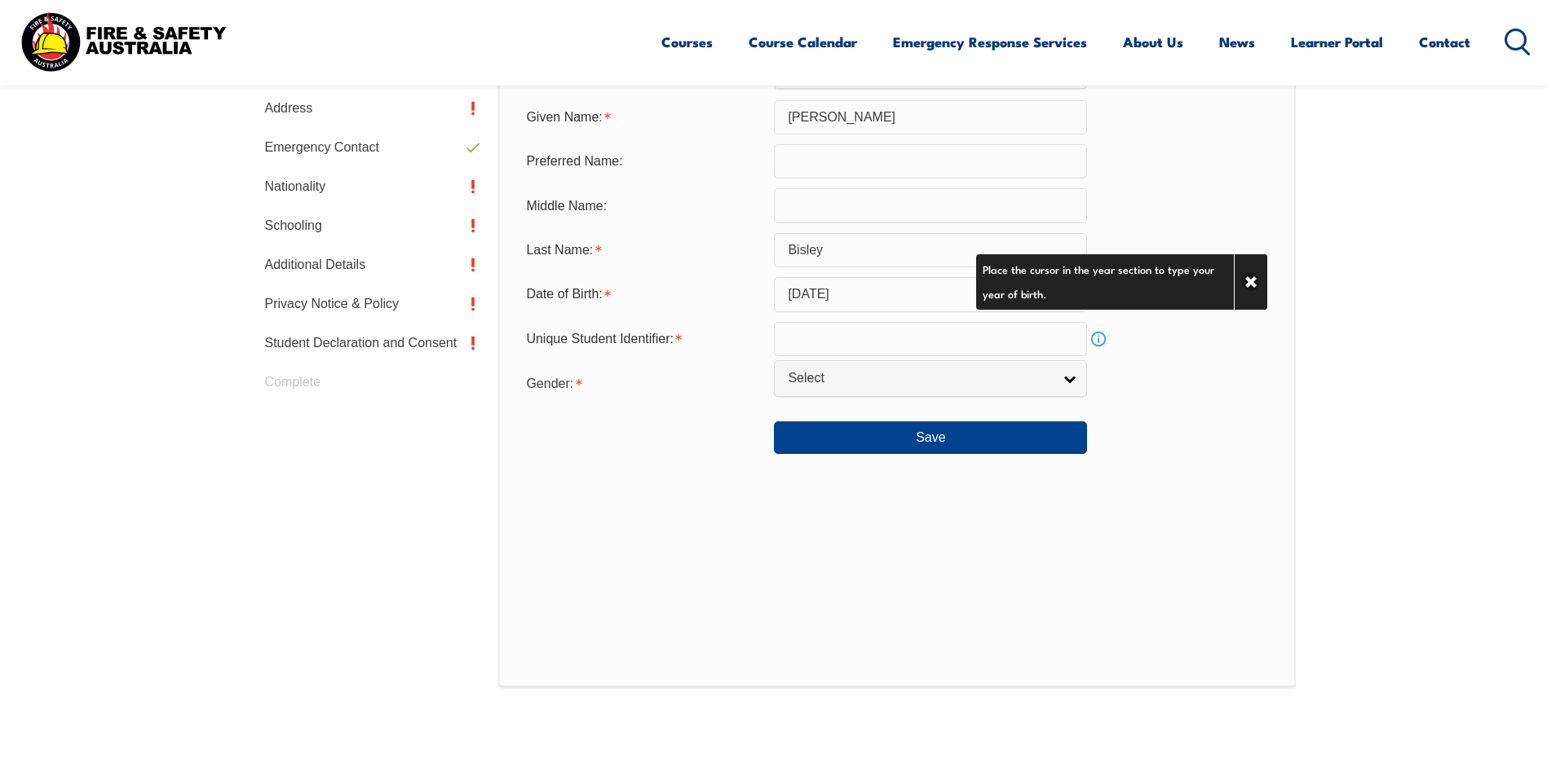
click at [898, 299] on input "May 19, 2025" at bounding box center [930, 294] width 313 height 35
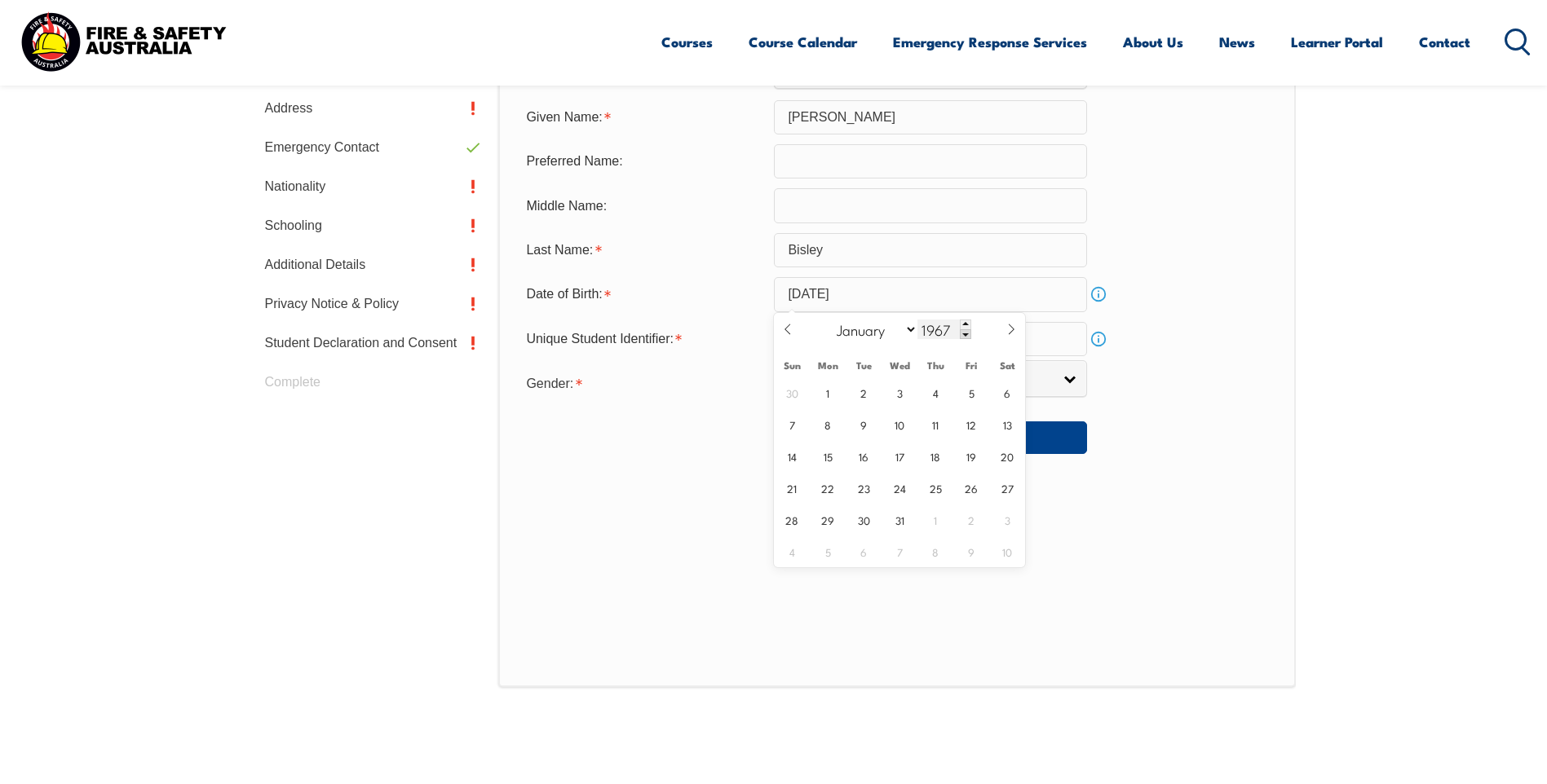
click at [956, 323] on input "1967" at bounding box center [945, 329] width 54 height 19
click at [950, 301] on input "May 19, 2025" at bounding box center [930, 294] width 313 height 35
click at [948, 329] on input "1967" at bounding box center [945, 329] width 54 height 19
type input "1967"
click at [938, 331] on input "1967" at bounding box center [945, 329] width 54 height 19
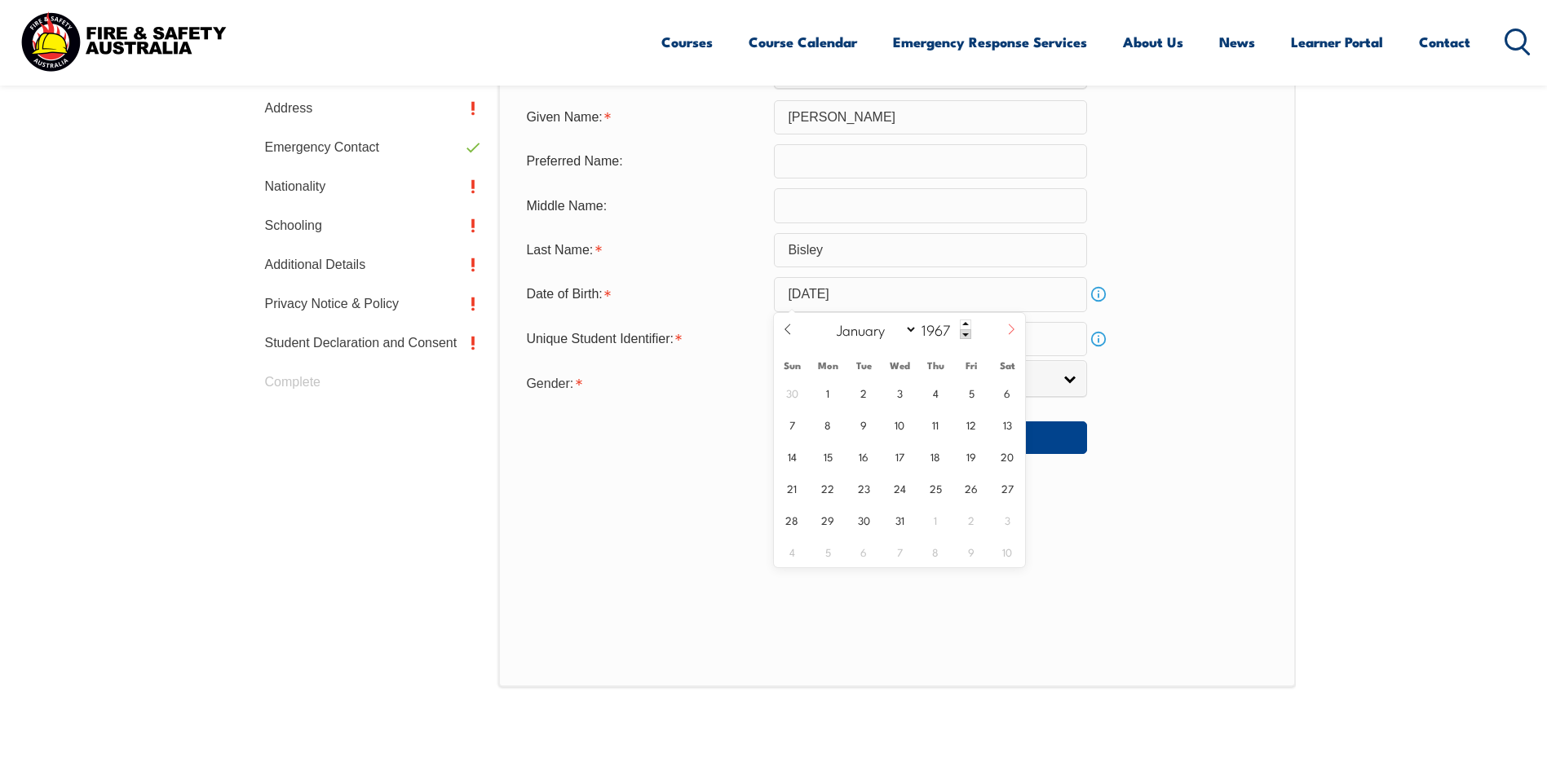
click at [1012, 328] on icon at bounding box center [1011, 330] width 6 height 11
click at [793, 335] on icon at bounding box center [788, 330] width 12 height 12
select select "4"
click at [971, 457] on span "19" at bounding box center [972, 456] width 32 height 32
type input "[DATE]"
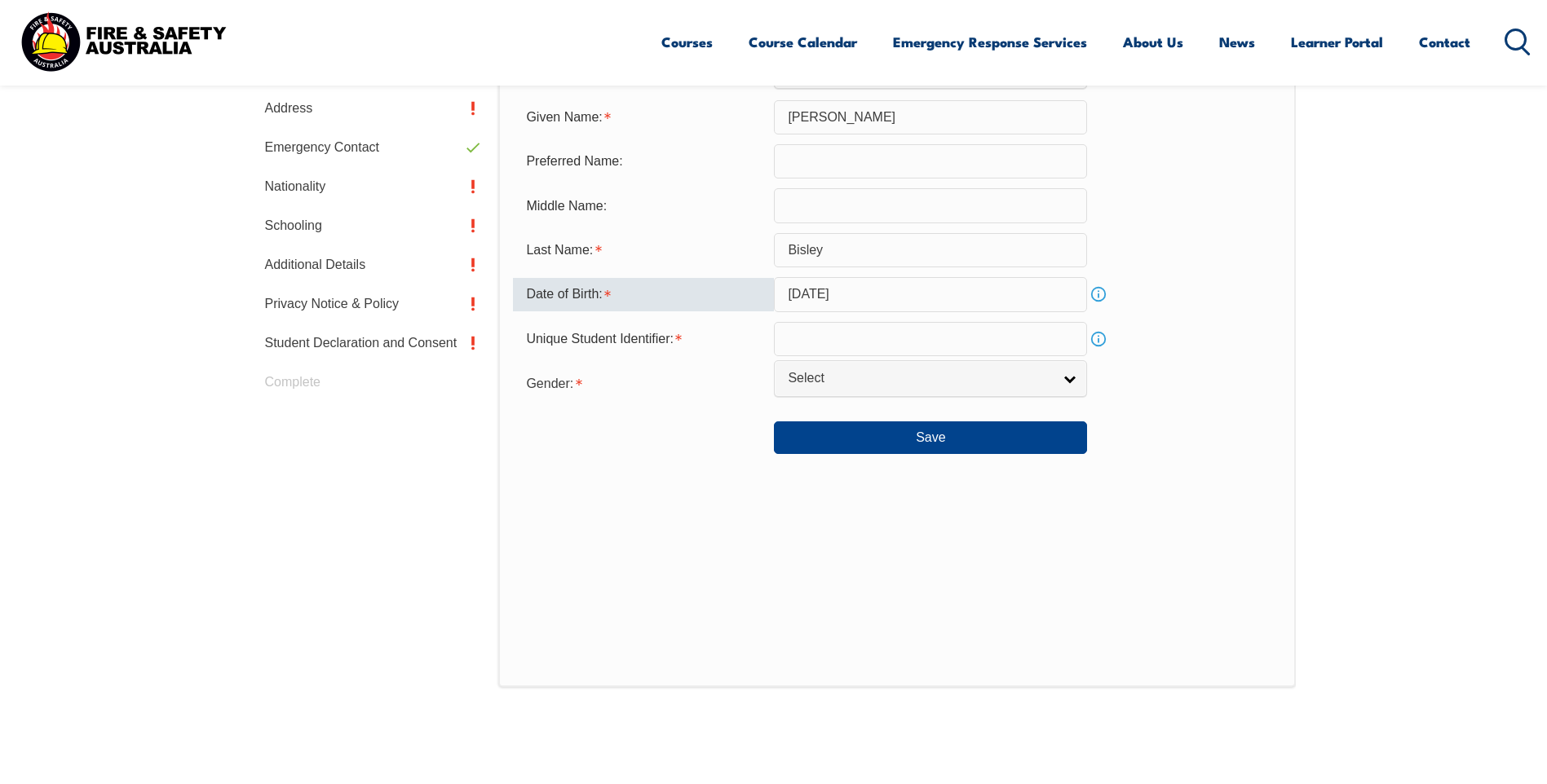
click at [855, 342] on input "text" at bounding box center [930, 339] width 313 height 35
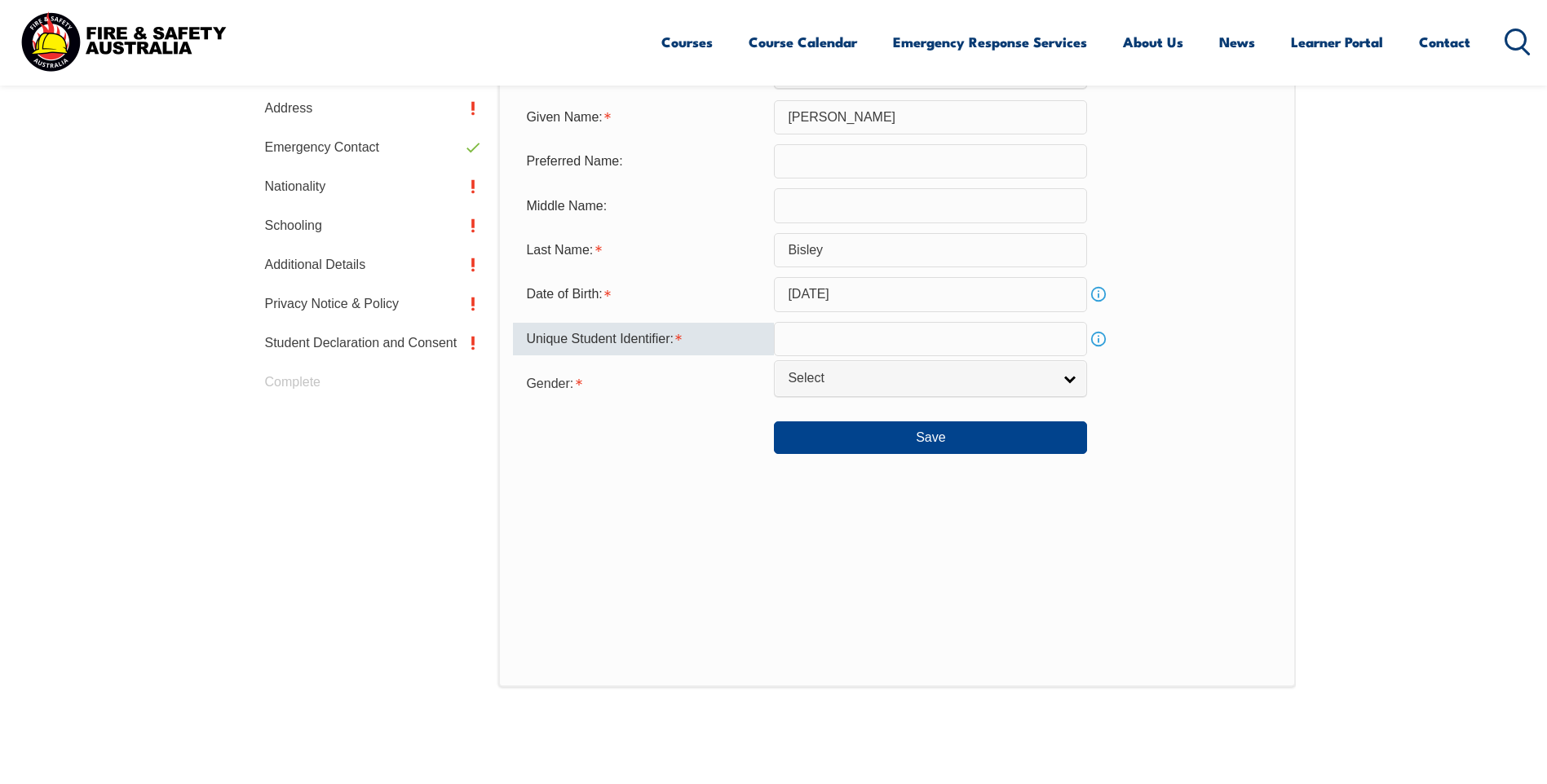
click at [921, 342] on input "text" at bounding box center [930, 339] width 313 height 35
click at [892, 441] on button "Save" at bounding box center [930, 438] width 313 height 33
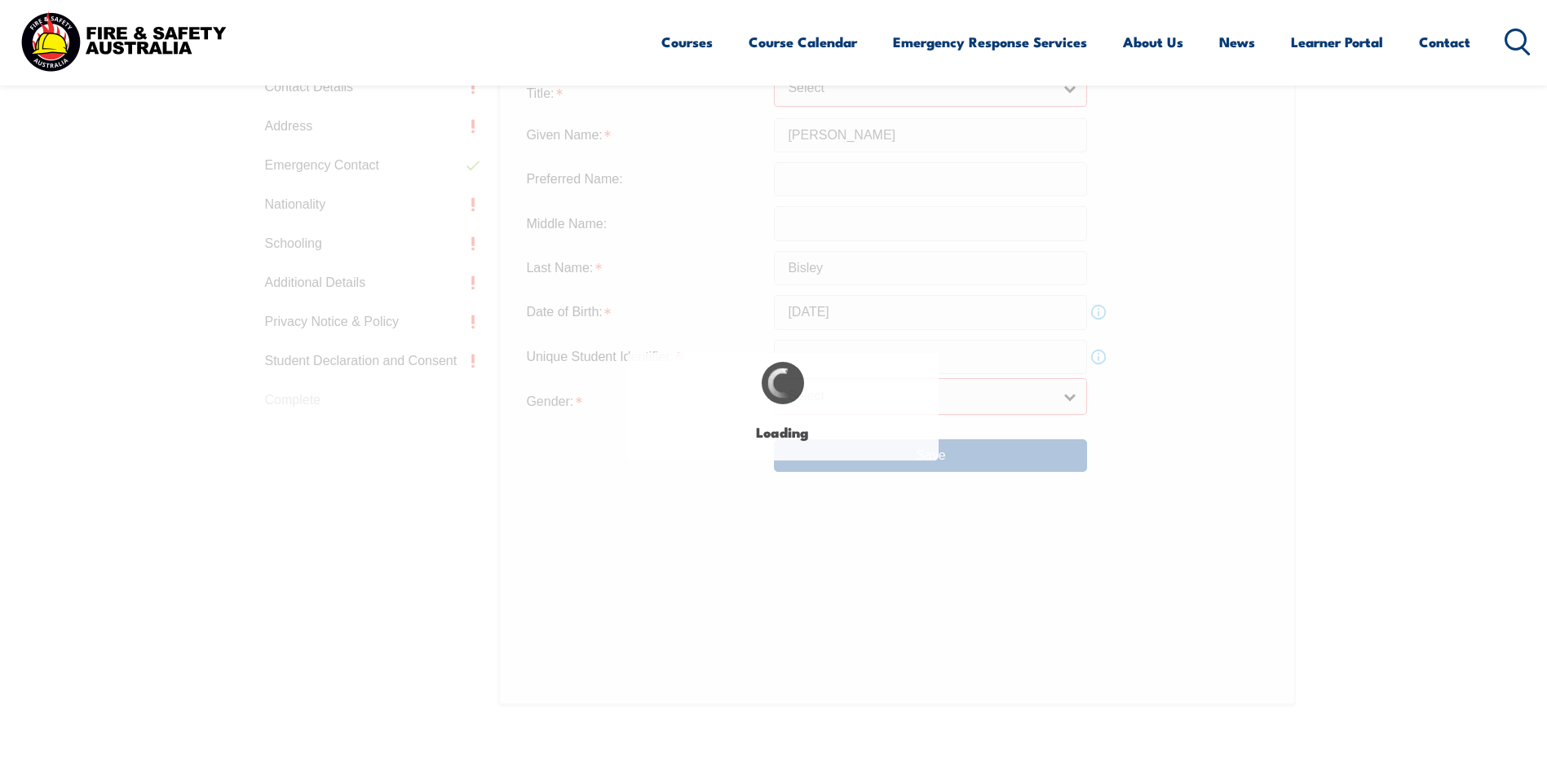
scroll to position [577, 0]
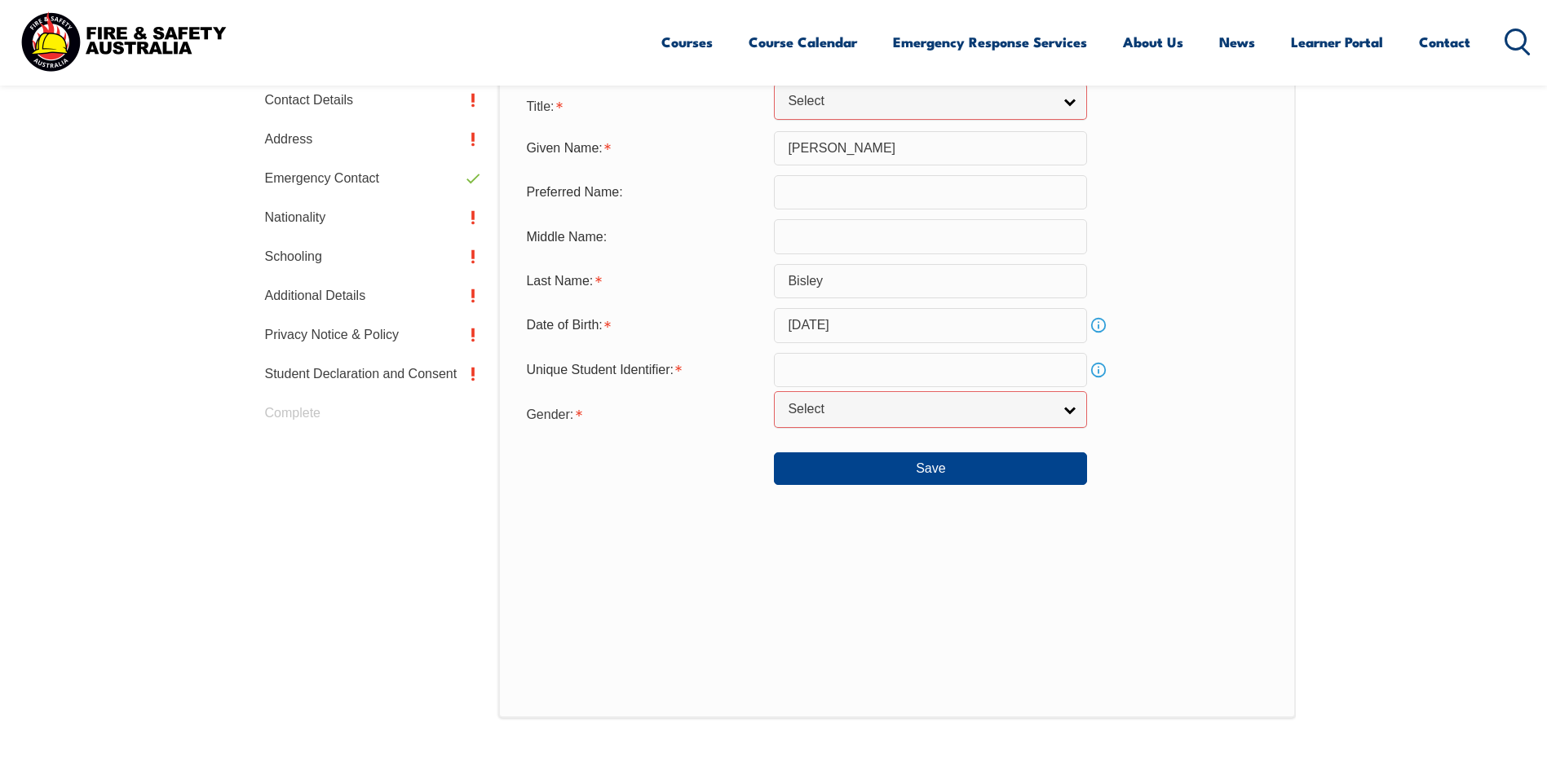
click at [895, 383] on input "text" at bounding box center [930, 370] width 313 height 35
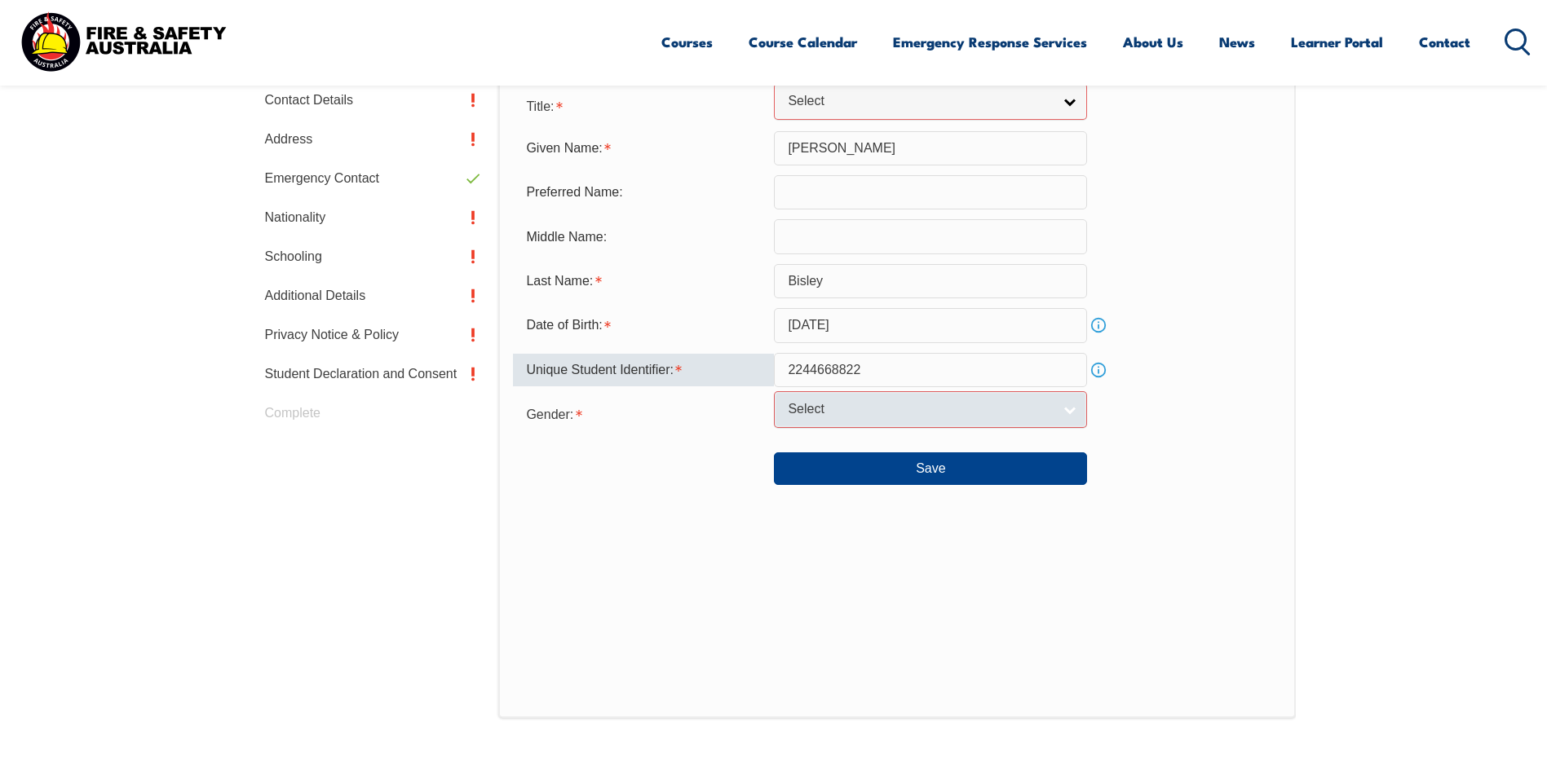
type input "2244668822"
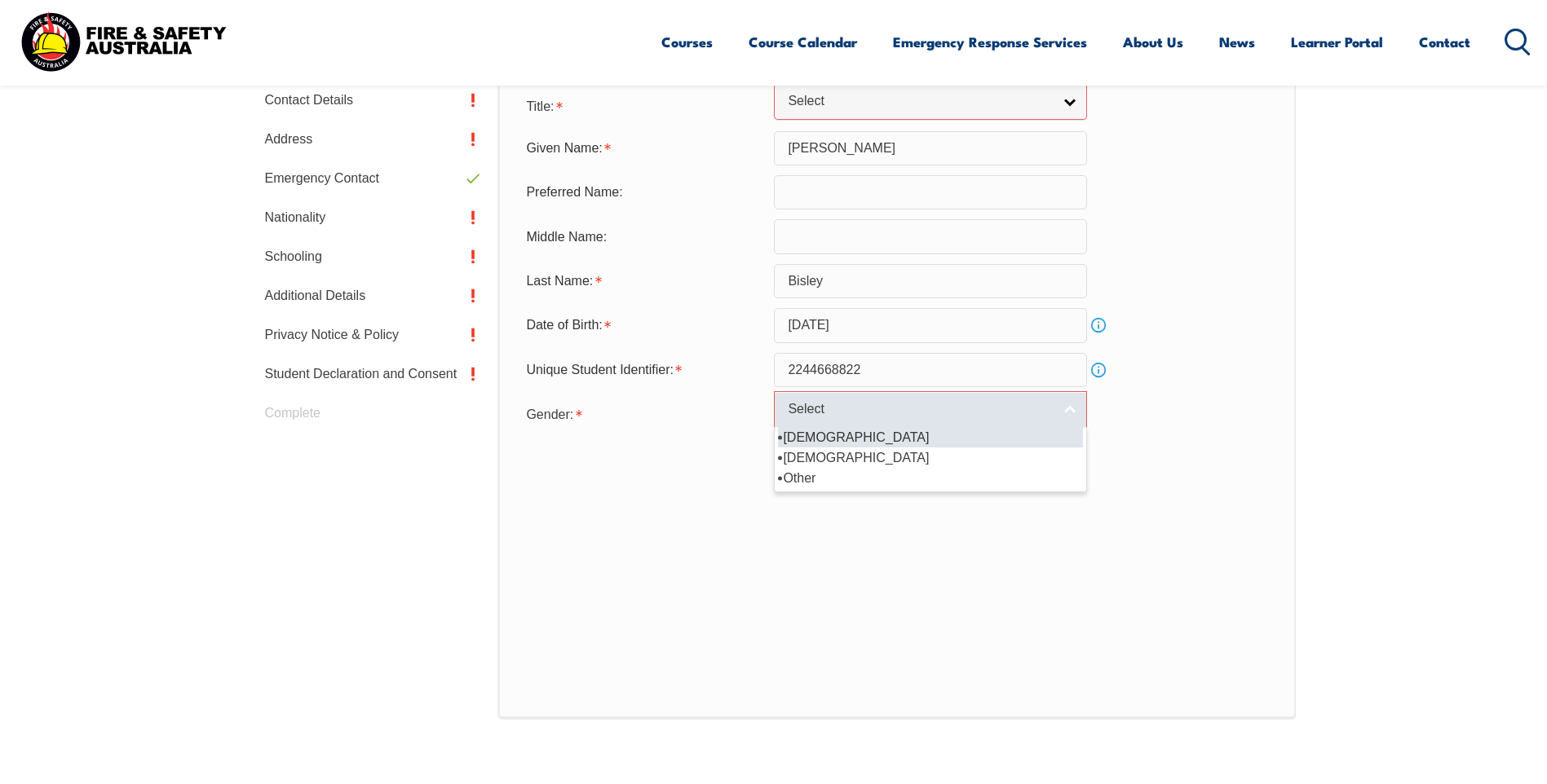
click at [957, 408] on span "Select" at bounding box center [919, 410] width 264 height 17
click at [920, 436] on li "[DEMOGRAPHIC_DATA]" at bounding box center [931, 438] width 305 height 20
select select "M"
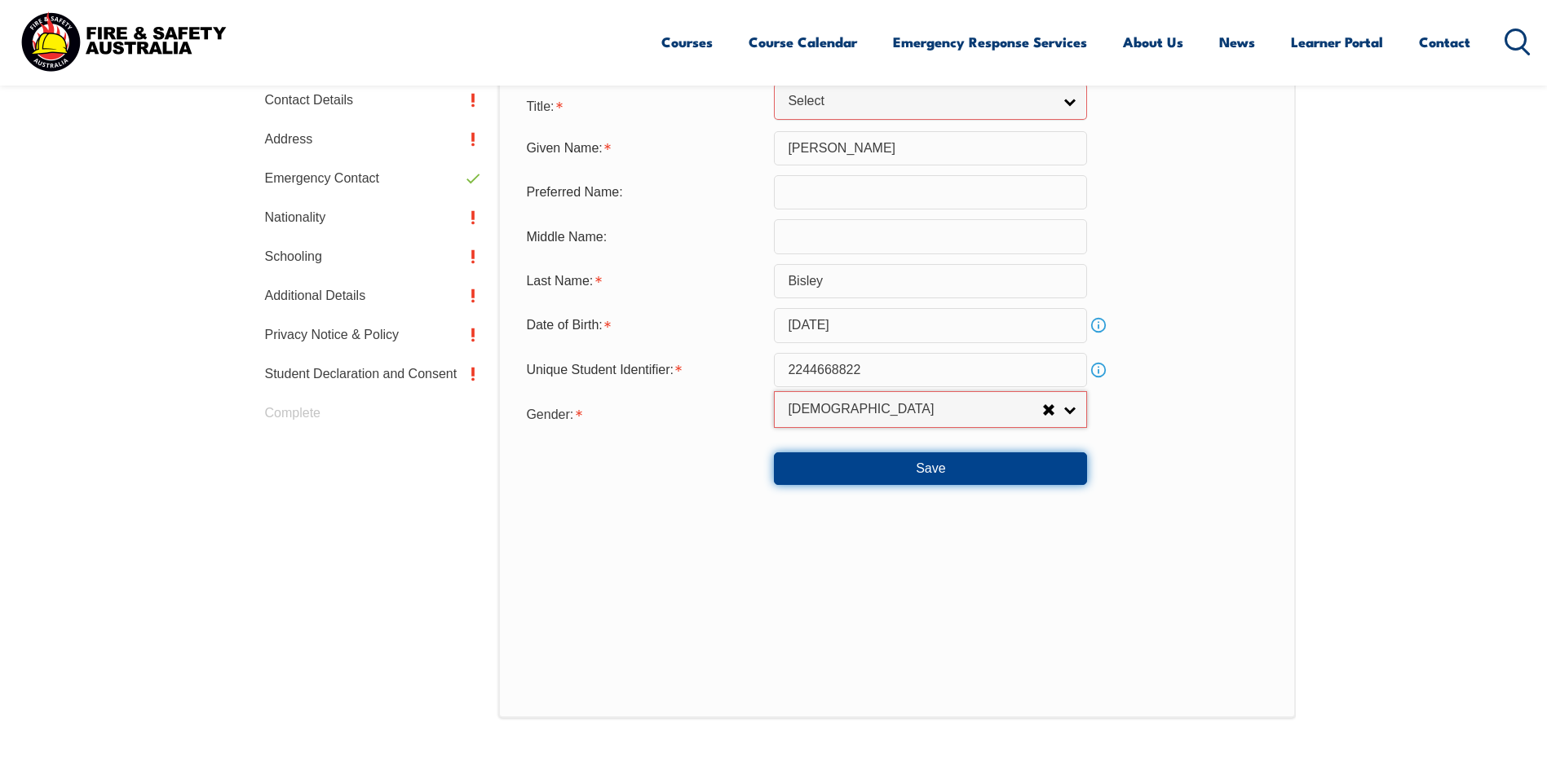
click at [1021, 463] on button "Save" at bounding box center [930, 469] width 313 height 33
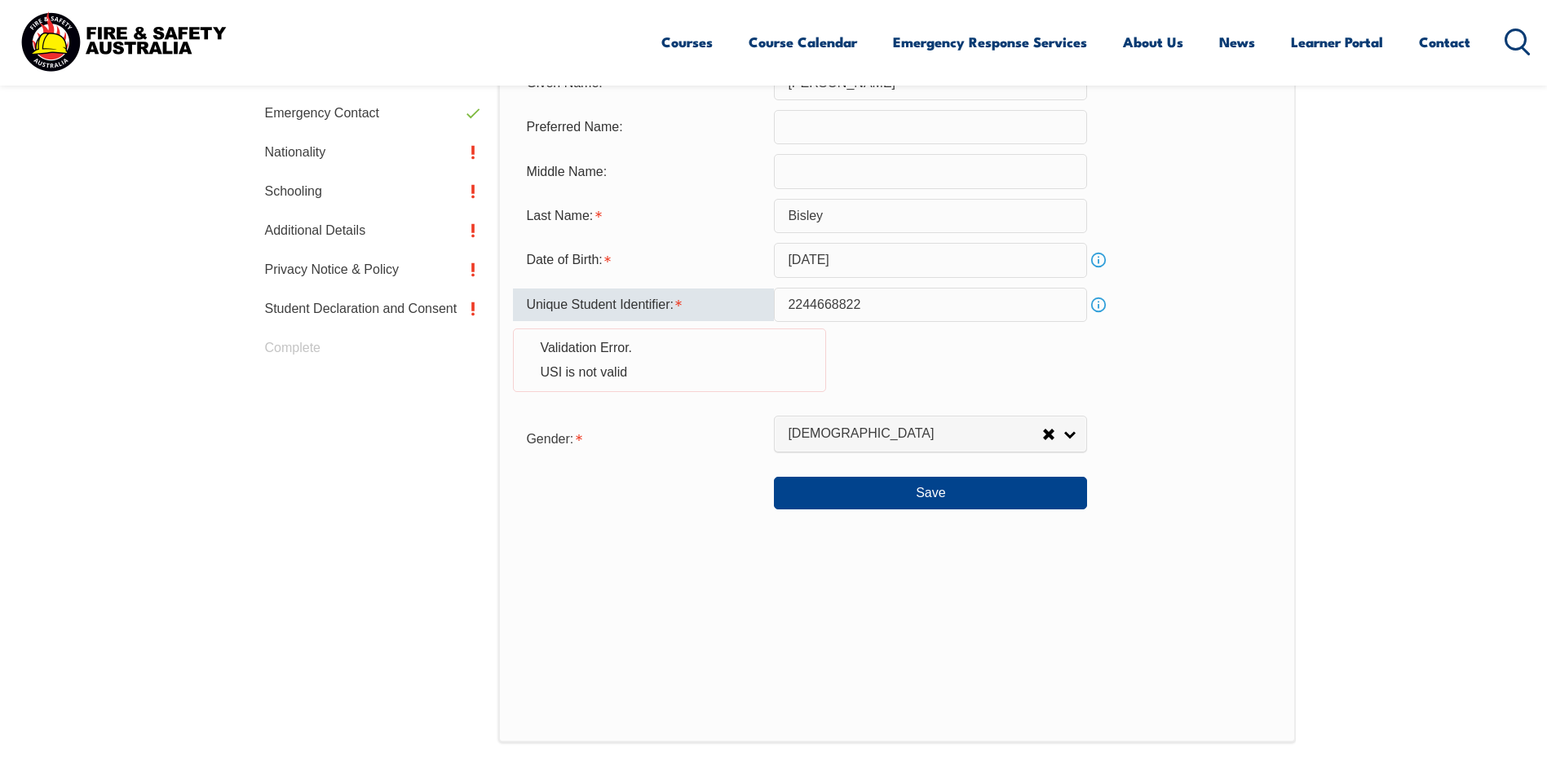
scroll to position [604, 0]
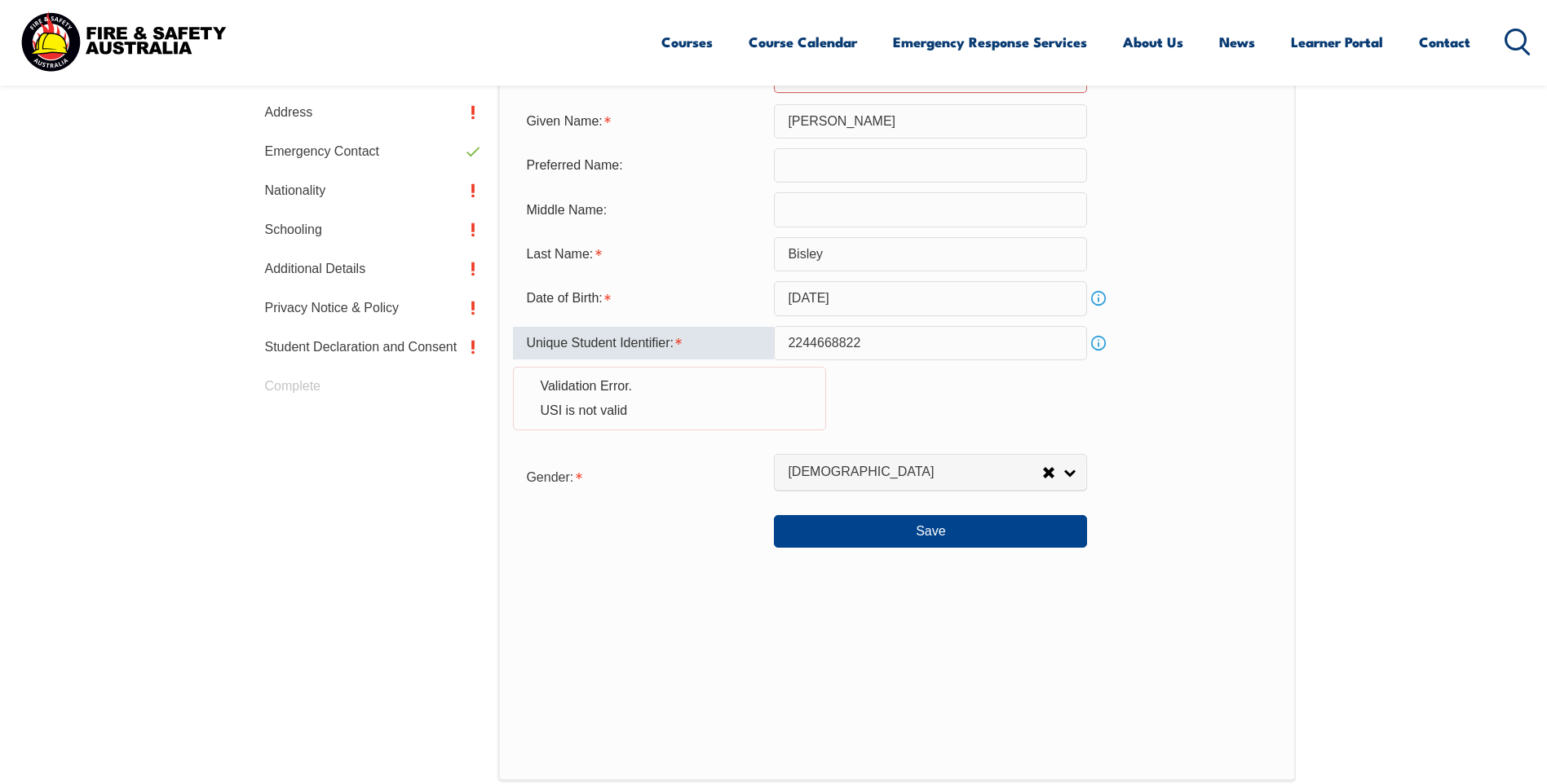
click at [925, 345] on input "2244668822" at bounding box center [930, 343] width 313 height 35
click at [924, 346] on input "2244668822" at bounding box center [930, 343] width 313 height 35
click at [880, 347] on input "2244668822" at bounding box center [930, 343] width 313 height 35
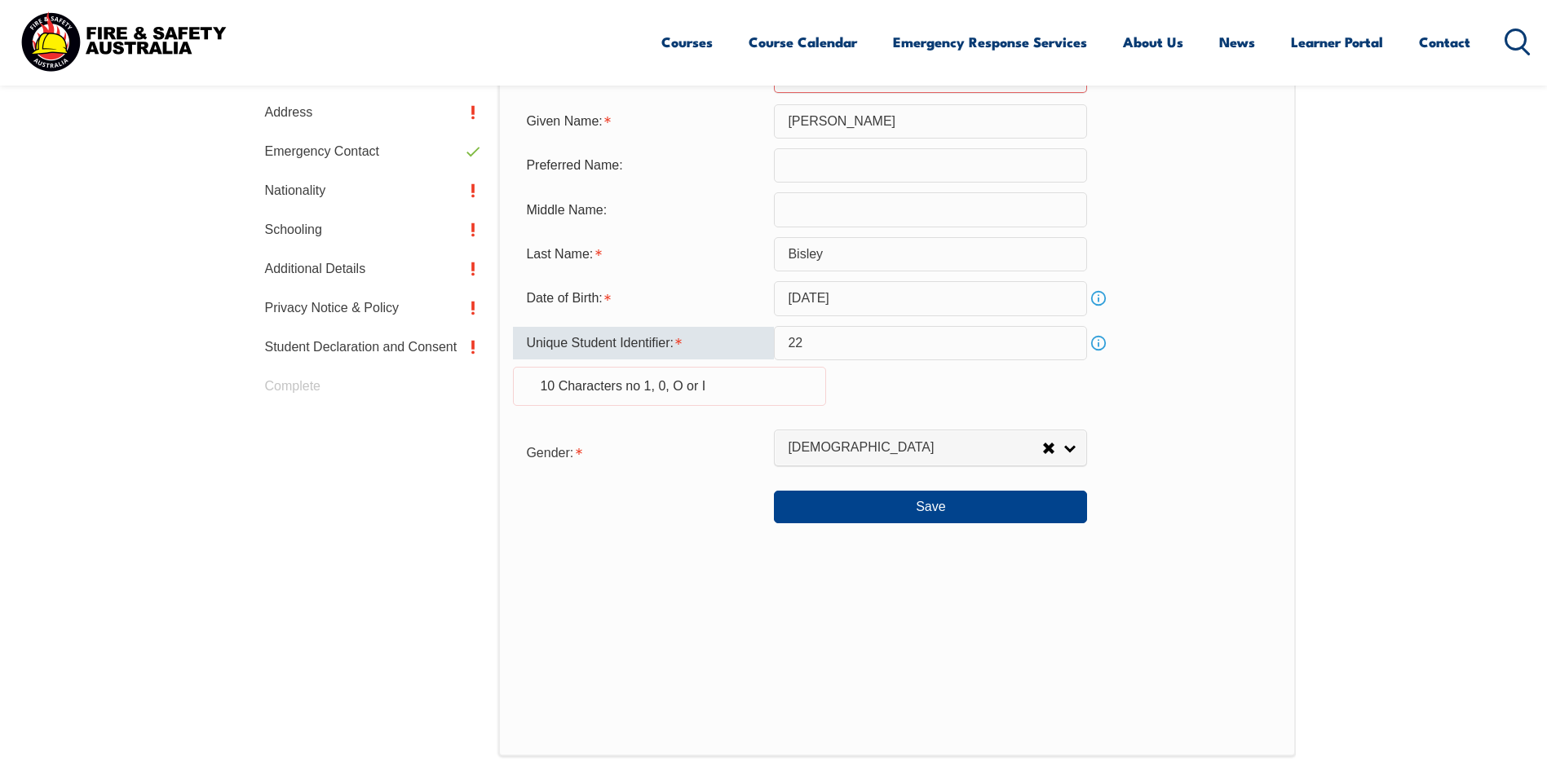
type input "2"
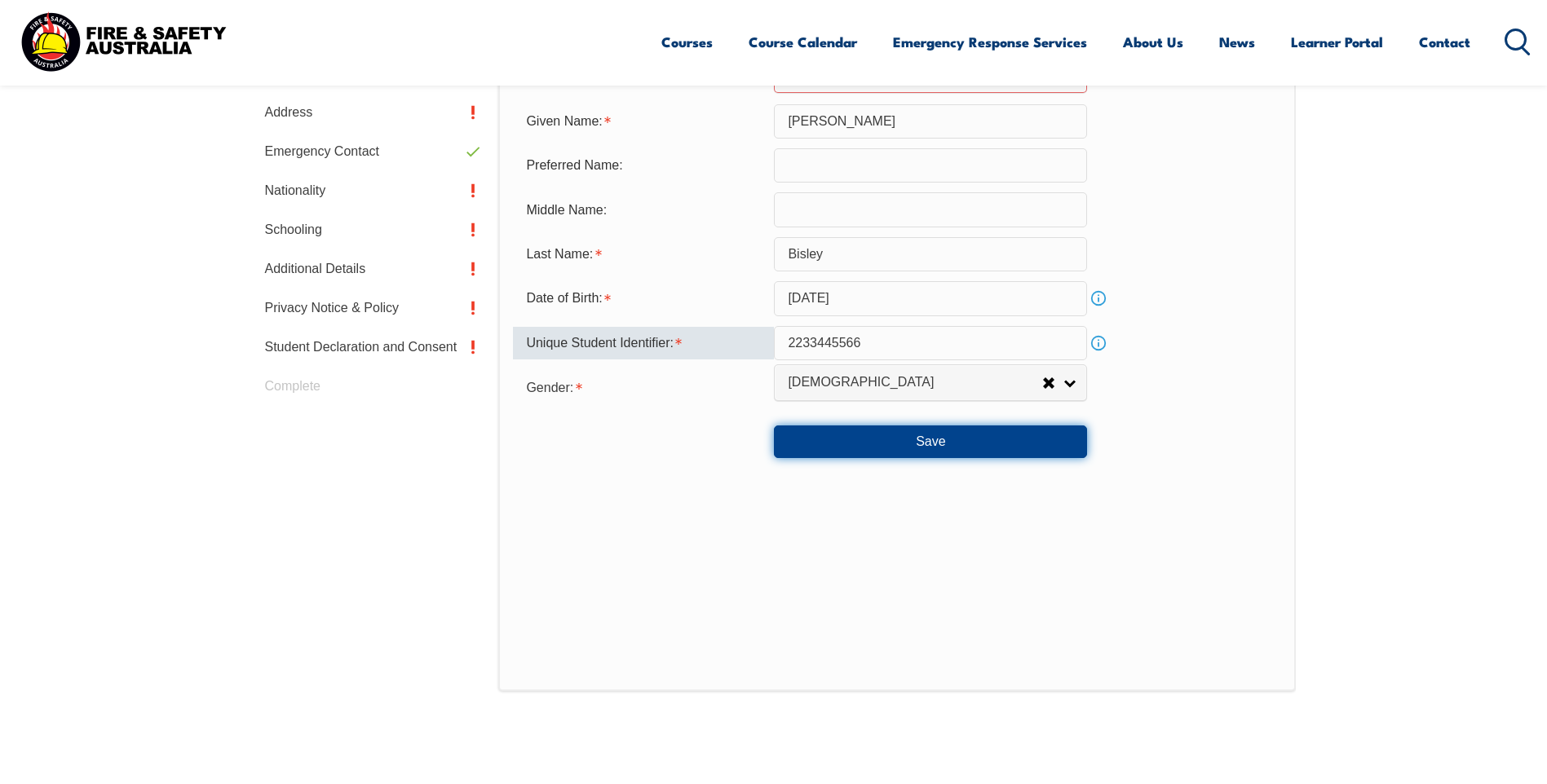
click at [982, 443] on button "Save" at bounding box center [930, 442] width 313 height 33
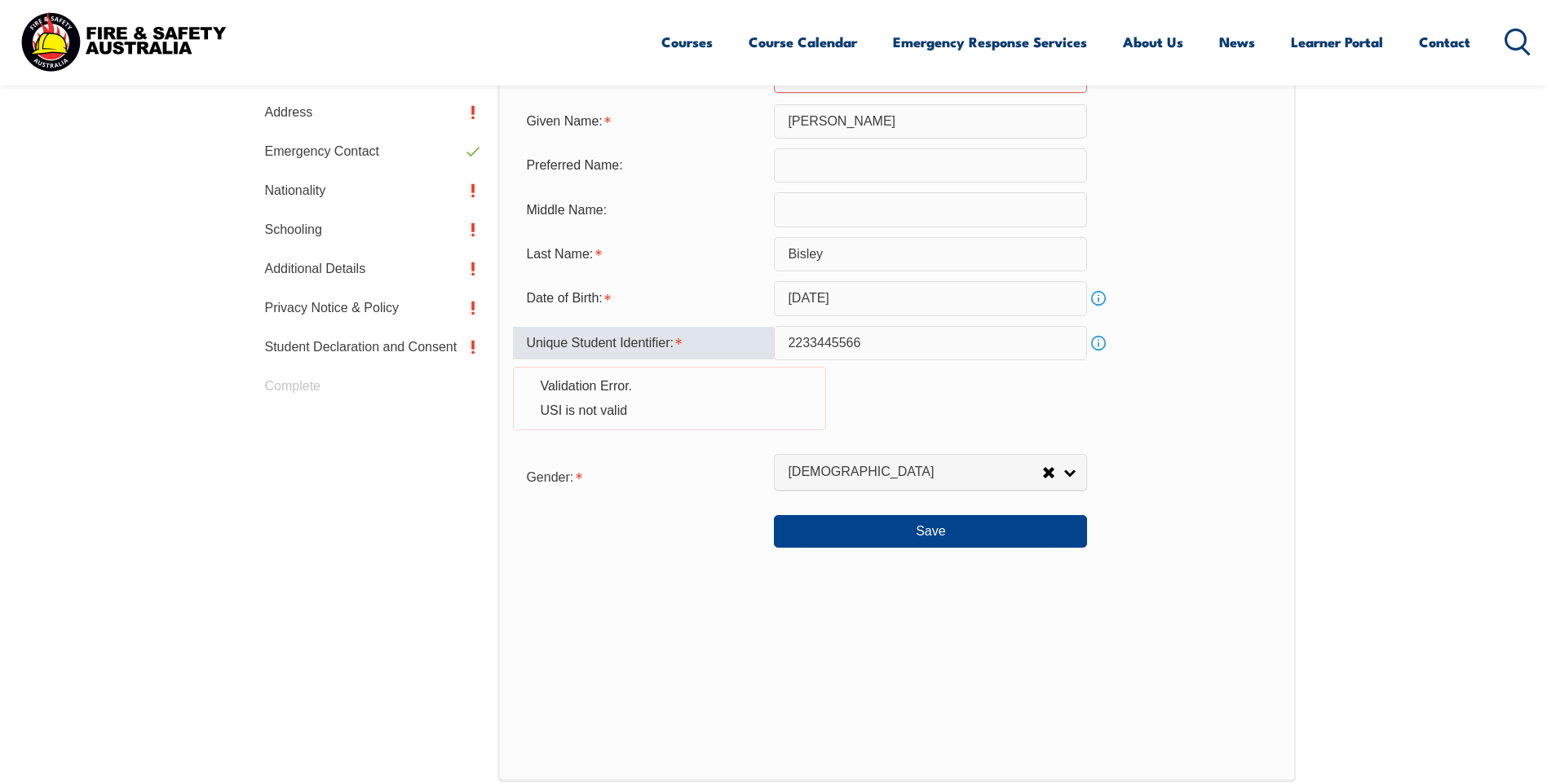
scroll to position [522, 0]
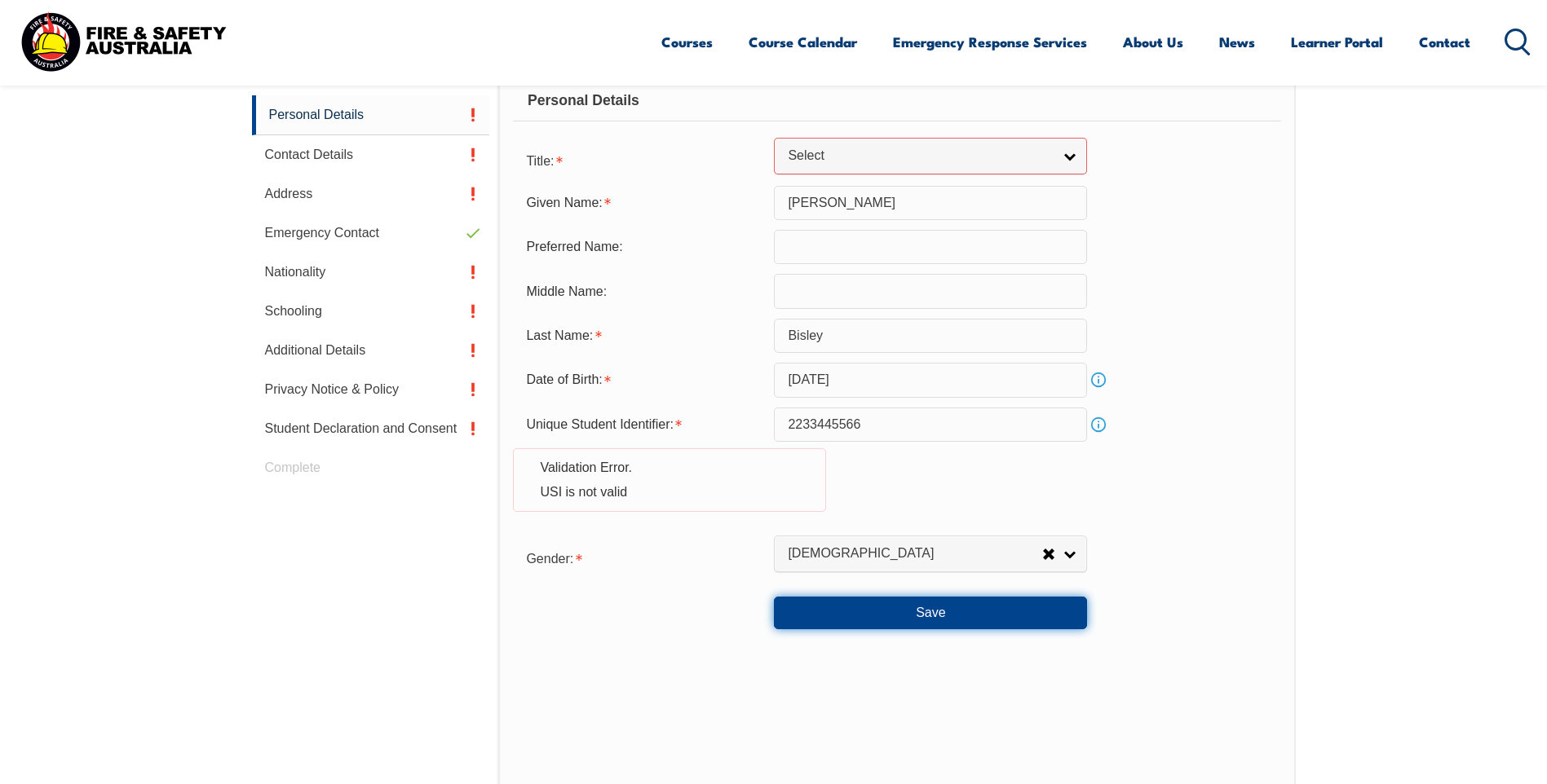
click at [946, 606] on button "Save" at bounding box center [930, 613] width 313 height 33
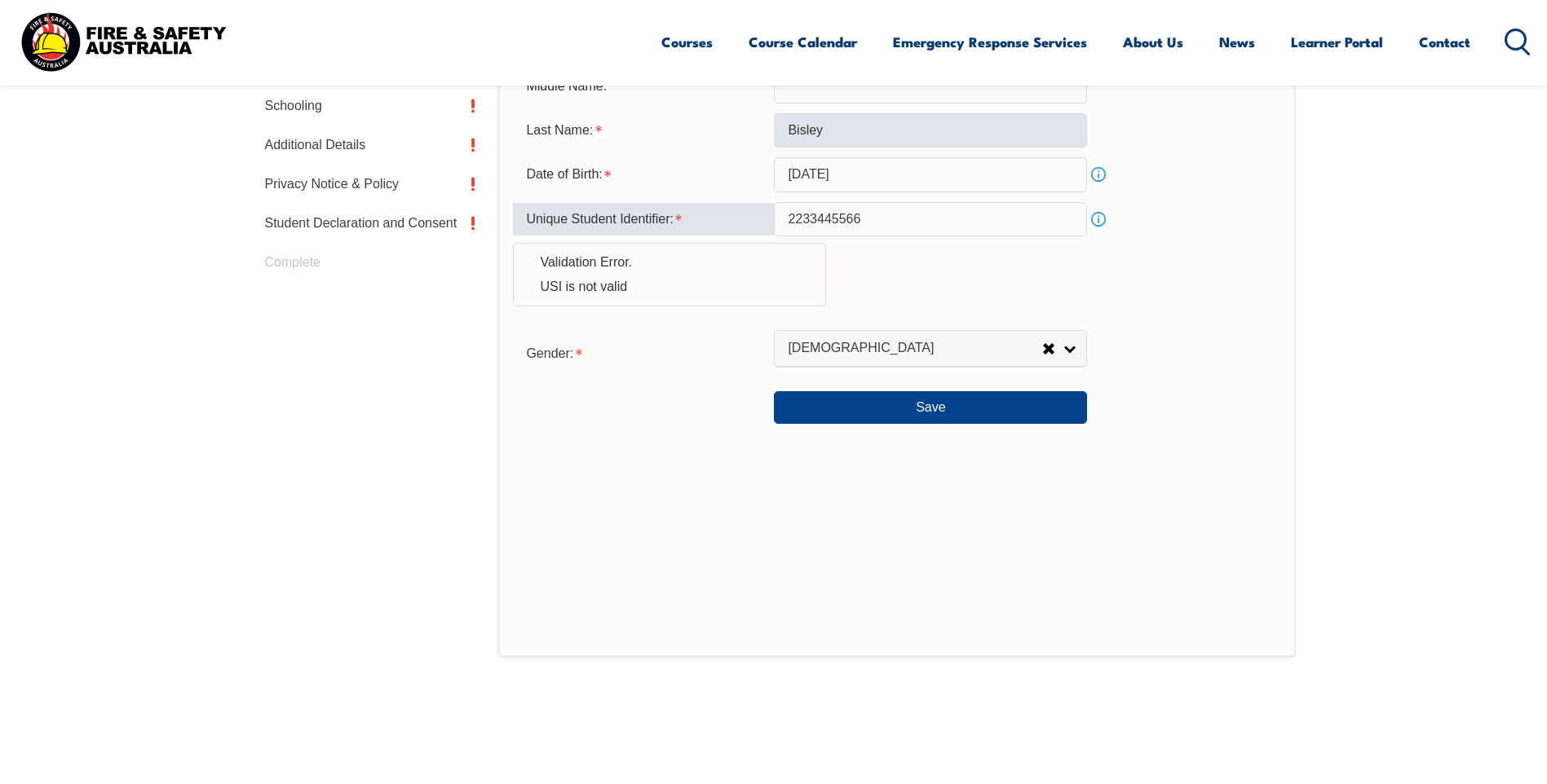
scroll to position [766, 0]
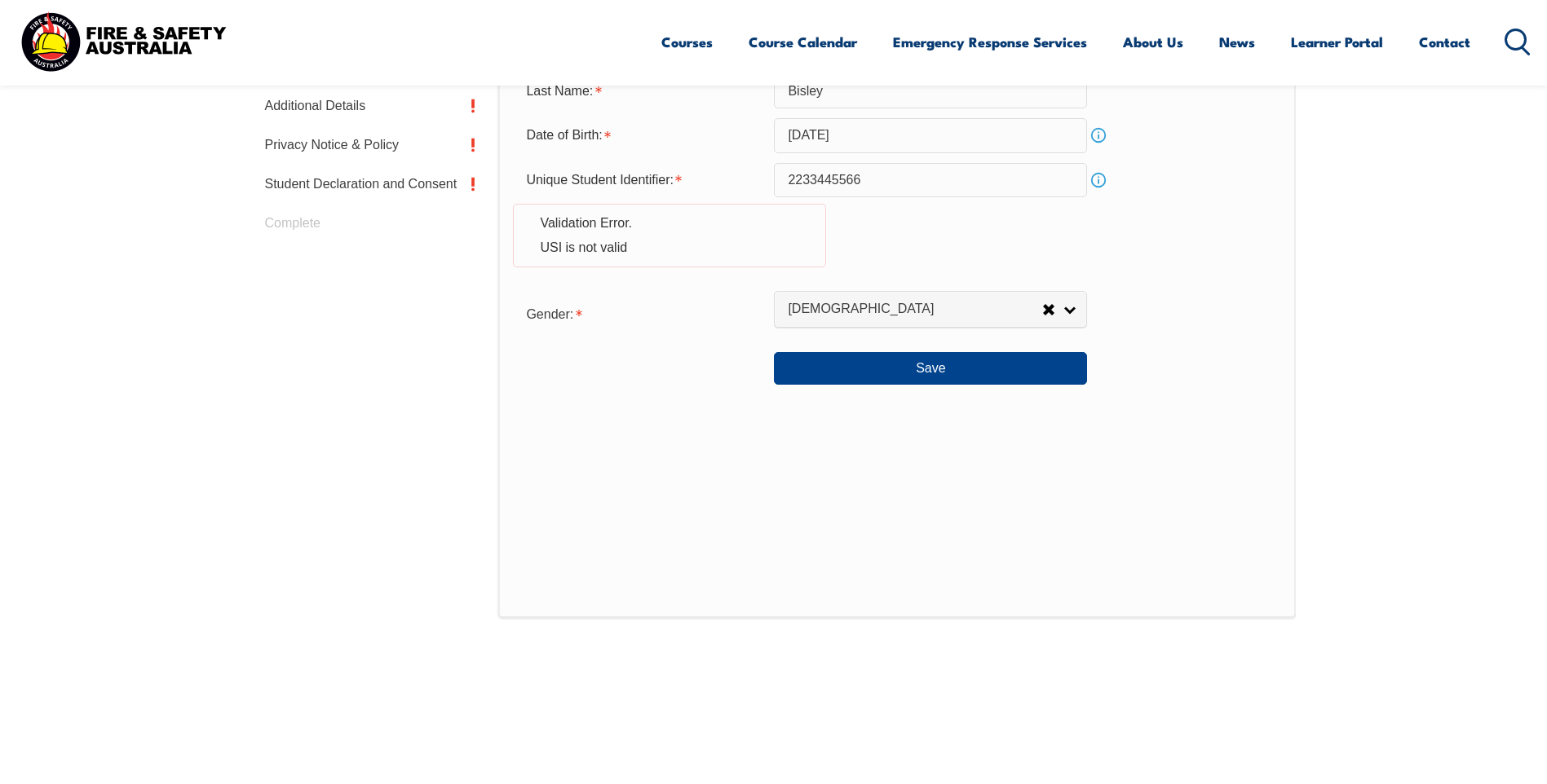
click at [800, 241] on div "Validation Error. USI is not valid" at bounding box center [669, 235] width 313 height 63
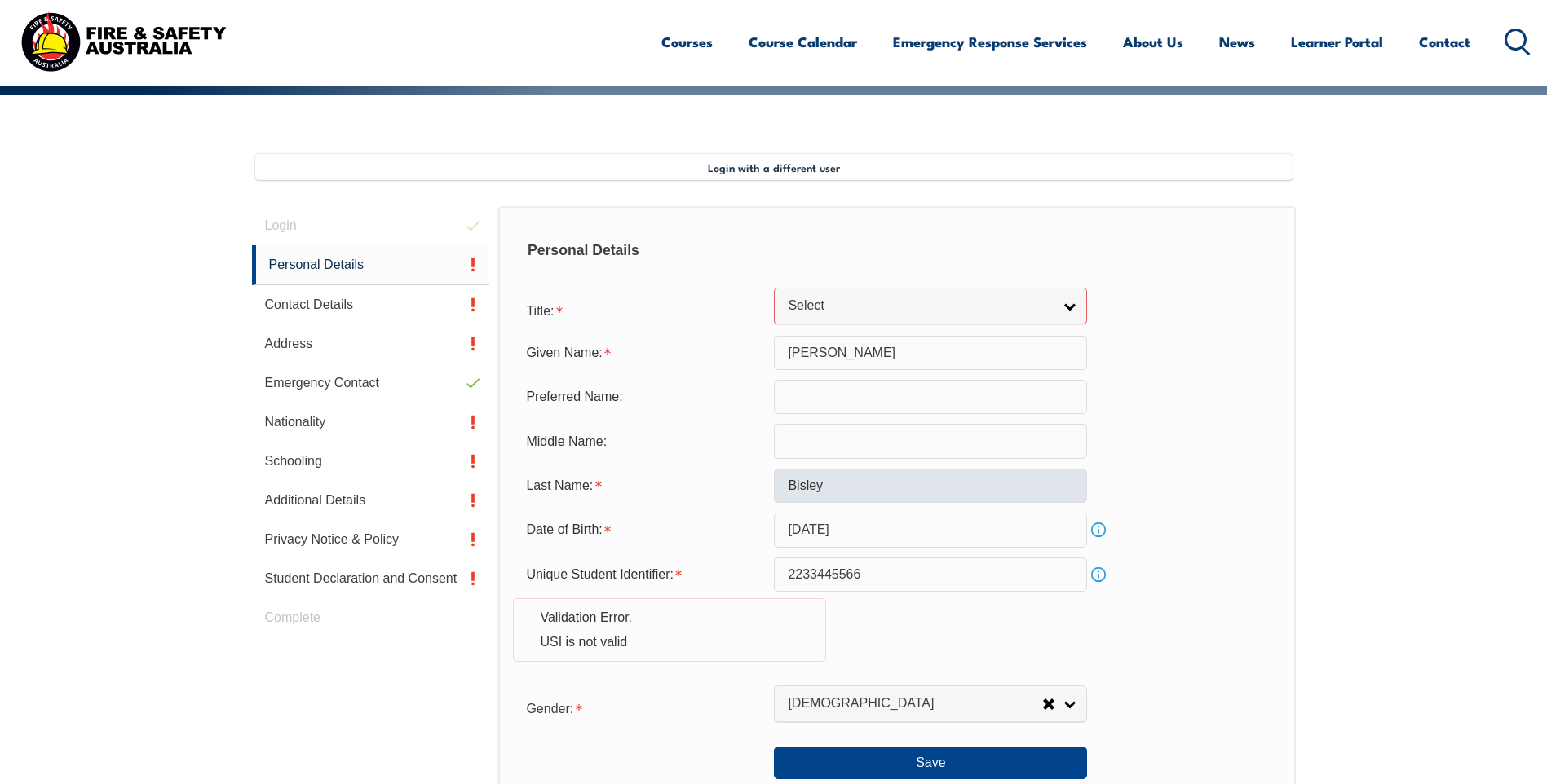
scroll to position [358, 0]
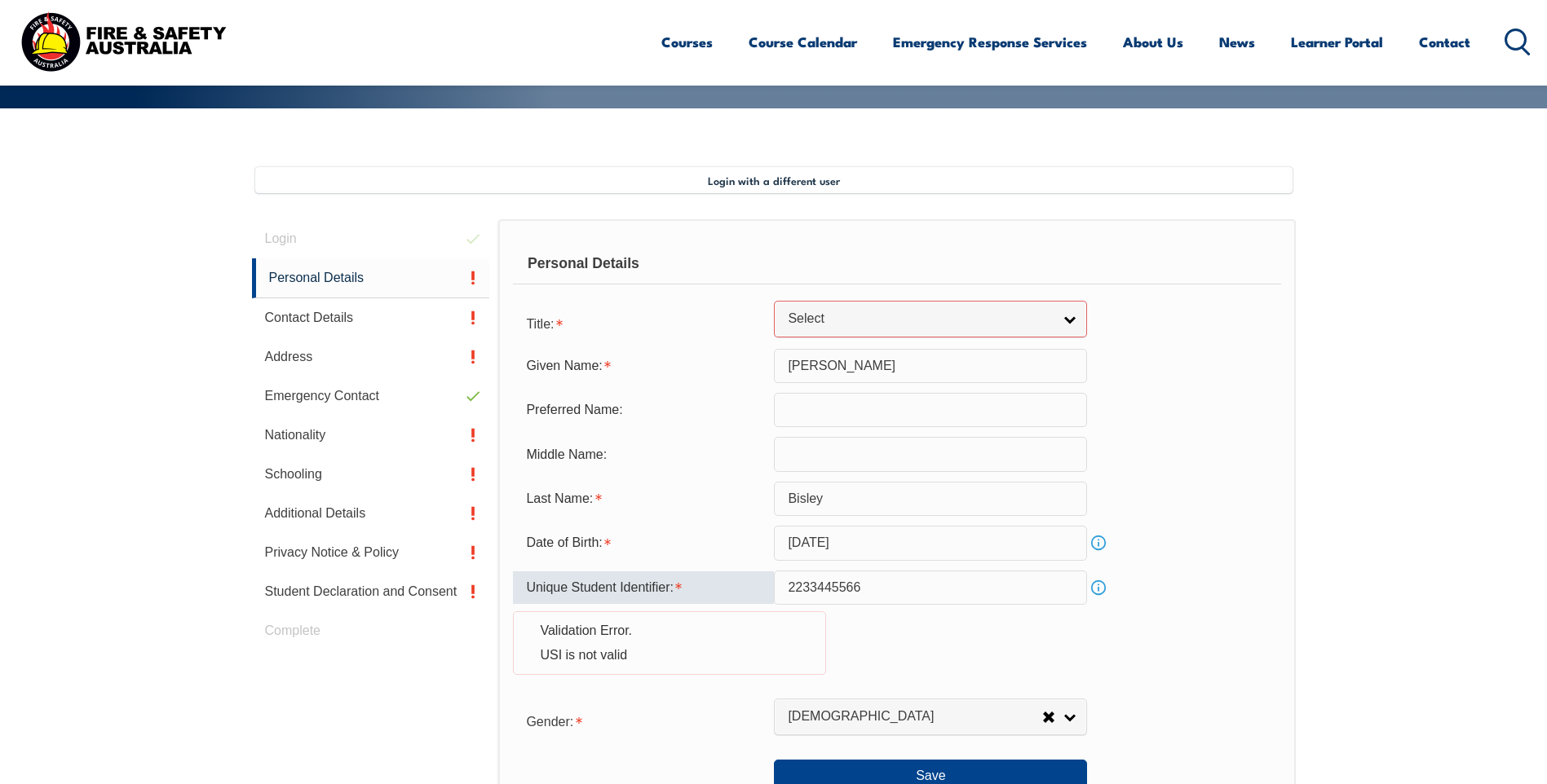
click at [864, 588] on input "2233445566" at bounding box center [930, 588] width 313 height 35
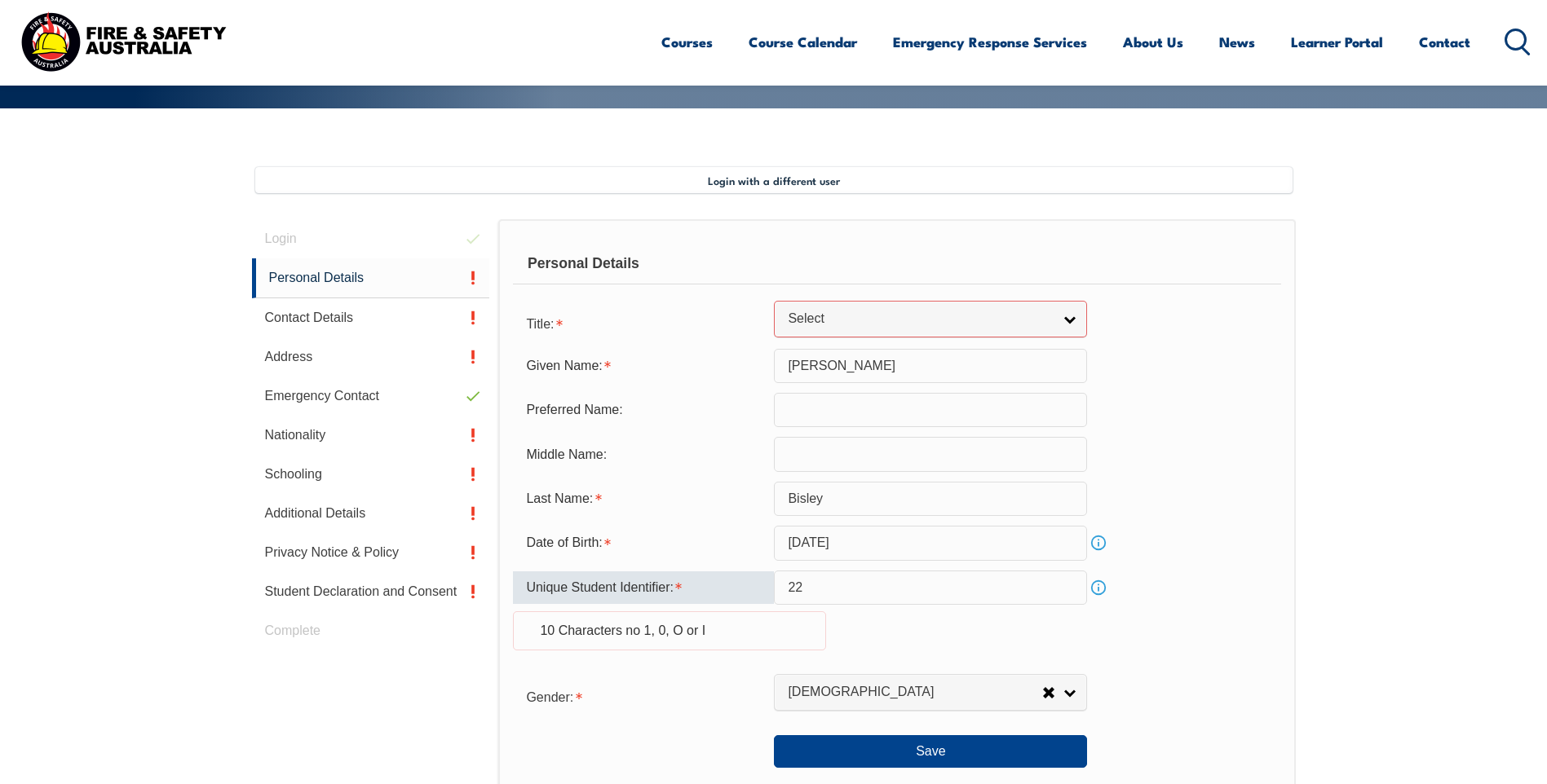
type input "2"
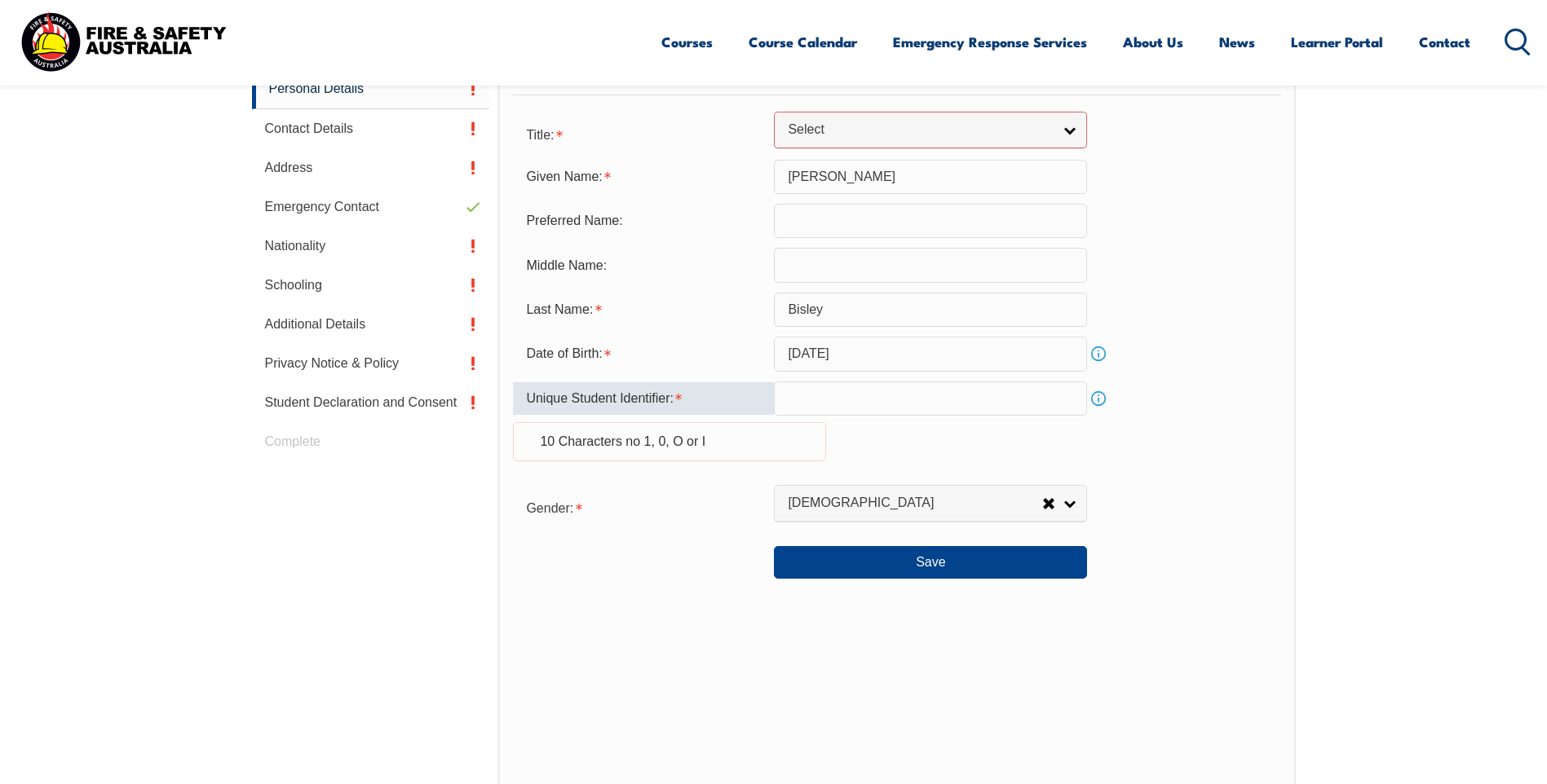
scroll to position [541, 0]
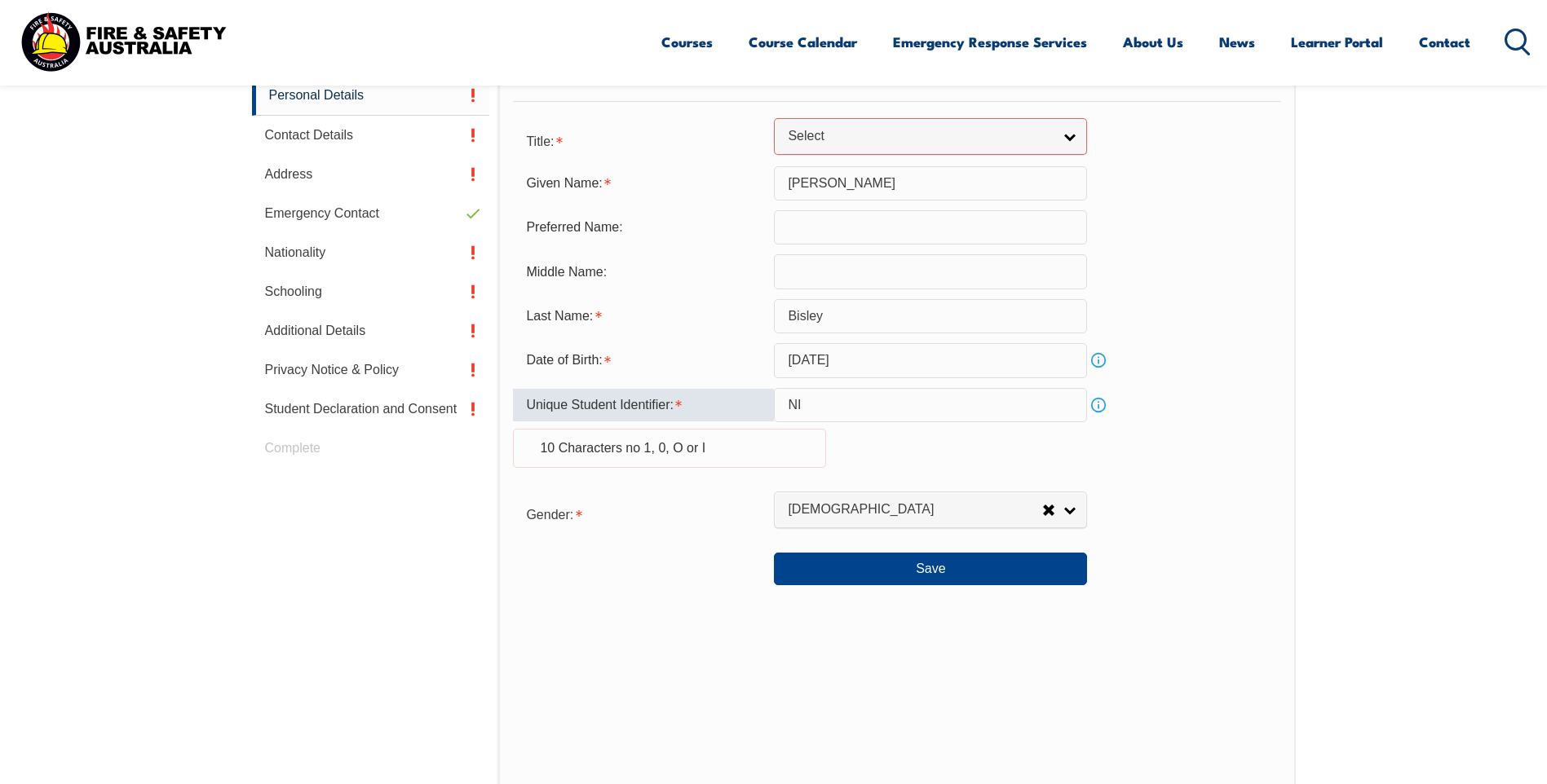
type input "N"
click at [1098, 405] on link "Info" at bounding box center [1098, 405] width 23 height 23
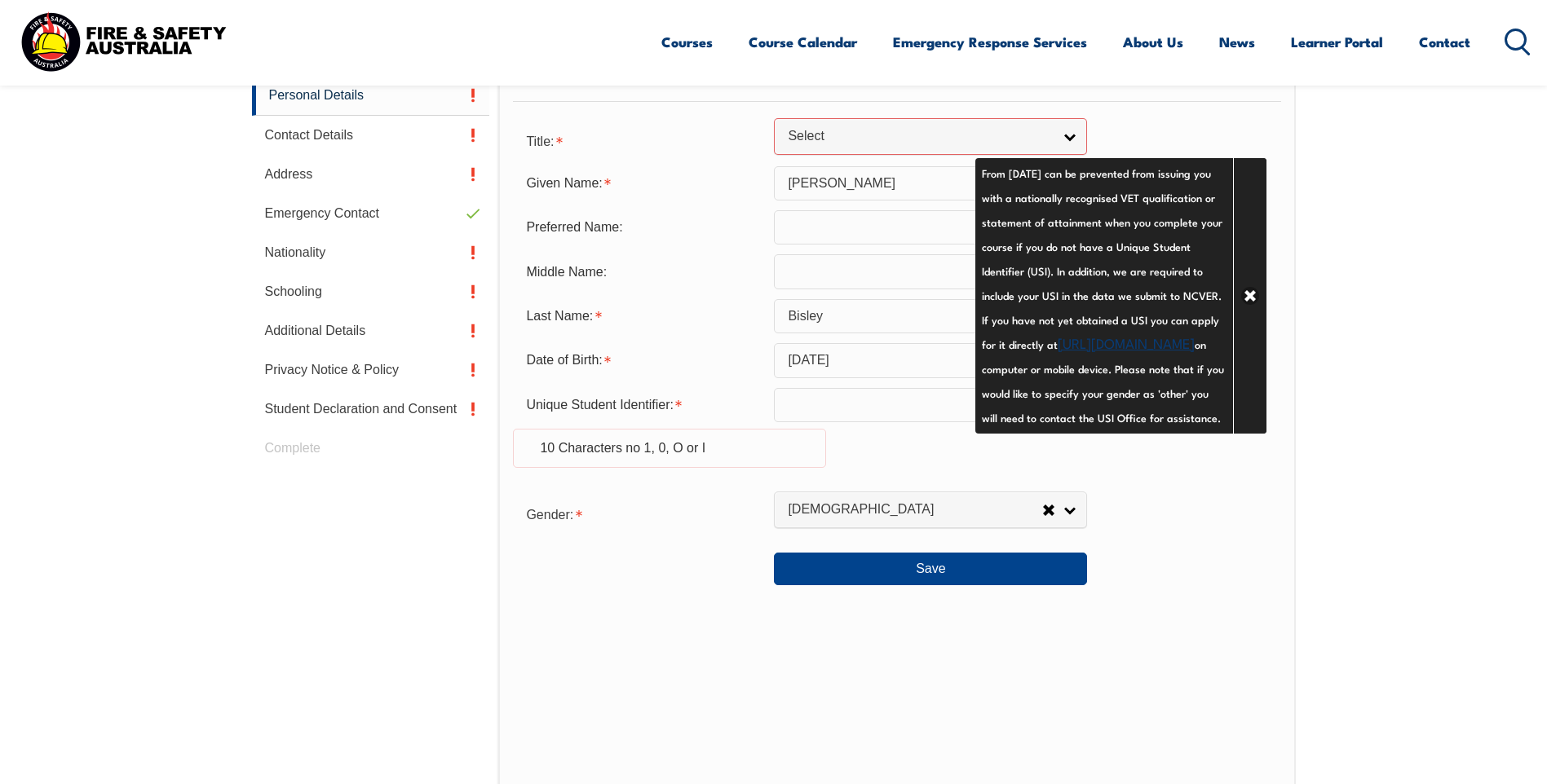
drag, startPoint x: 1062, startPoint y: 363, endPoint x: 1307, endPoint y: 364, distance: 245.0
click at [1319, 361] on section "Login with a different user Login Personal Details Contact Details Address Emer…" at bounding box center [774, 462] width 1547 height 1072
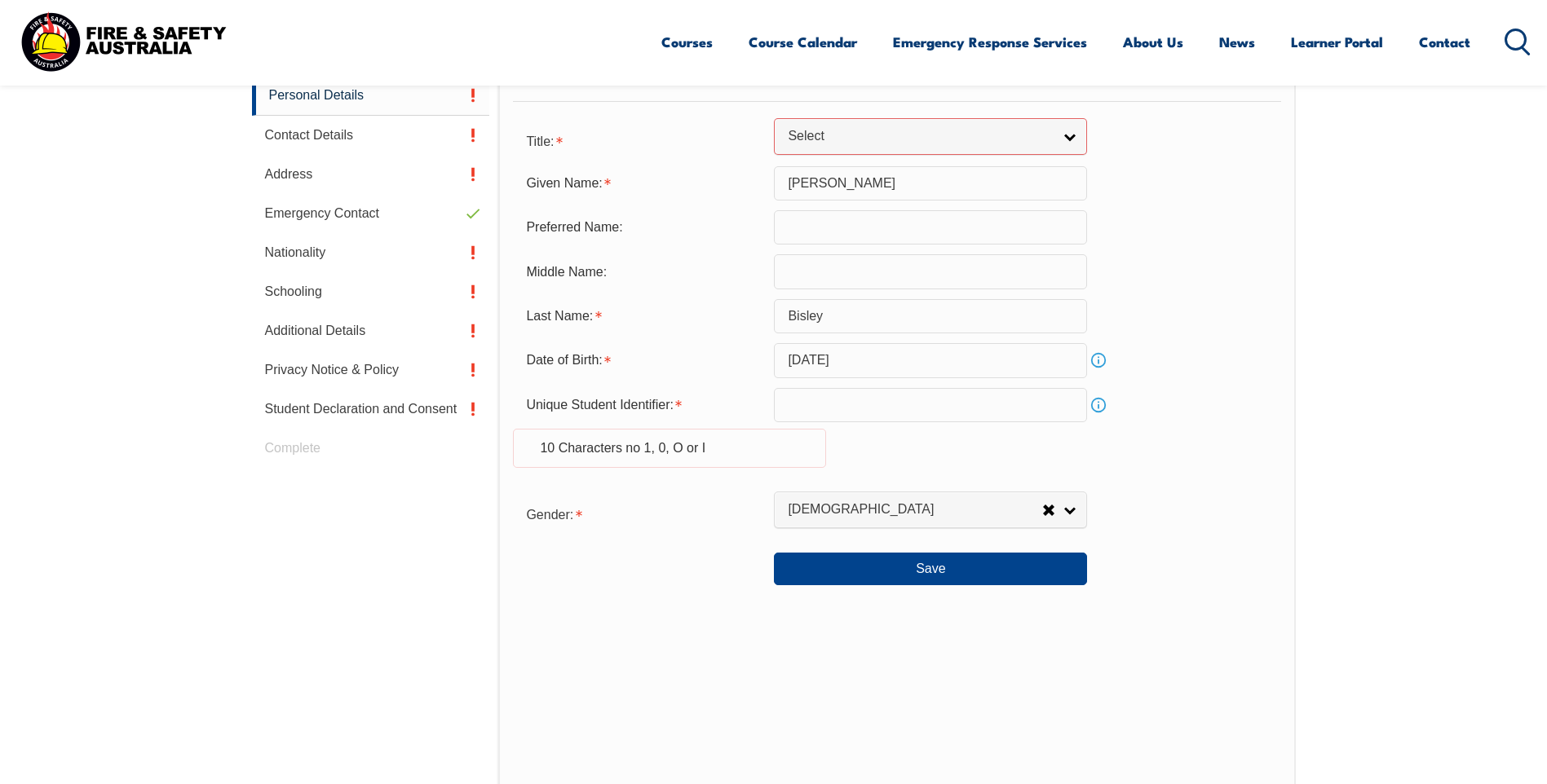
click at [1099, 403] on link "Info" at bounding box center [1098, 405] width 23 height 23
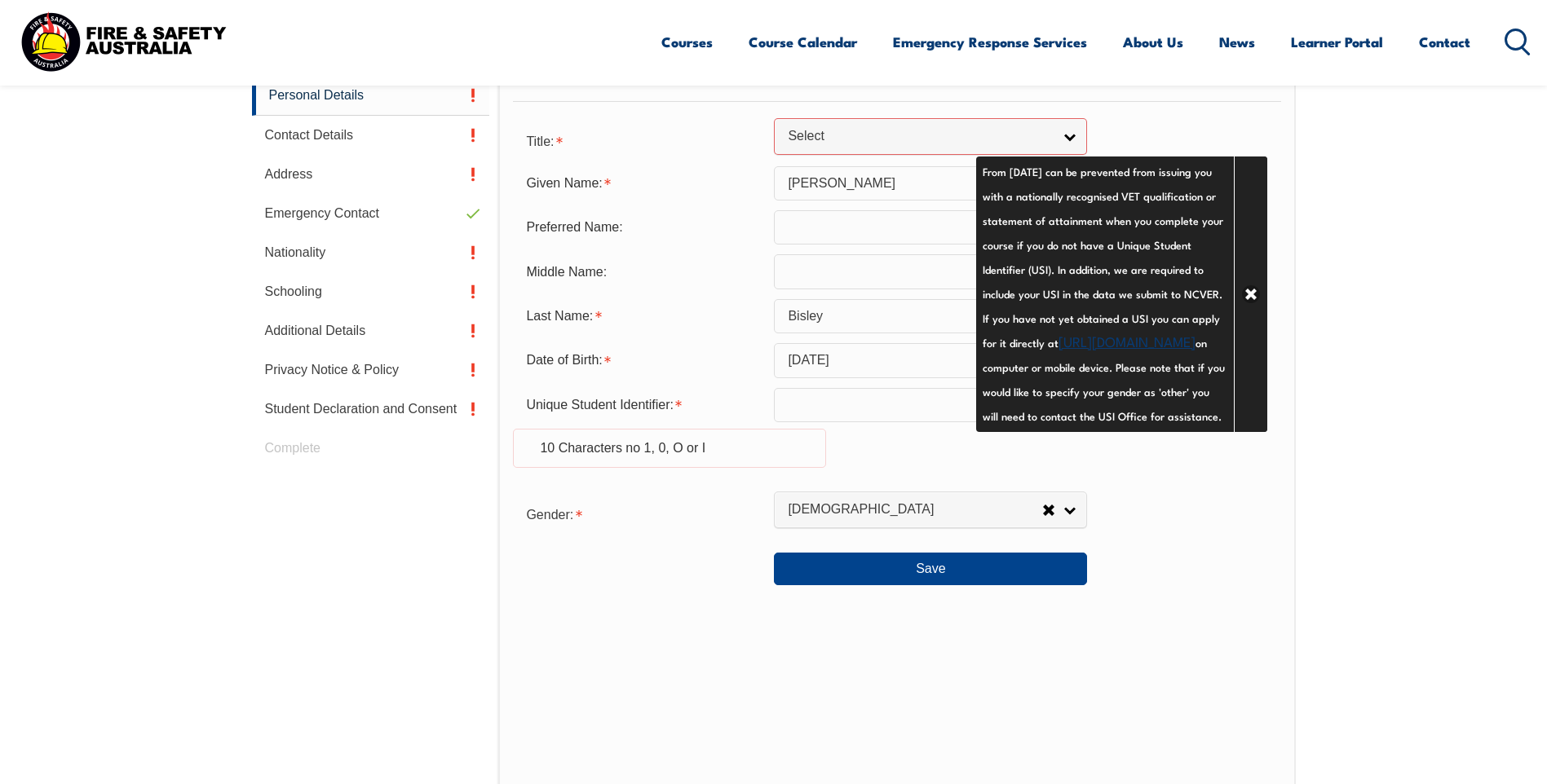
click at [1091, 351] on link "https://www.usi.gov.au/your-usi/create-usi" at bounding box center [1127, 341] width 137 height 19
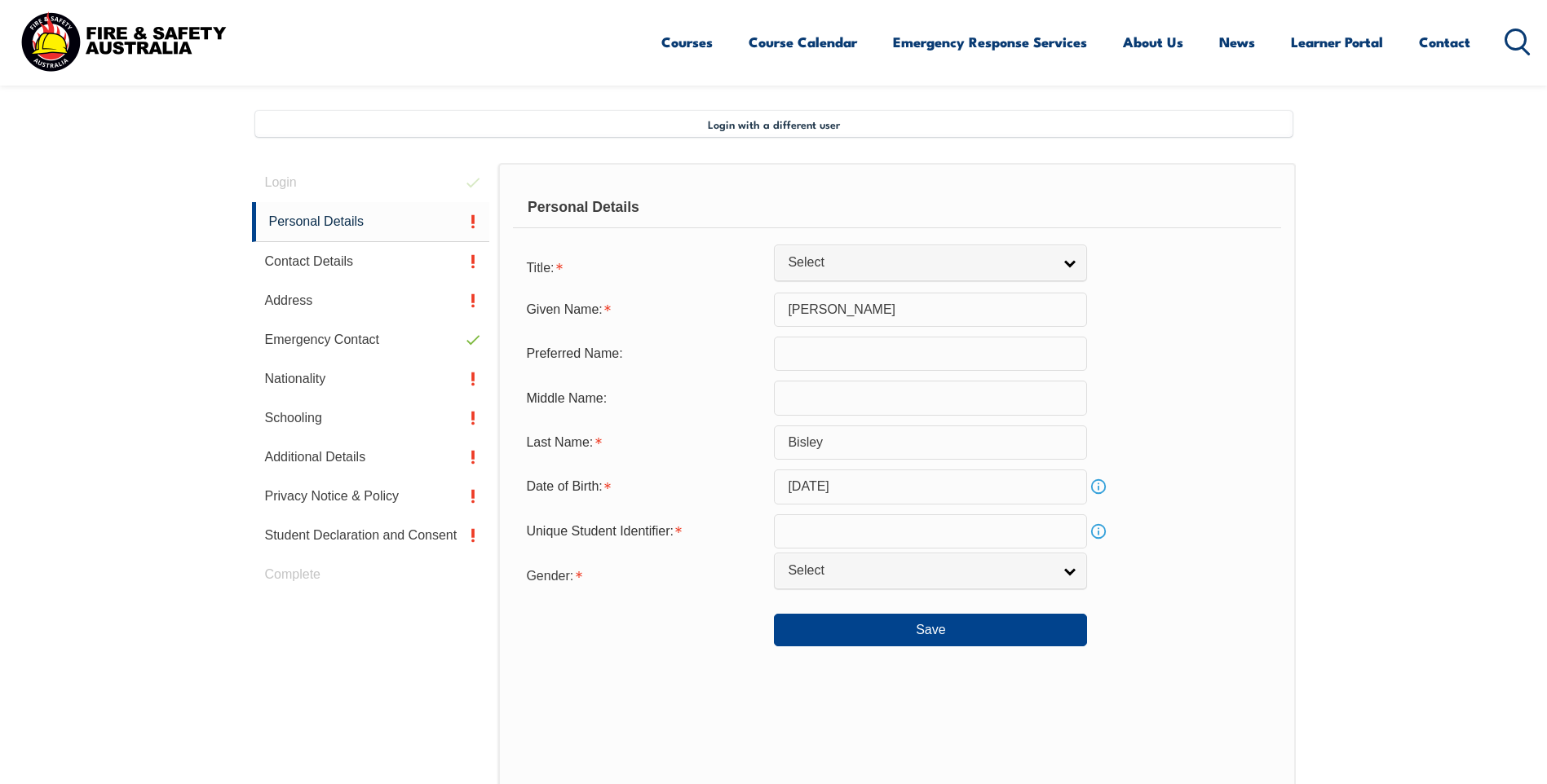
scroll to position [374, 0]
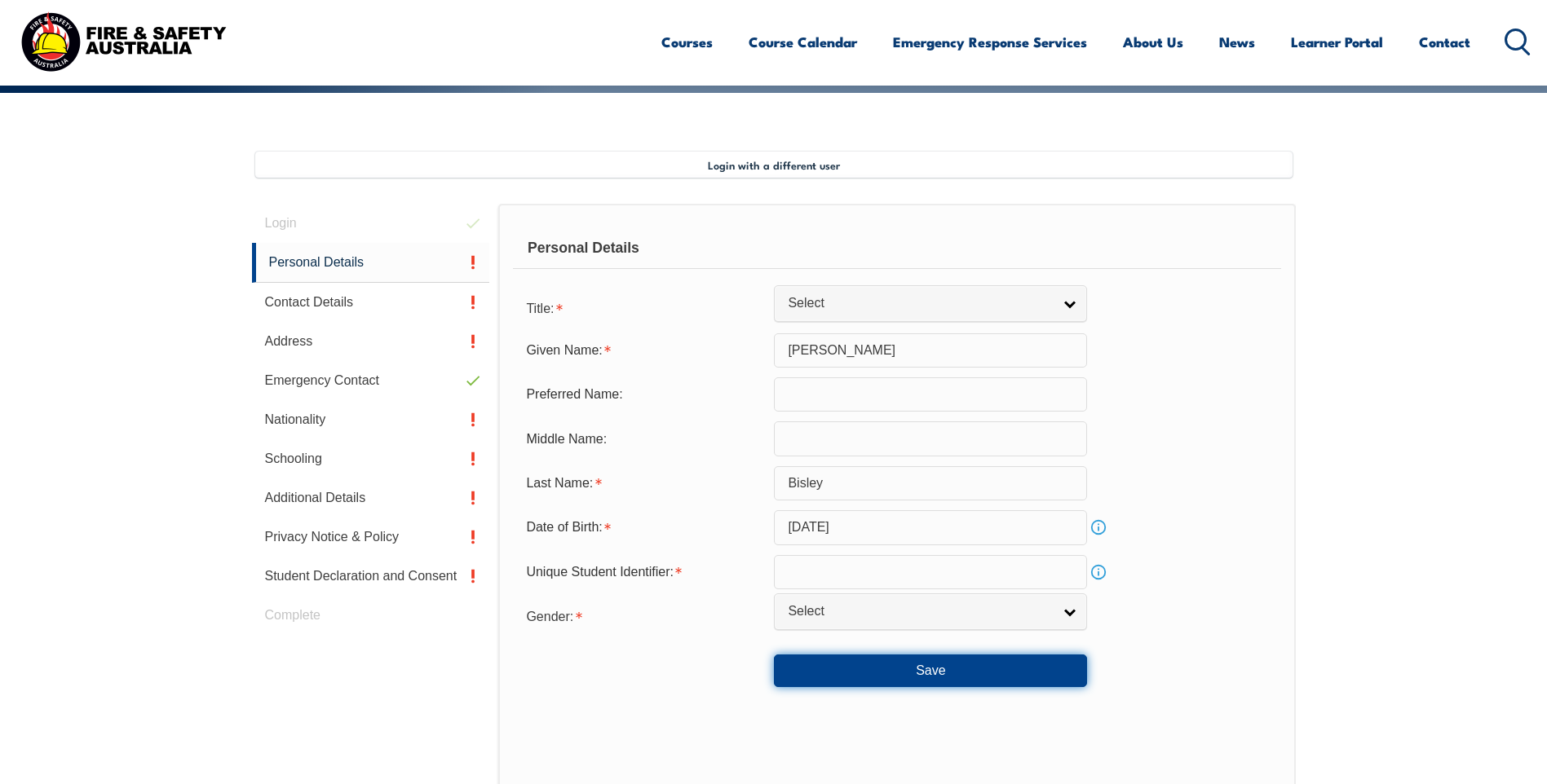
click at [978, 671] on button "Save" at bounding box center [930, 671] width 313 height 33
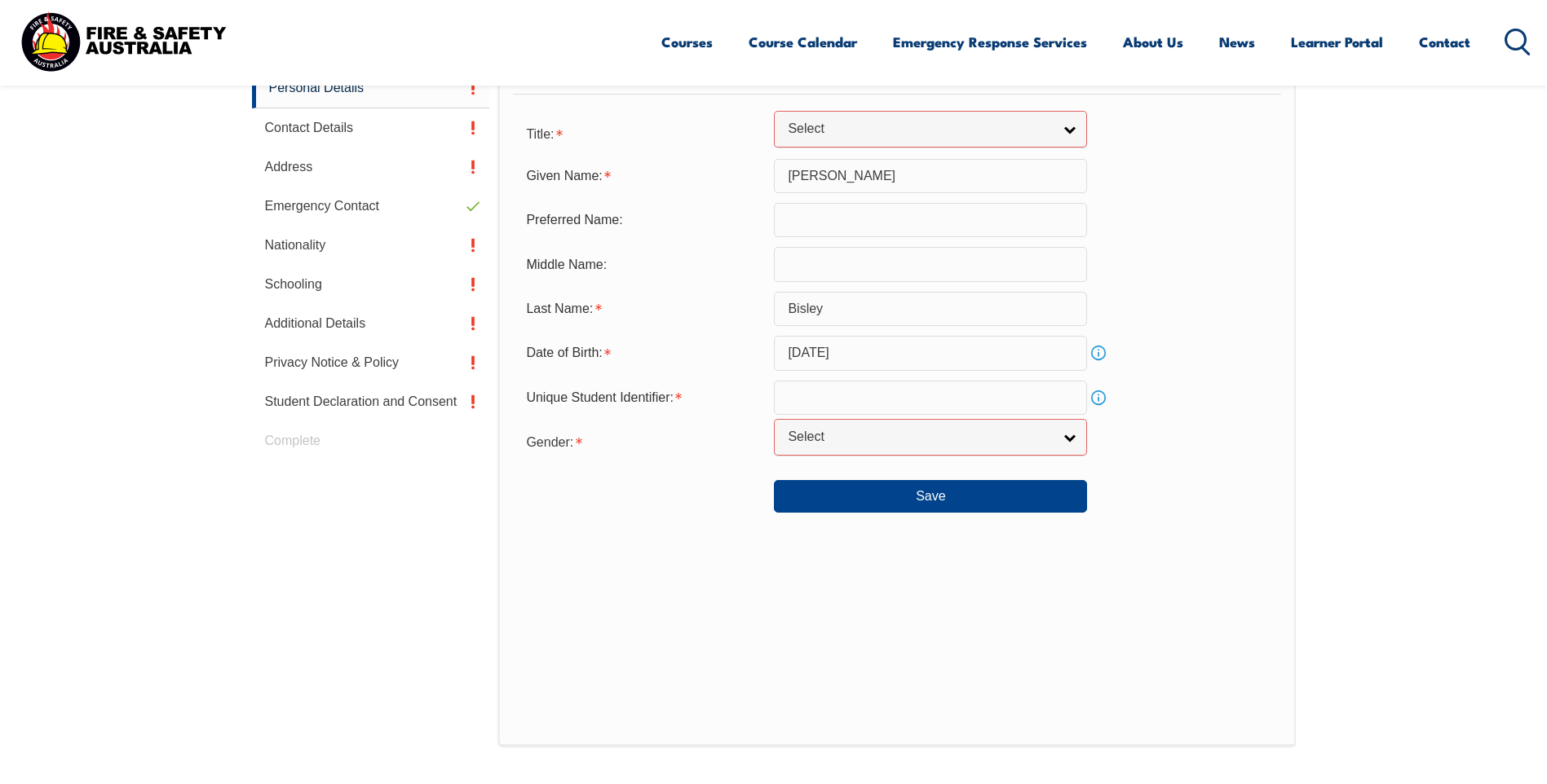
scroll to position [577, 0]
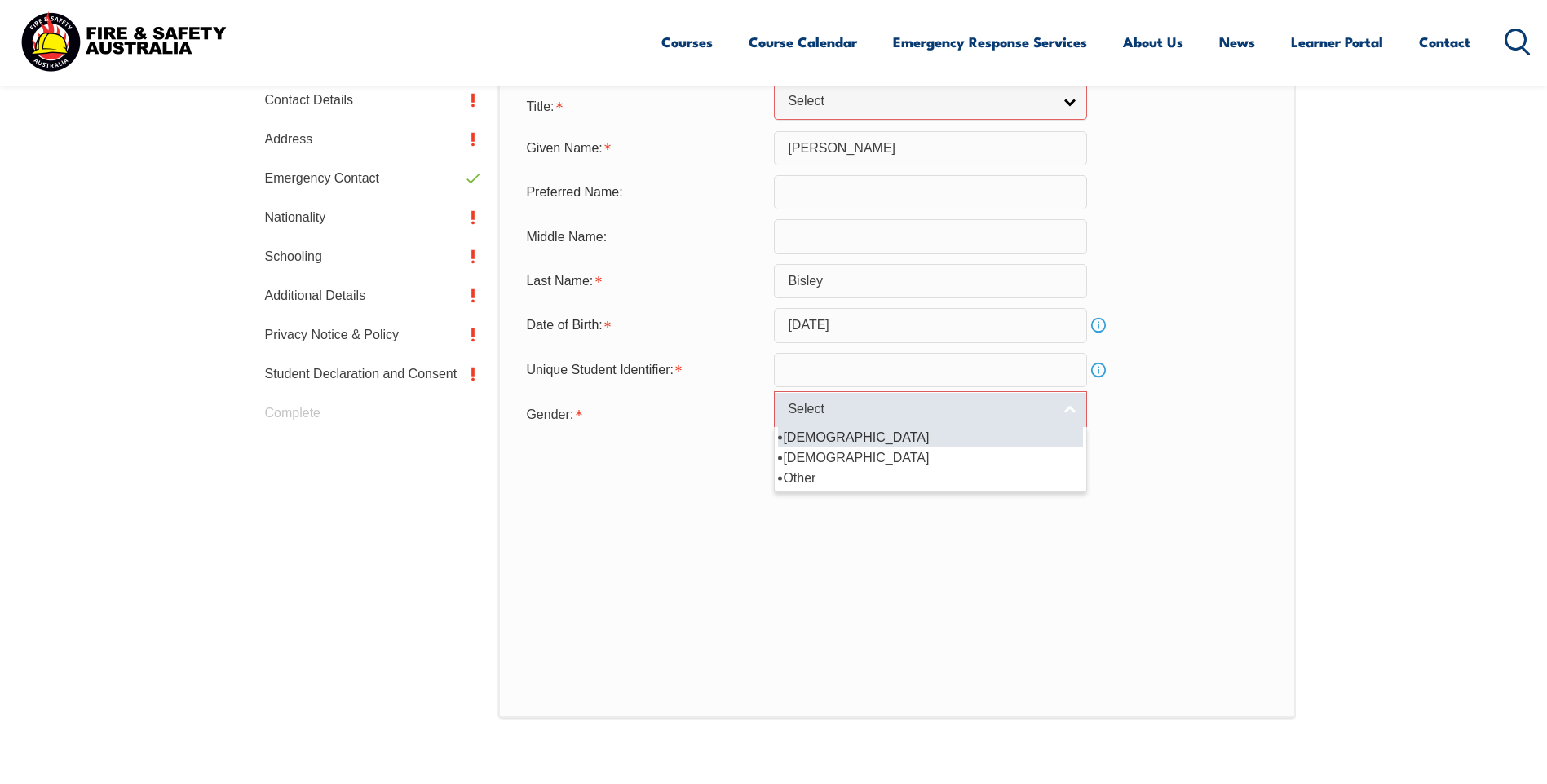
click at [1064, 408] on link "Select" at bounding box center [930, 410] width 313 height 37
click at [874, 436] on li "[DEMOGRAPHIC_DATA]" at bounding box center [931, 438] width 305 height 20
select select "M"
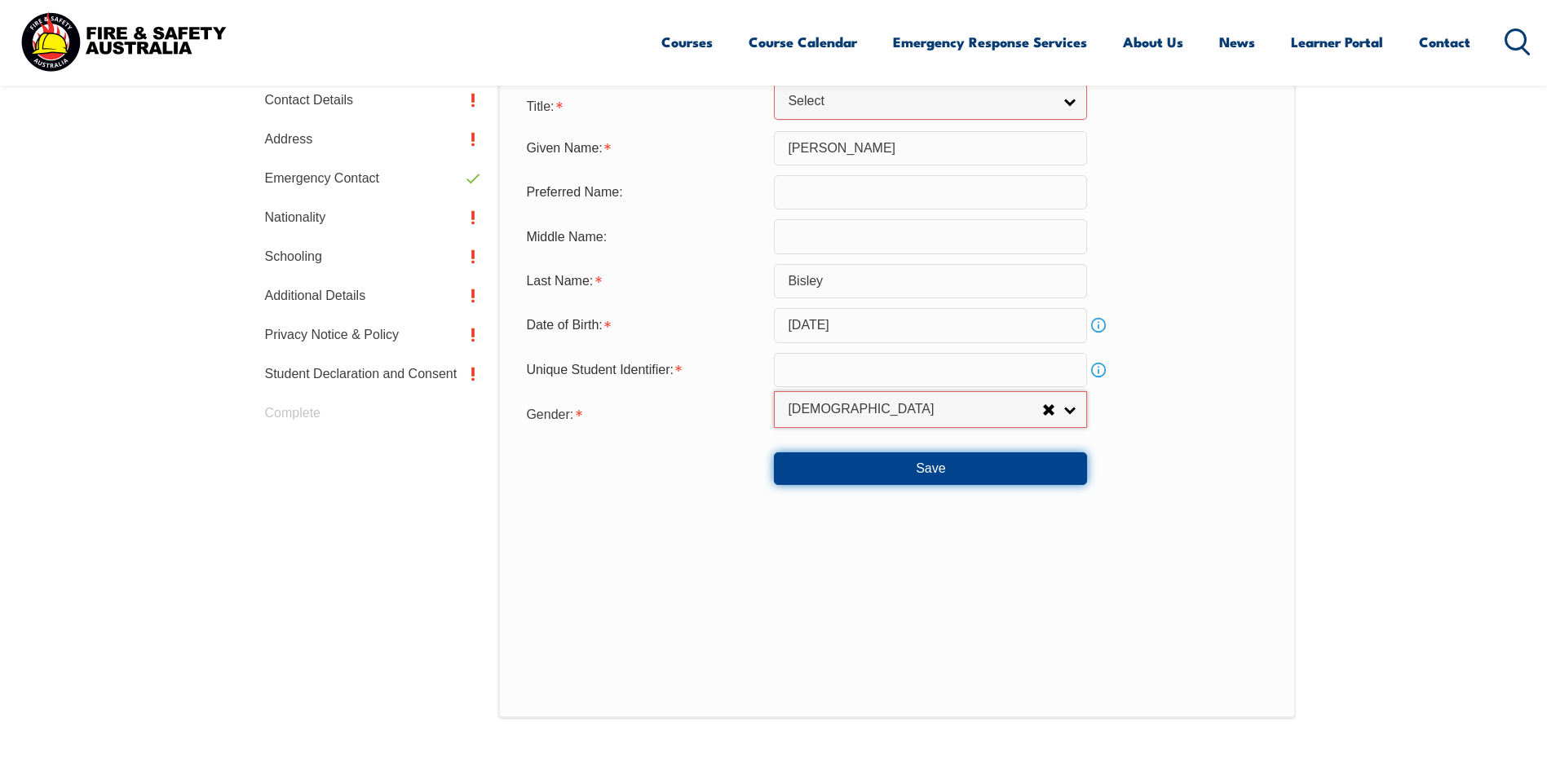
click at [903, 465] on button "Save" at bounding box center [930, 469] width 313 height 33
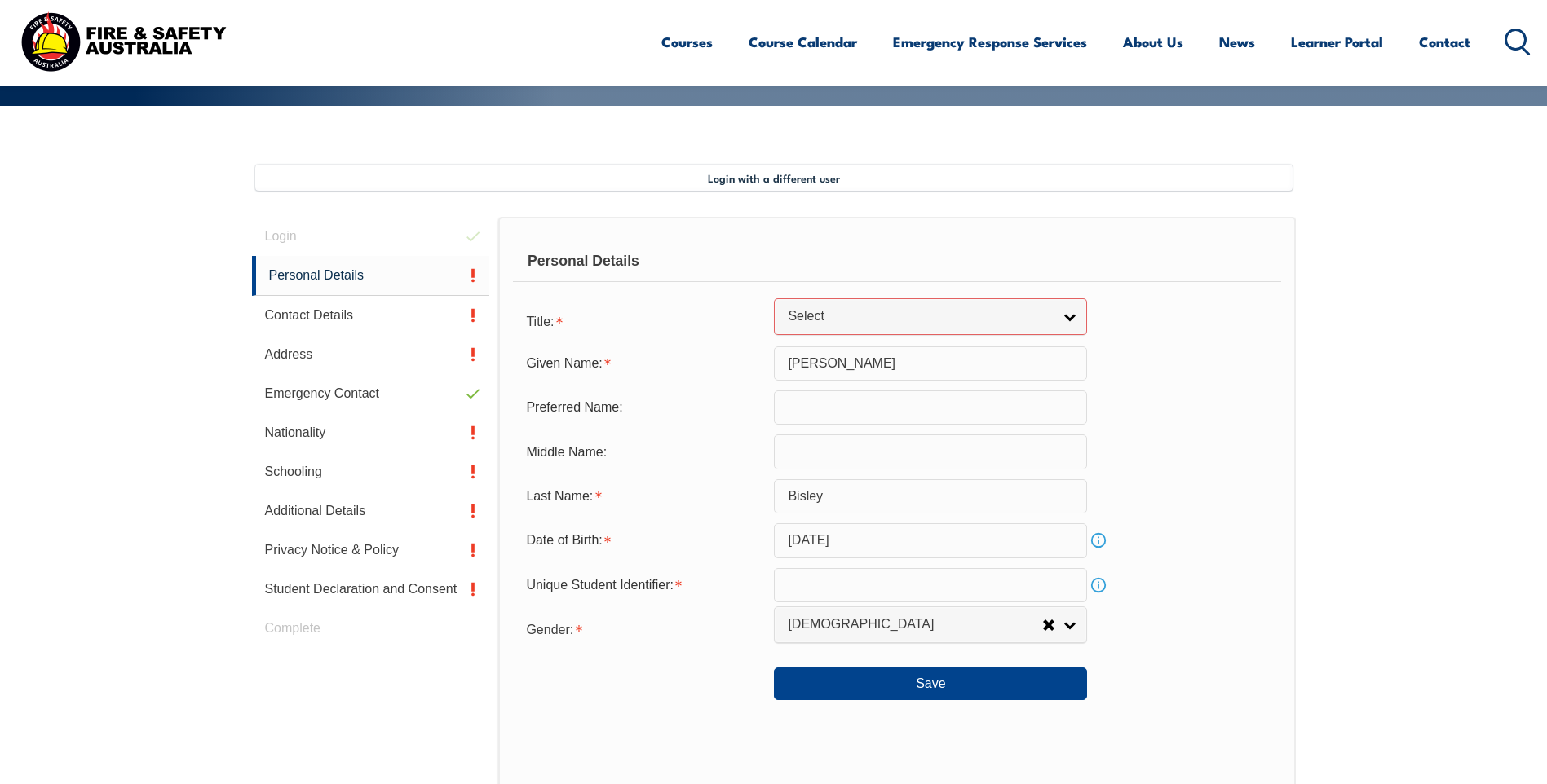
scroll to position [332, 0]
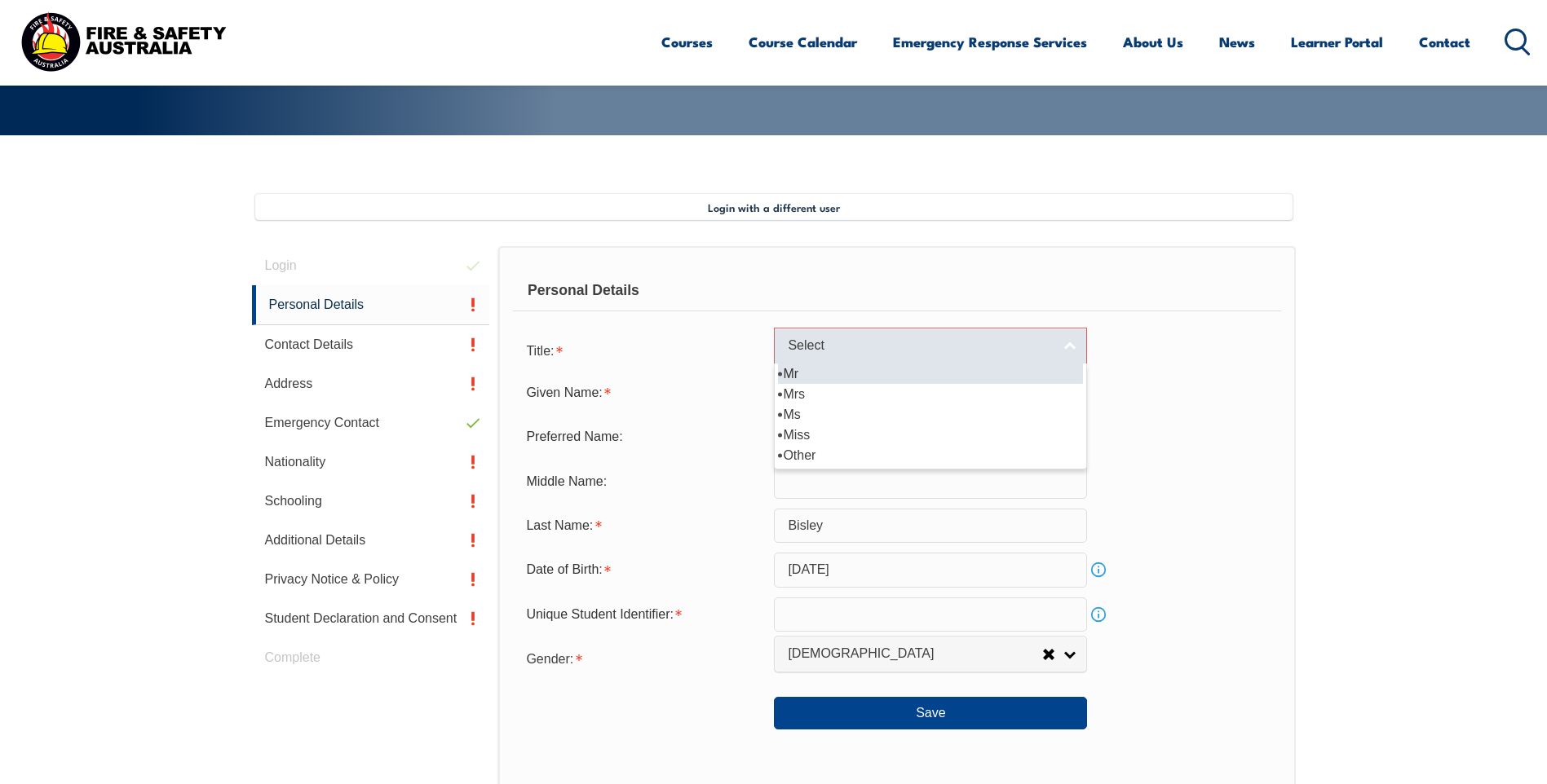
click at [1071, 341] on link "Select" at bounding box center [930, 346] width 313 height 37
click at [815, 369] on li "Mr" at bounding box center [931, 373] width 305 height 20
select select "Mr"
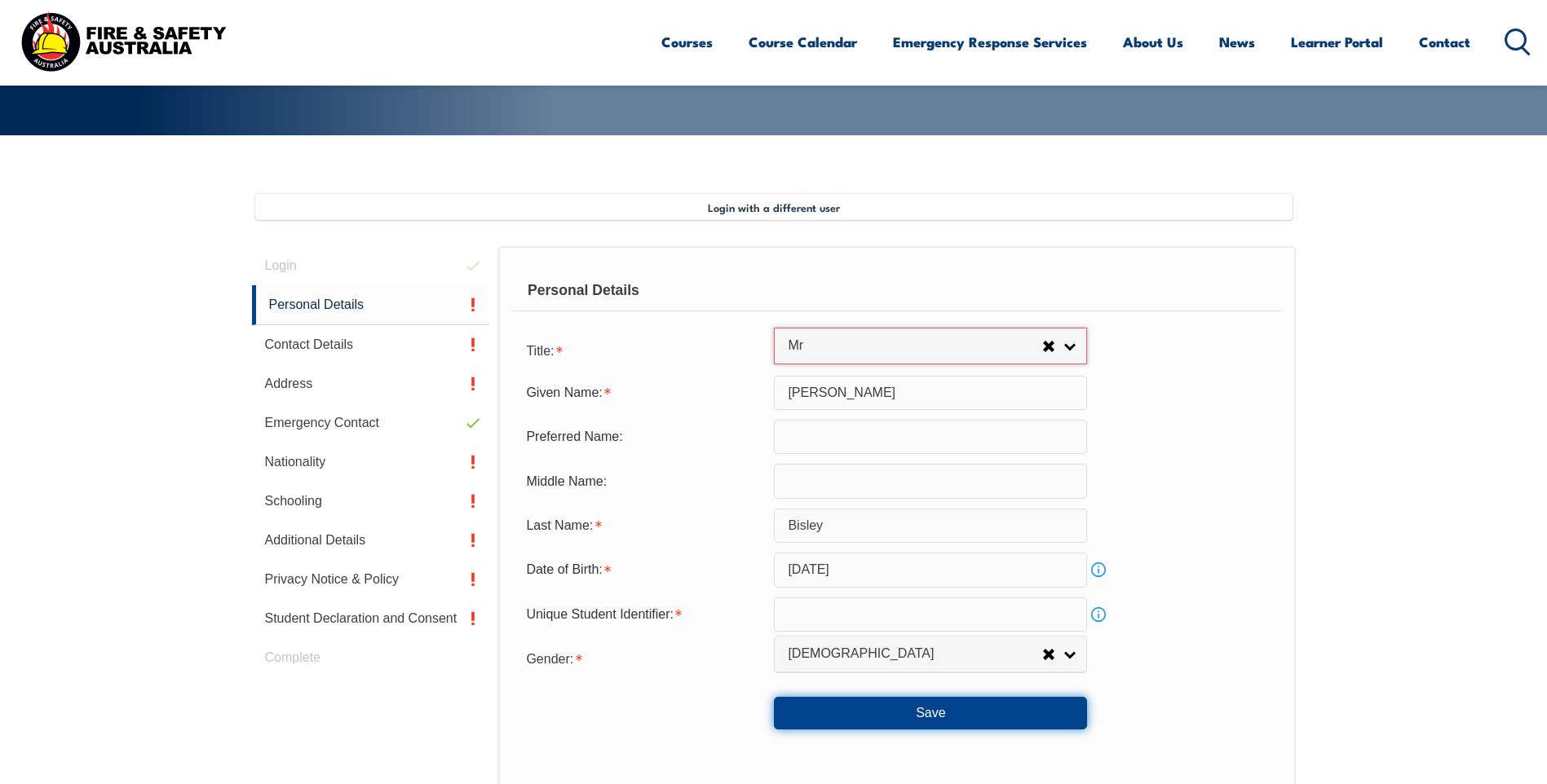
click at [935, 706] on button "Save" at bounding box center [930, 713] width 313 height 33
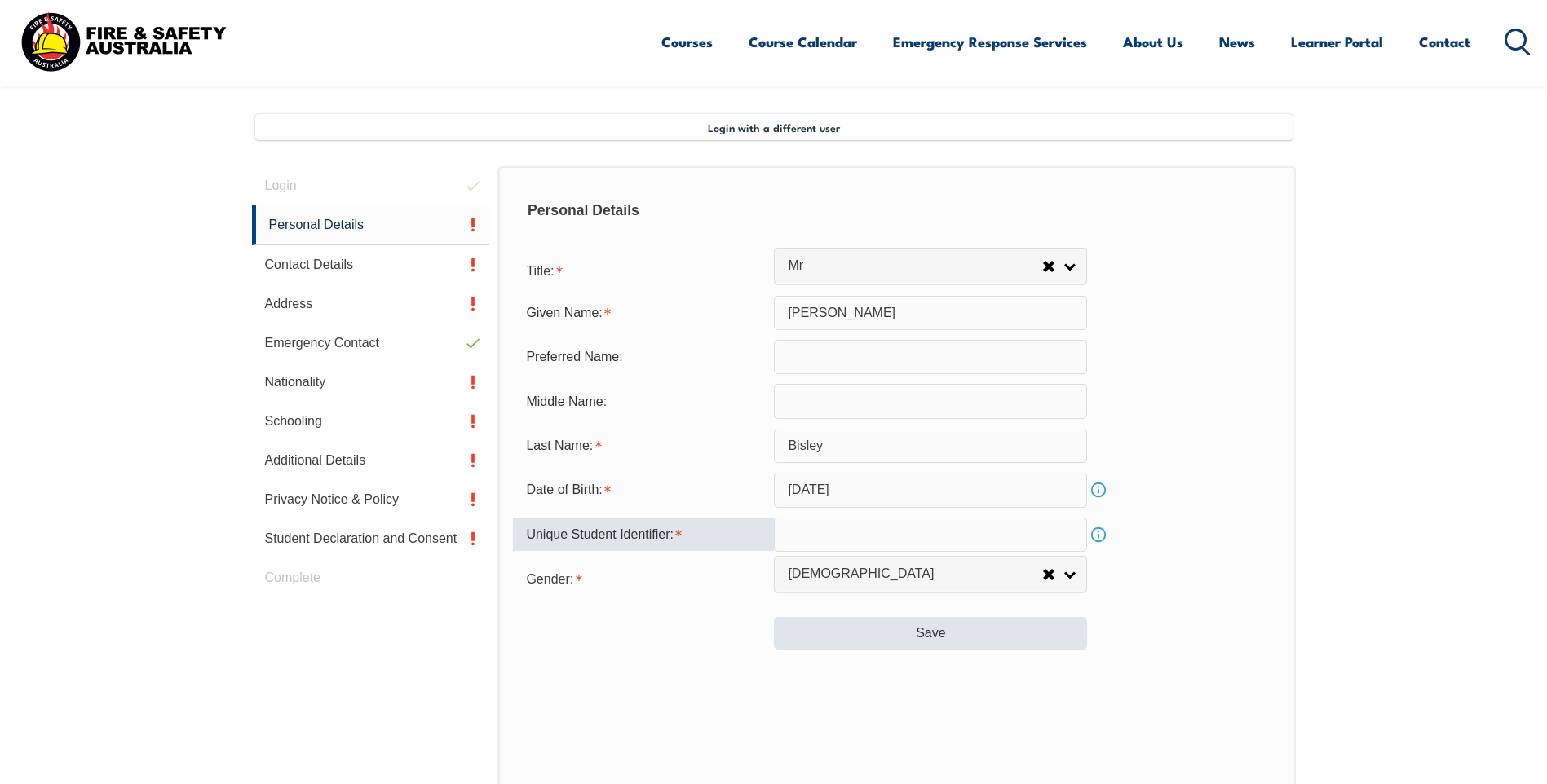
scroll to position [440, 0]
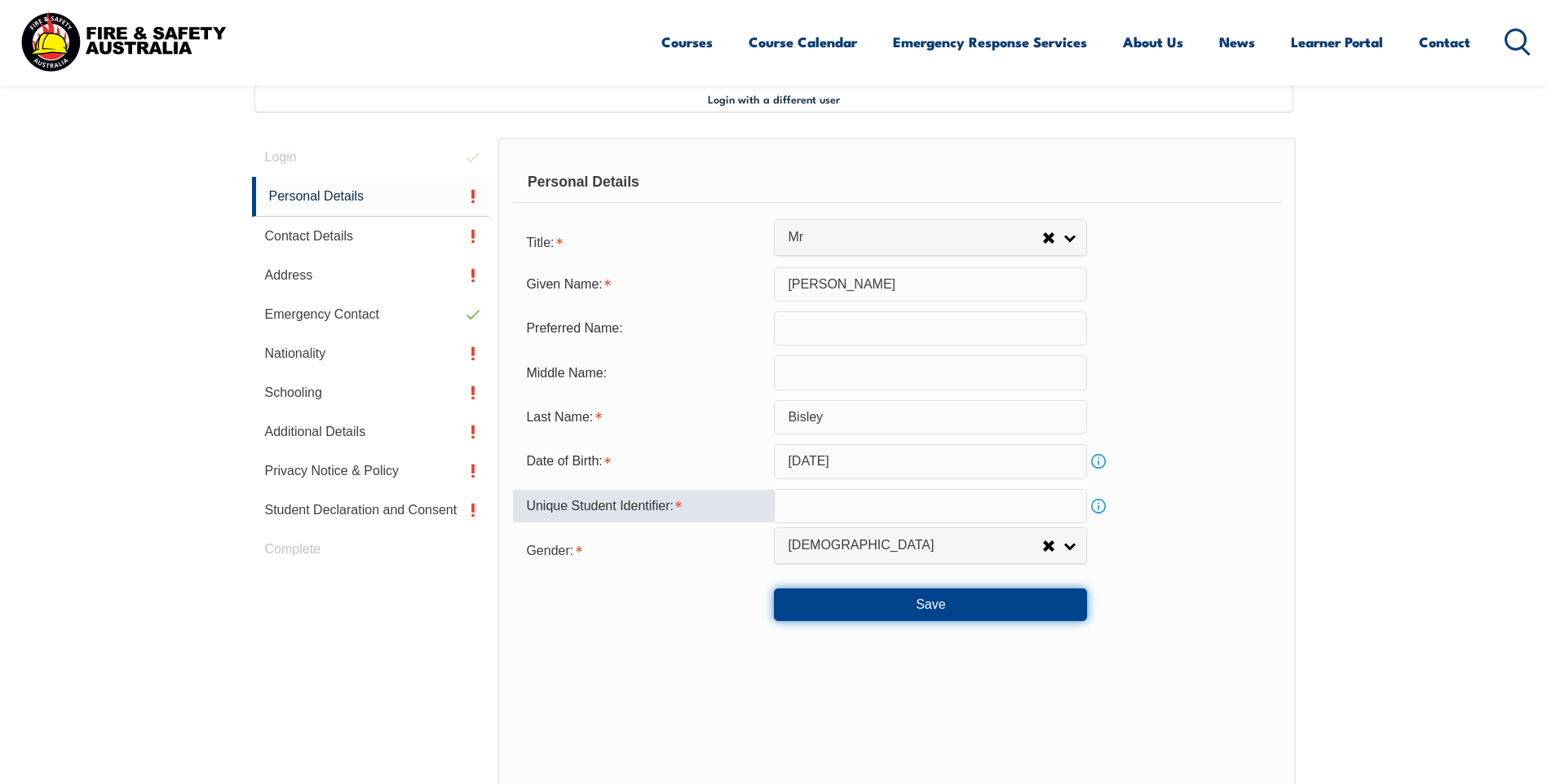
click at [931, 595] on button "Save" at bounding box center [930, 604] width 313 height 33
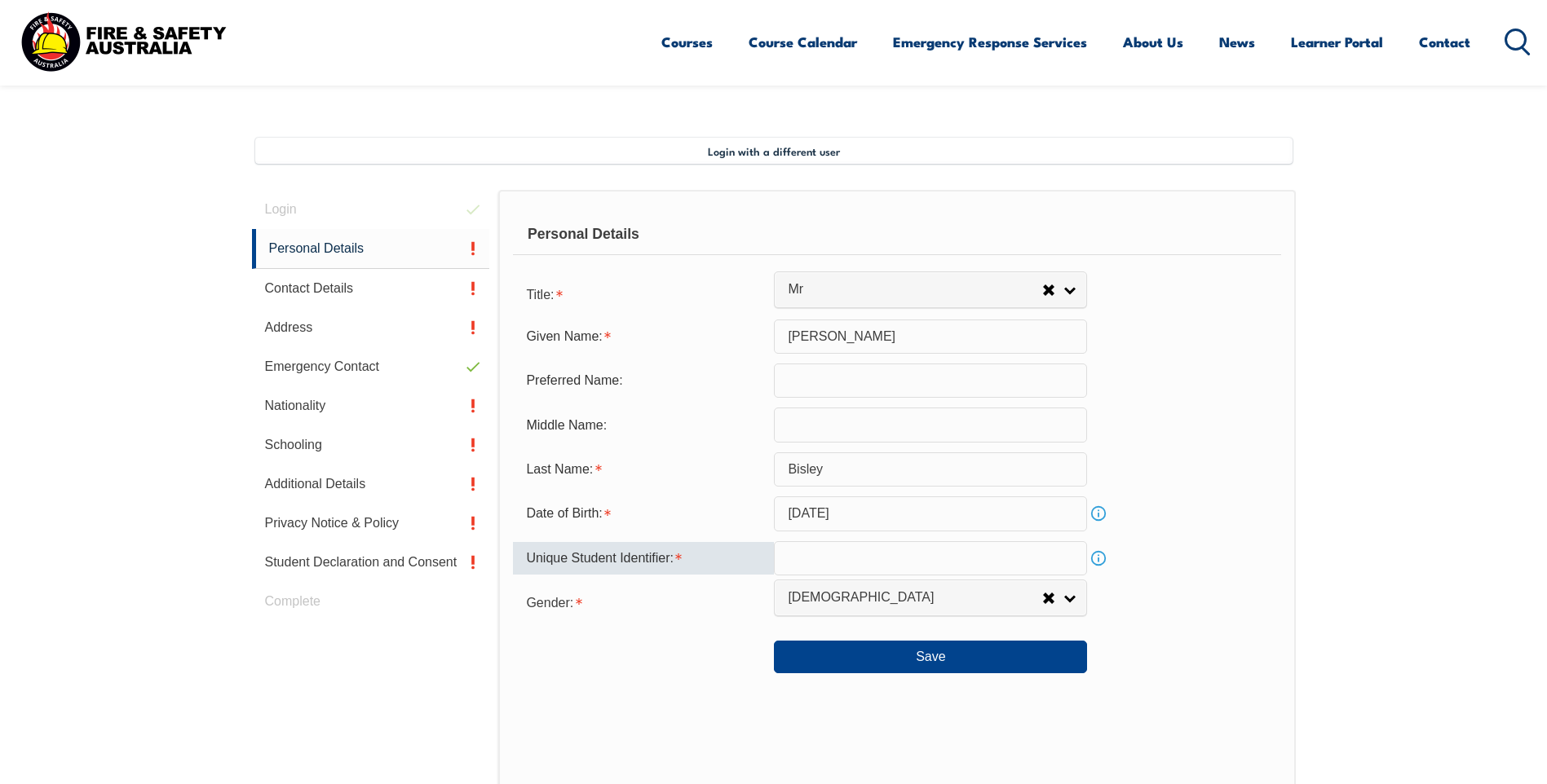
scroll to position [358, 0]
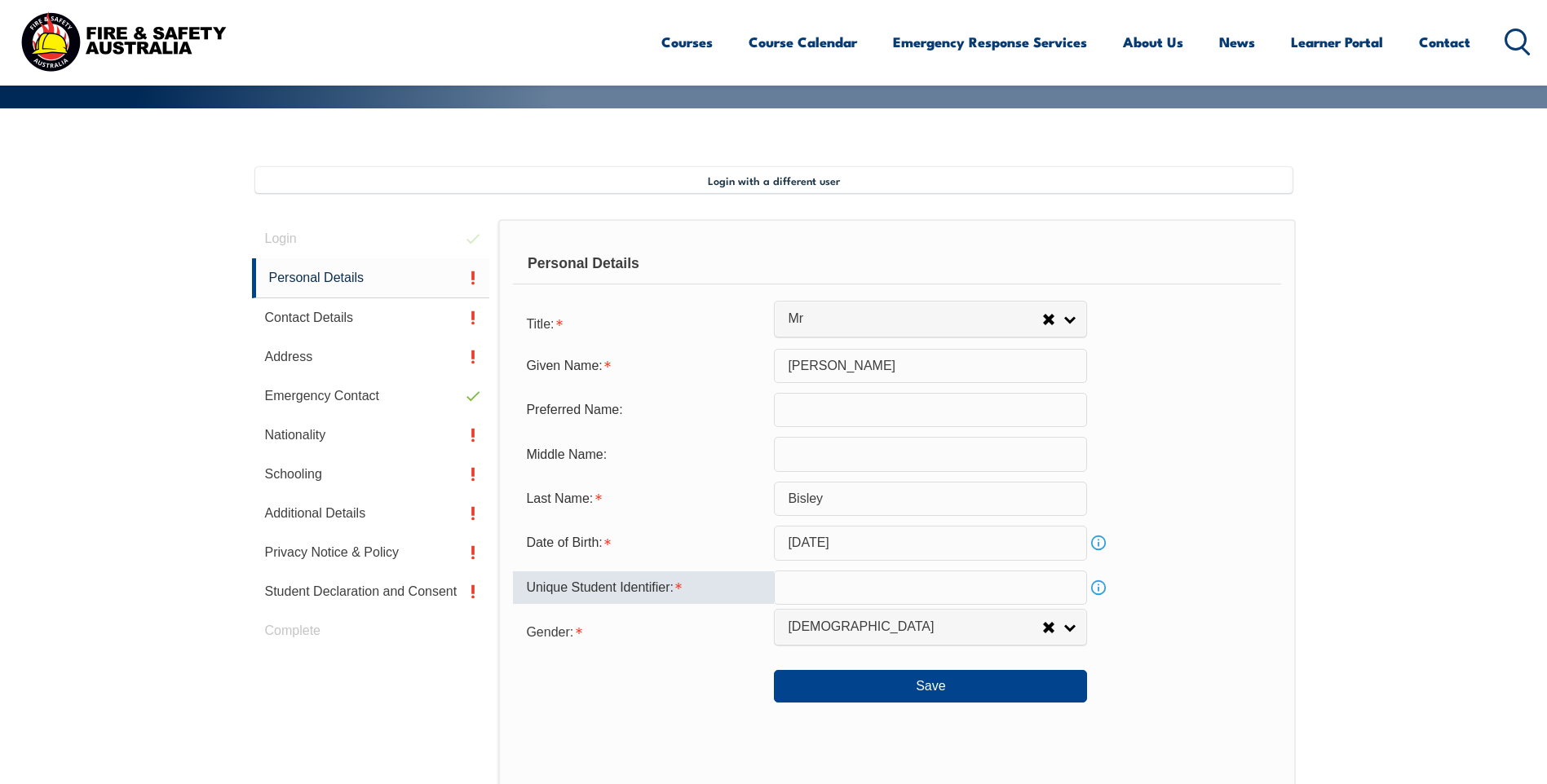
click at [970, 588] on input "text" at bounding box center [930, 588] width 313 height 35
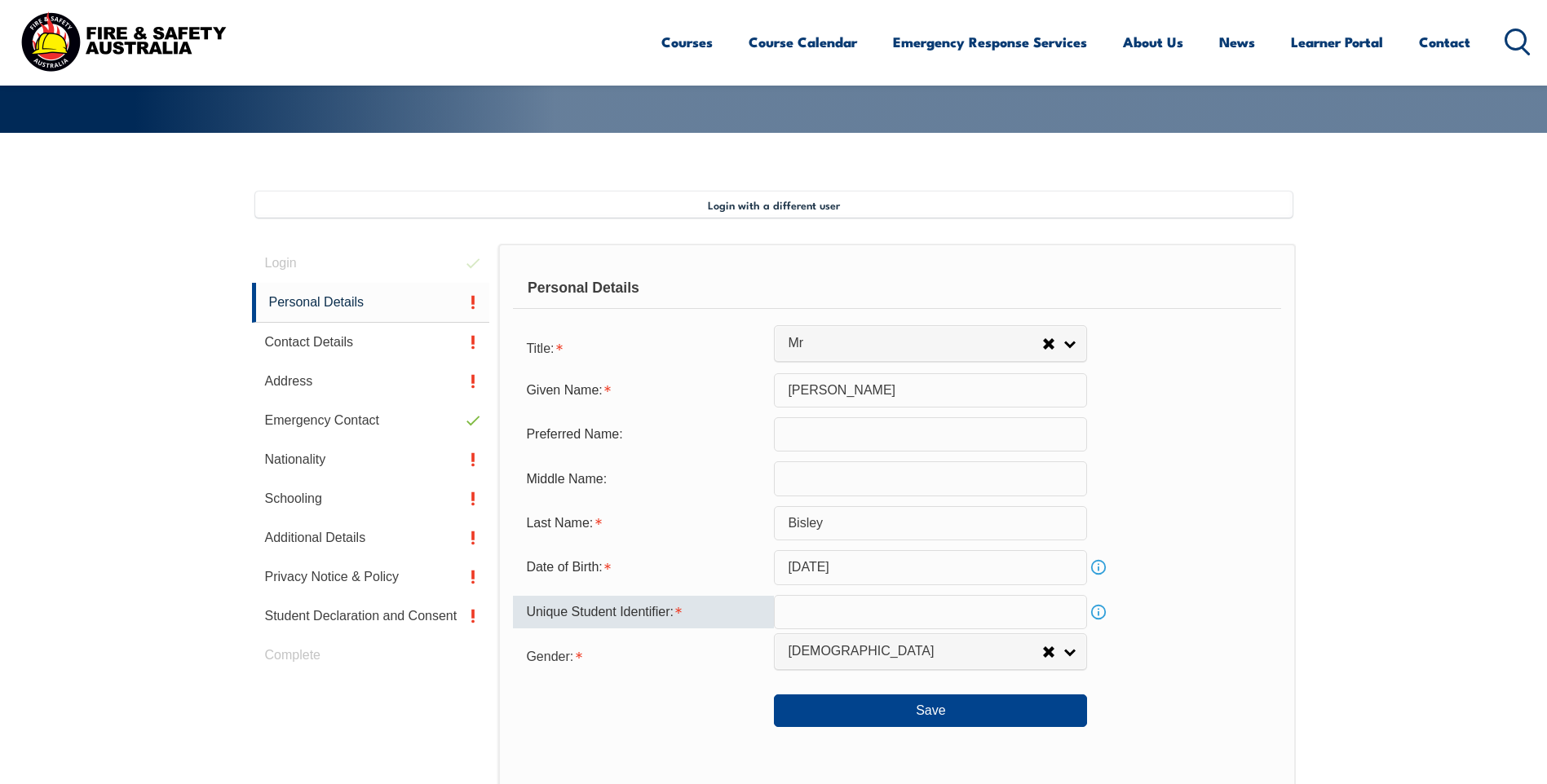
scroll to position [395, 0]
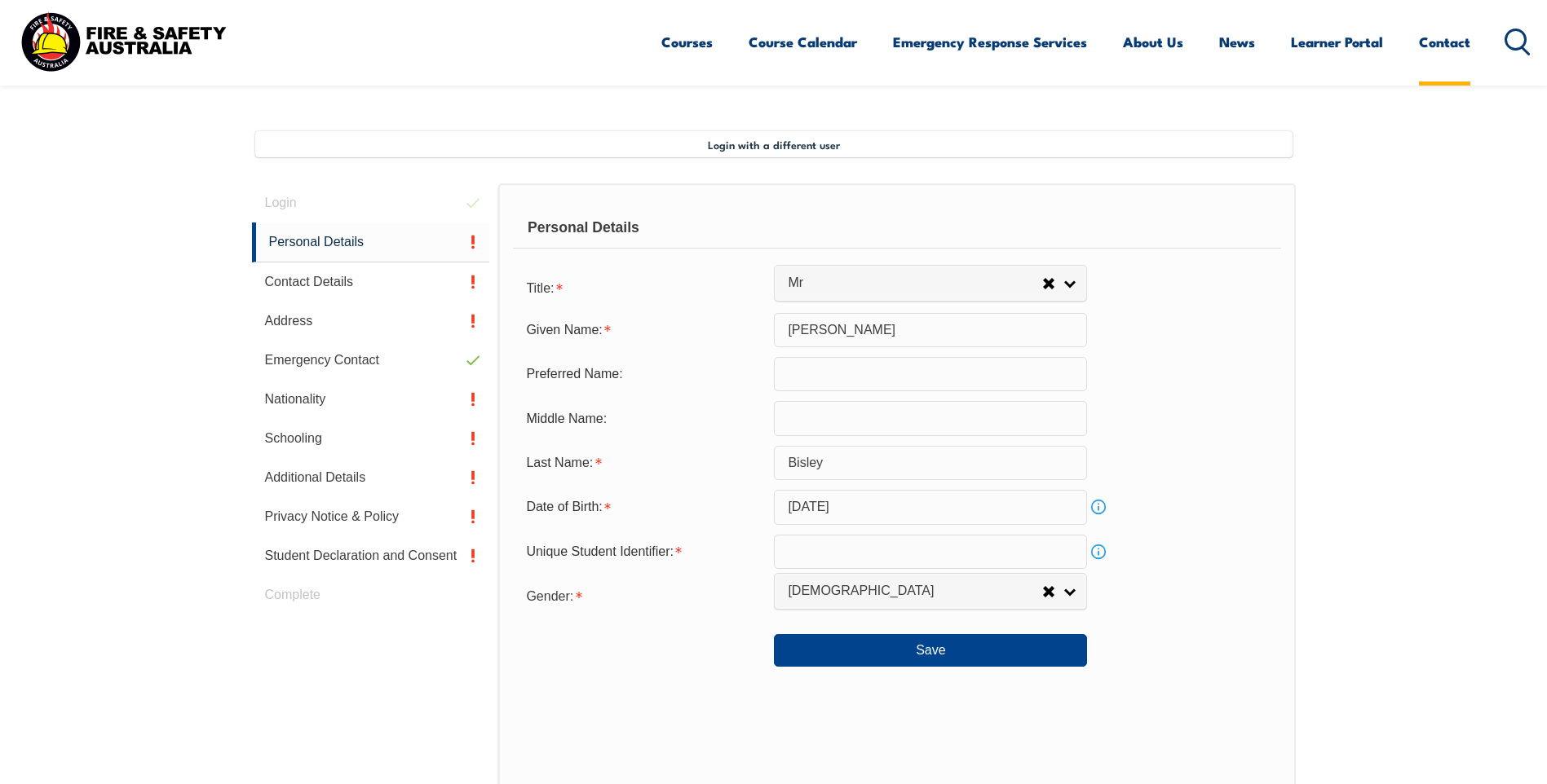
click at [1423, 39] on link "Contact" at bounding box center [1445, 41] width 51 height 43
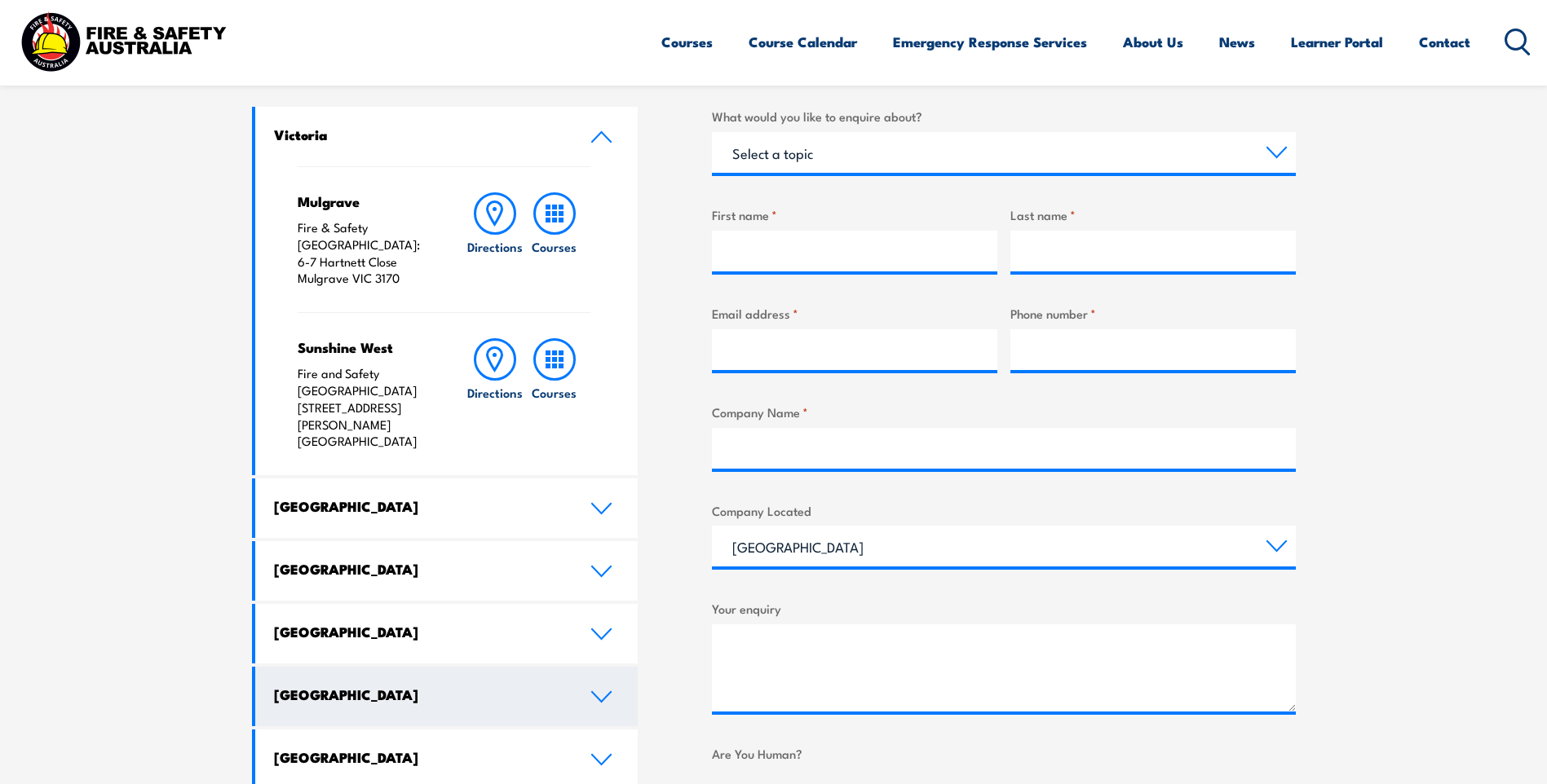
scroll to position [571, 0]
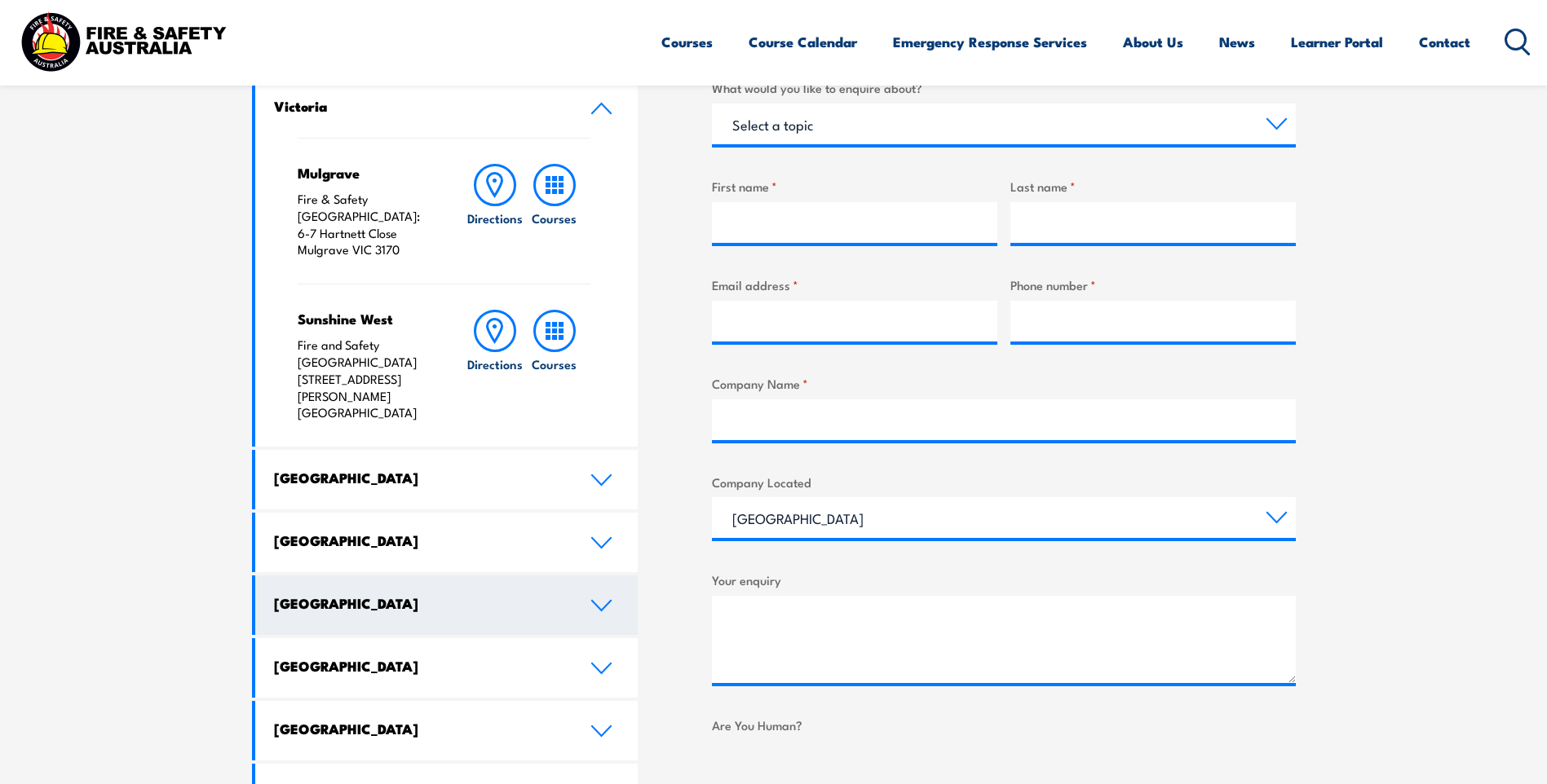
click at [601, 599] on icon at bounding box center [601, 605] width 22 height 13
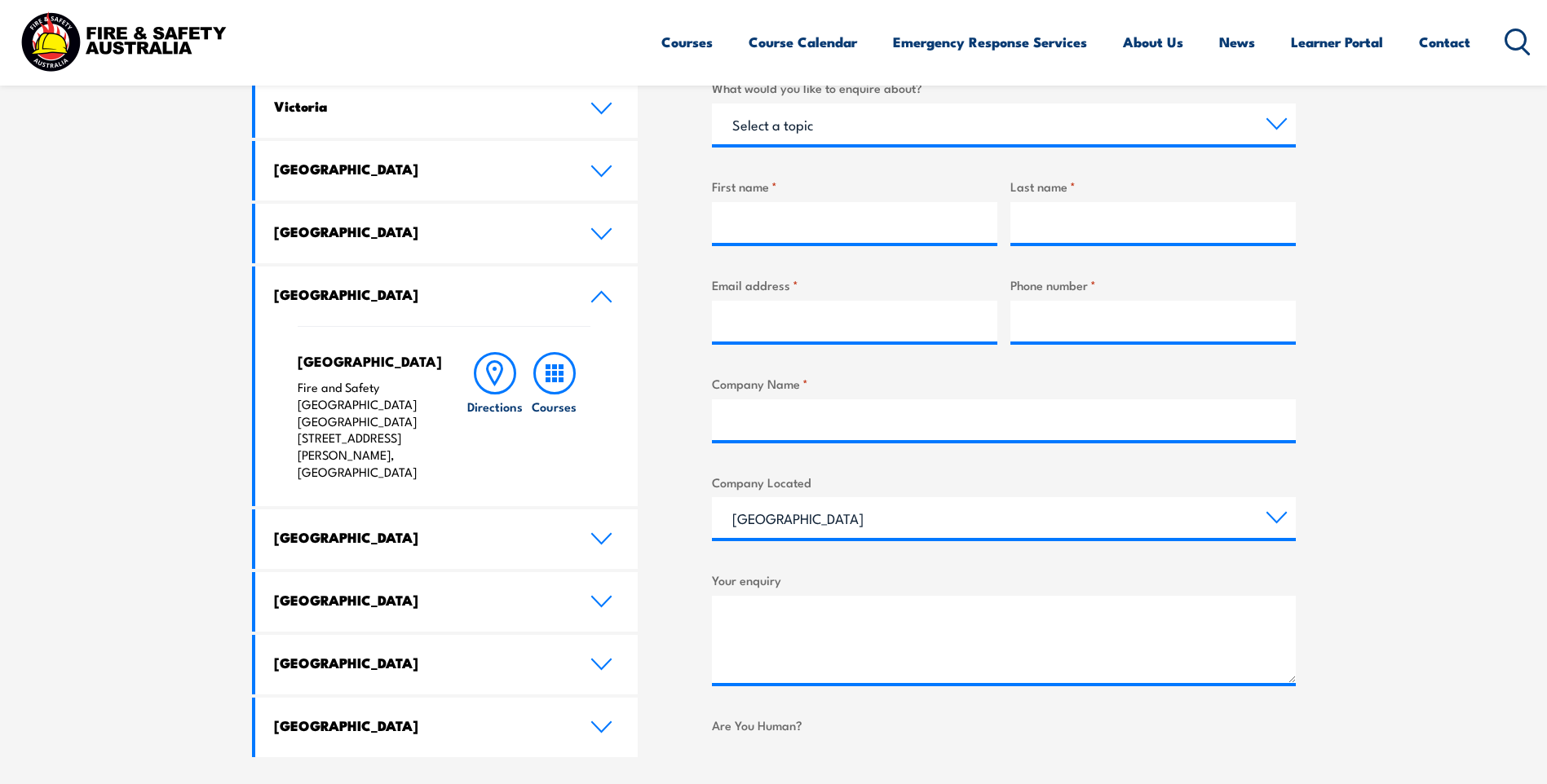
click at [412, 428] on p "Fire and Safety Australia WHS Centre 128 Farrington Road, North Lake WA 6163" at bounding box center [365, 430] width 136 height 102
drag, startPoint x: 412, startPoint y: 428, endPoint x: 420, endPoint y: 430, distance: 8.2
click at [420, 430] on p "Fire and Safety Australia WHS Centre 128 Farrington Road, North Lake WA 6163" at bounding box center [365, 430] width 136 height 102
click at [606, 293] on icon at bounding box center [601, 296] width 22 height 13
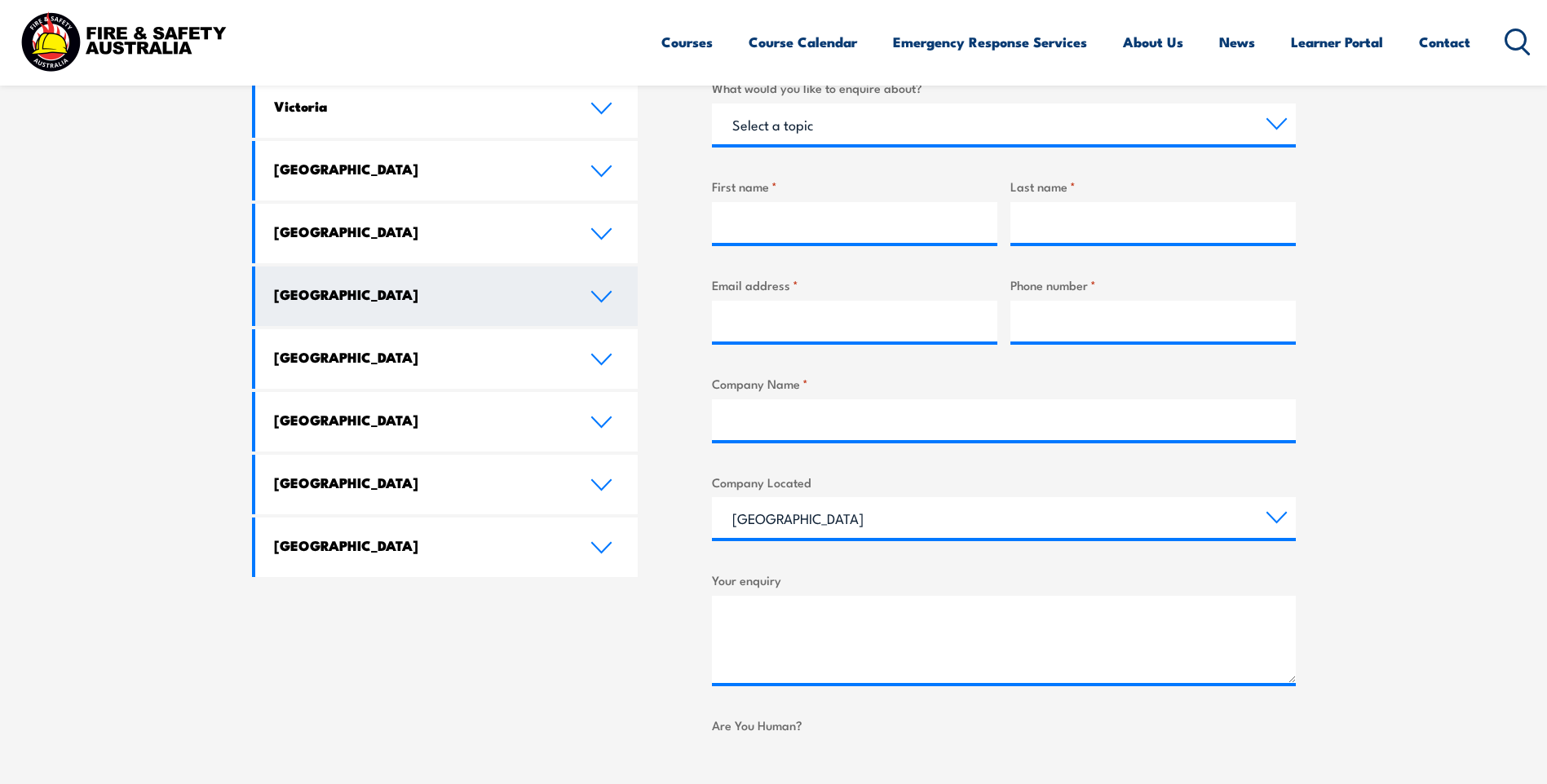
click at [604, 304] on link "Western Australia" at bounding box center [447, 296] width 384 height 60
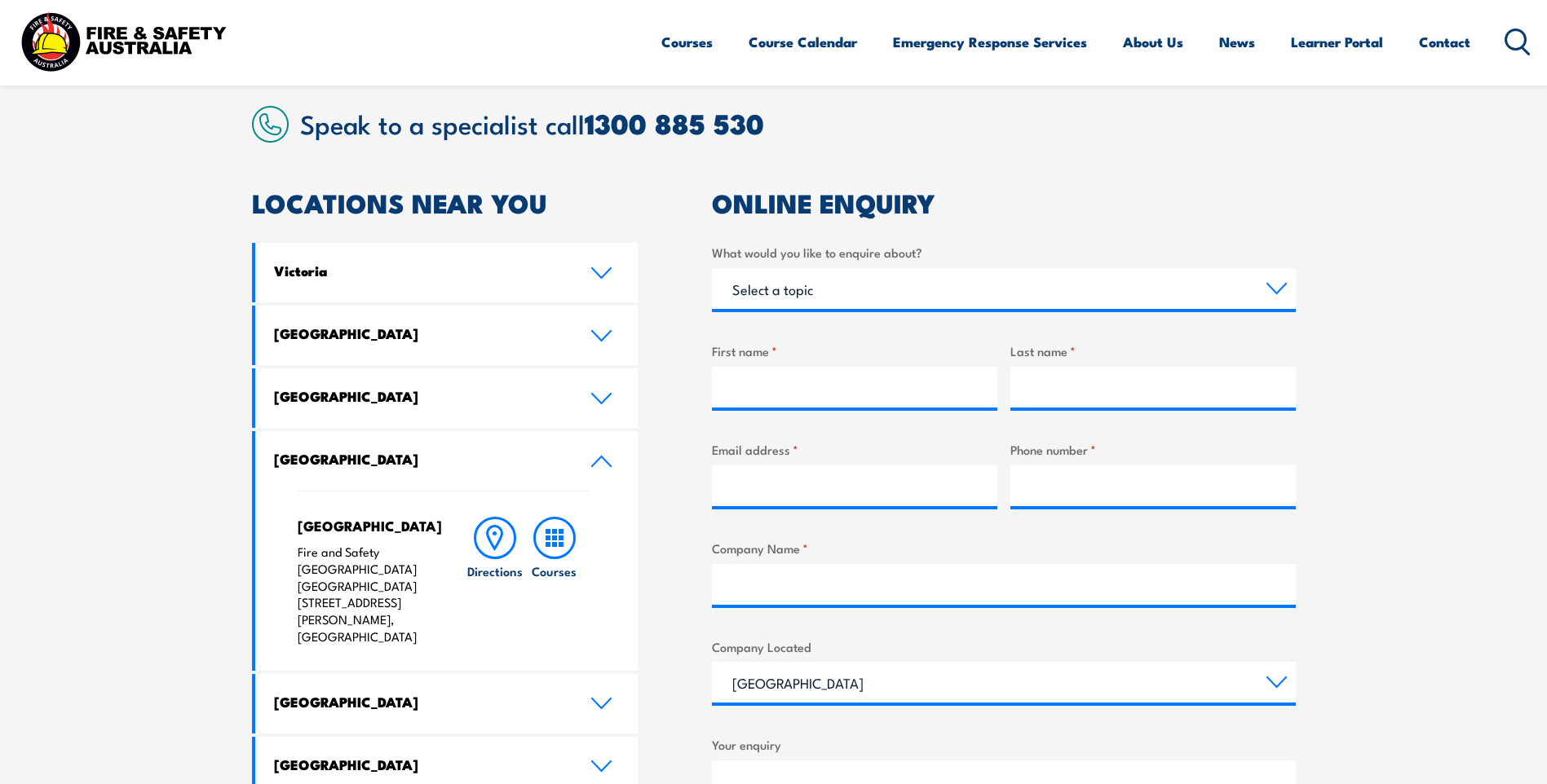
scroll to position [408, 0]
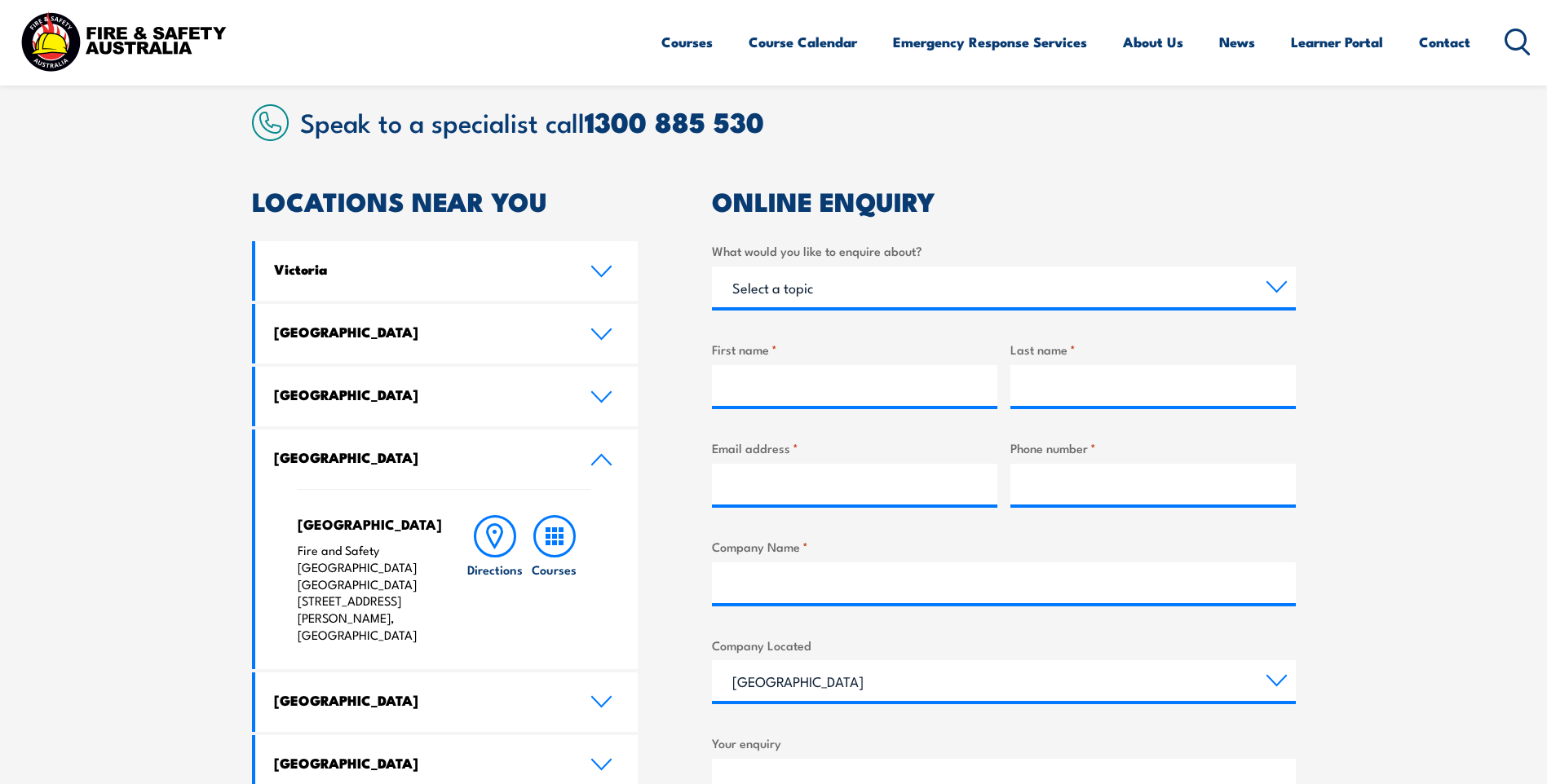
drag, startPoint x: 456, startPoint y: 418, endPoint x: 112, endPoint y: 301, distance: 363.4
click at [112, 296] on section "Speak to a specialist call 1300 885 530 LOCATIONS NEAR YOU Victoria Mulgrave Fi…" at bounding box center [774, 572] width 1547 height 1023
drag, startPoint x: 112, startPoint y: 304, endPoint x: 115, endPoint y: 285, distance: 19.2
click at [115, 285] on section "Speak to a specialist call 1300 885 530 LOCATIONS NEAR YOU Victoria Mulgrave Fi…" at bounding box center [774, 572] width 1547 height 1023
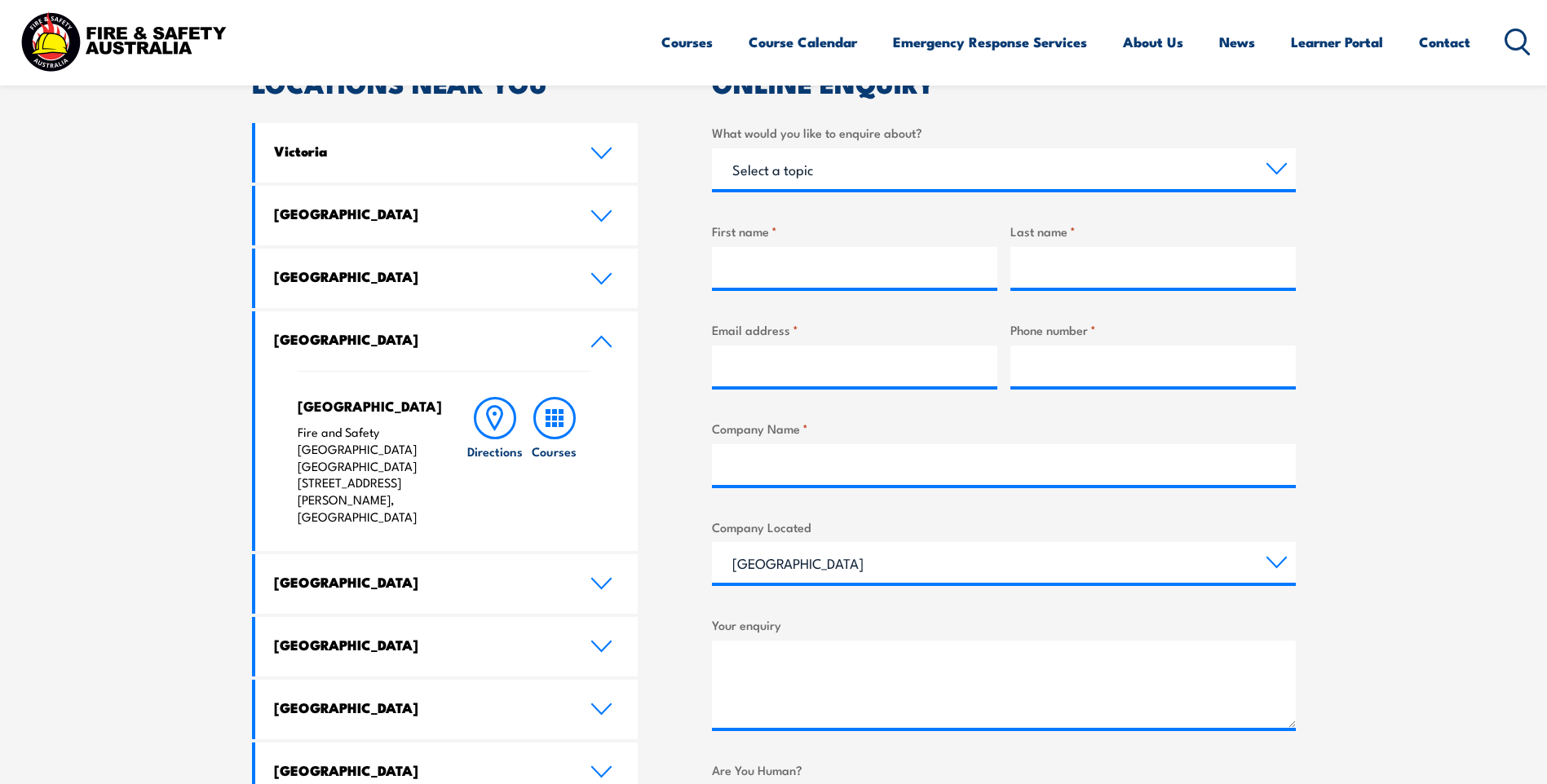
scroll to position [489, 0]
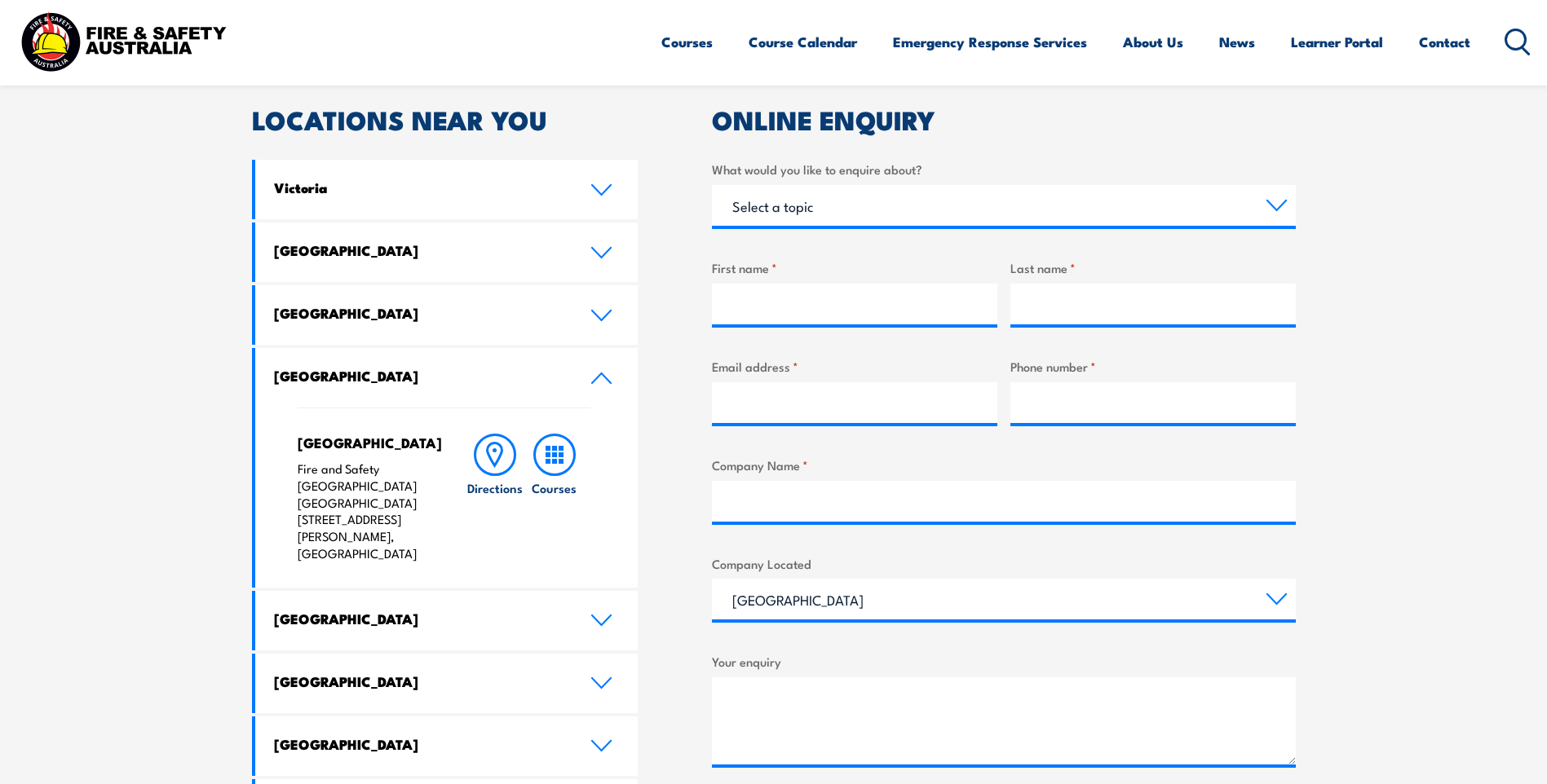
drag, startPoint x: 122, startPoint y: 298, endPoint x: 119, endPoint y: 274, distance: 24.2
click at [120, 273] on section "Speak to a specialist call 1300 885 530 LOCATIONS NEAR YOU Victoria Mulgrave Fi…" at bounding box center [774, 490] width 1547 height 1023
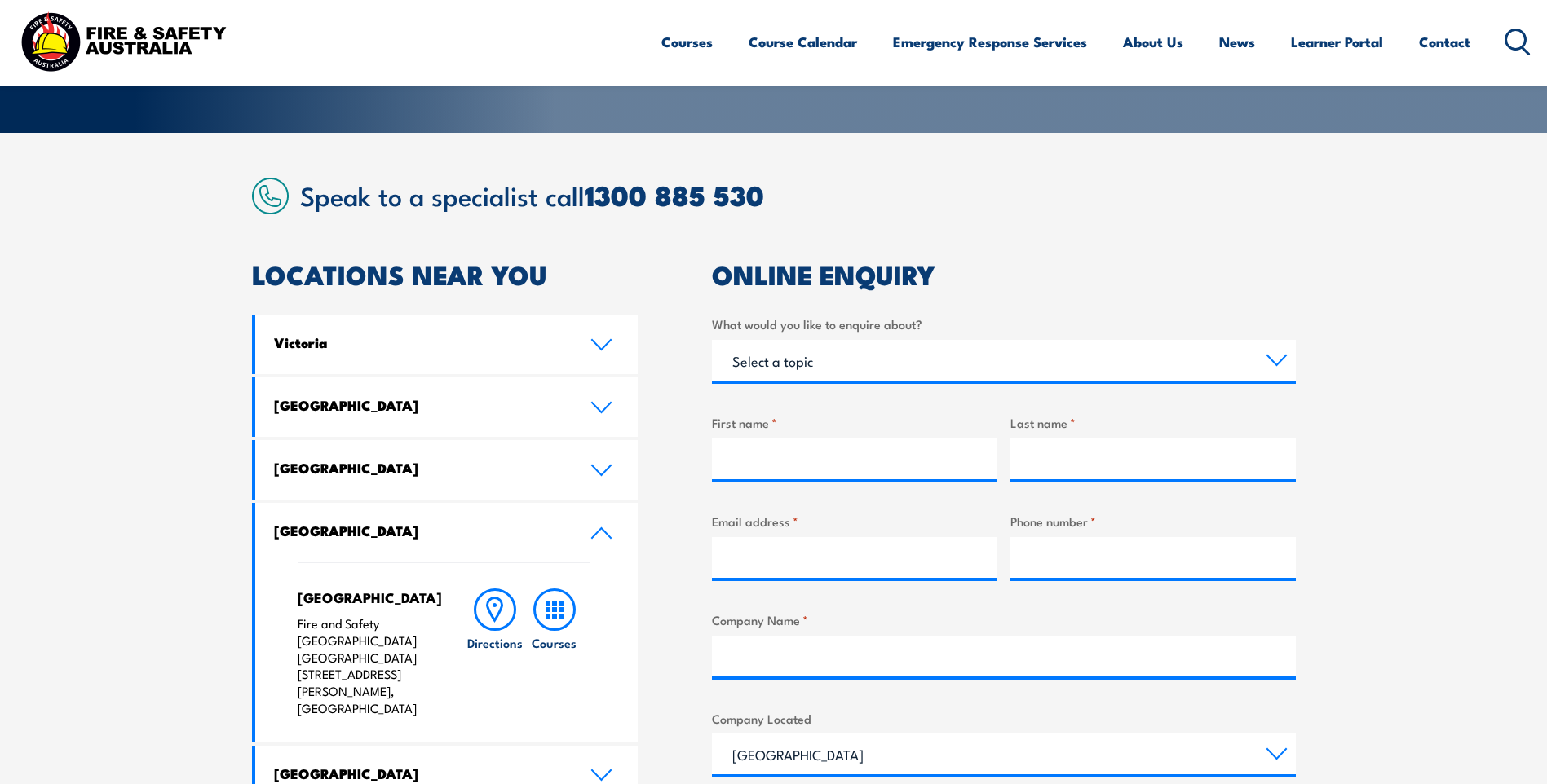
scroll to position [244, 0]
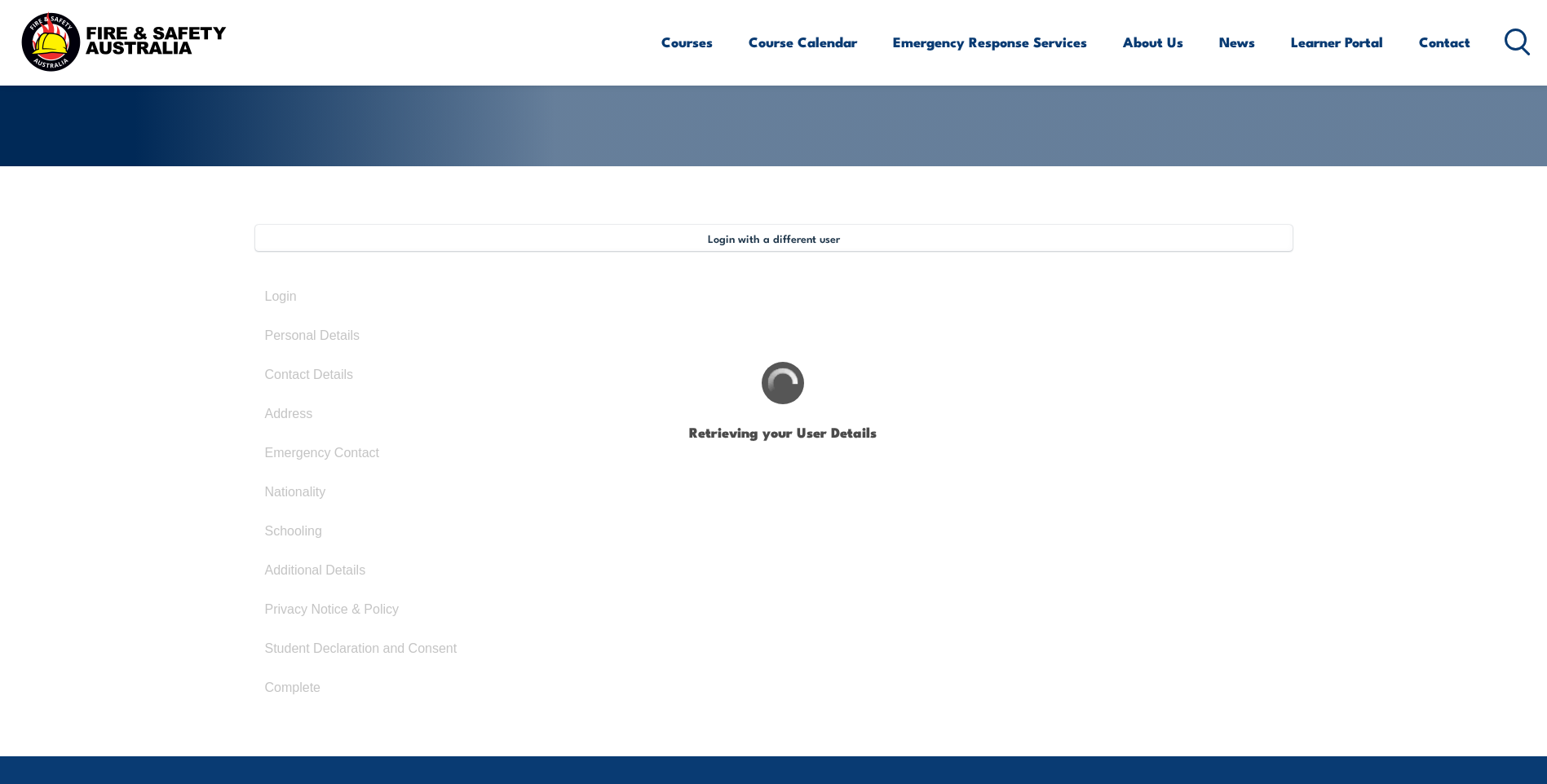
select select "Mr"
type input "Nicholas"
type input "Bisley"
type input "May 19, 1967"
select select "M"
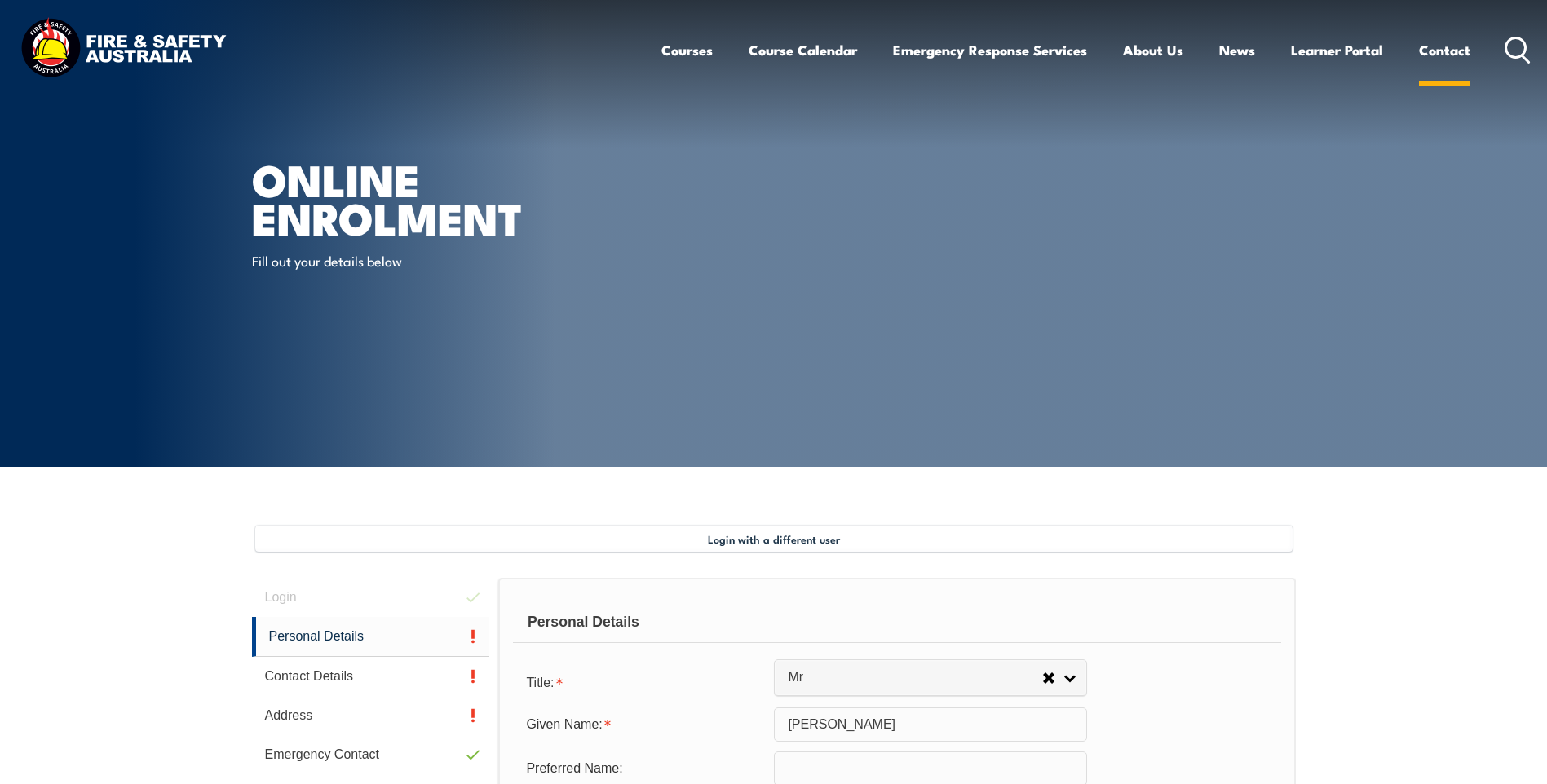
click at [1442, 50] on link "Contact" at bounding box center [1445, 50] width 51 height 43
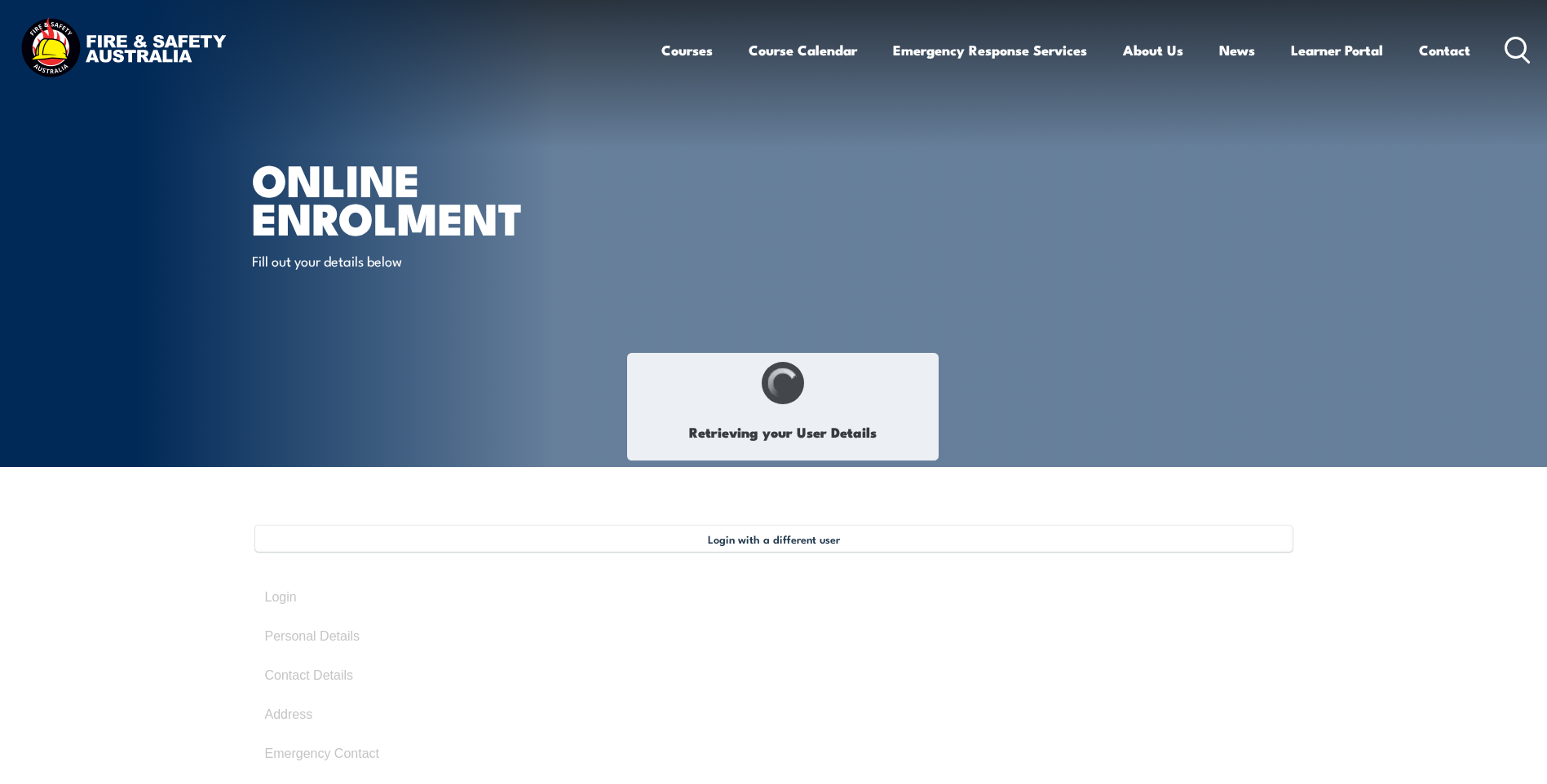
select select "Mr"
type input "[PERSON_NAME]"
type input "Bisley"
type input "[DATE]"
select select "M"
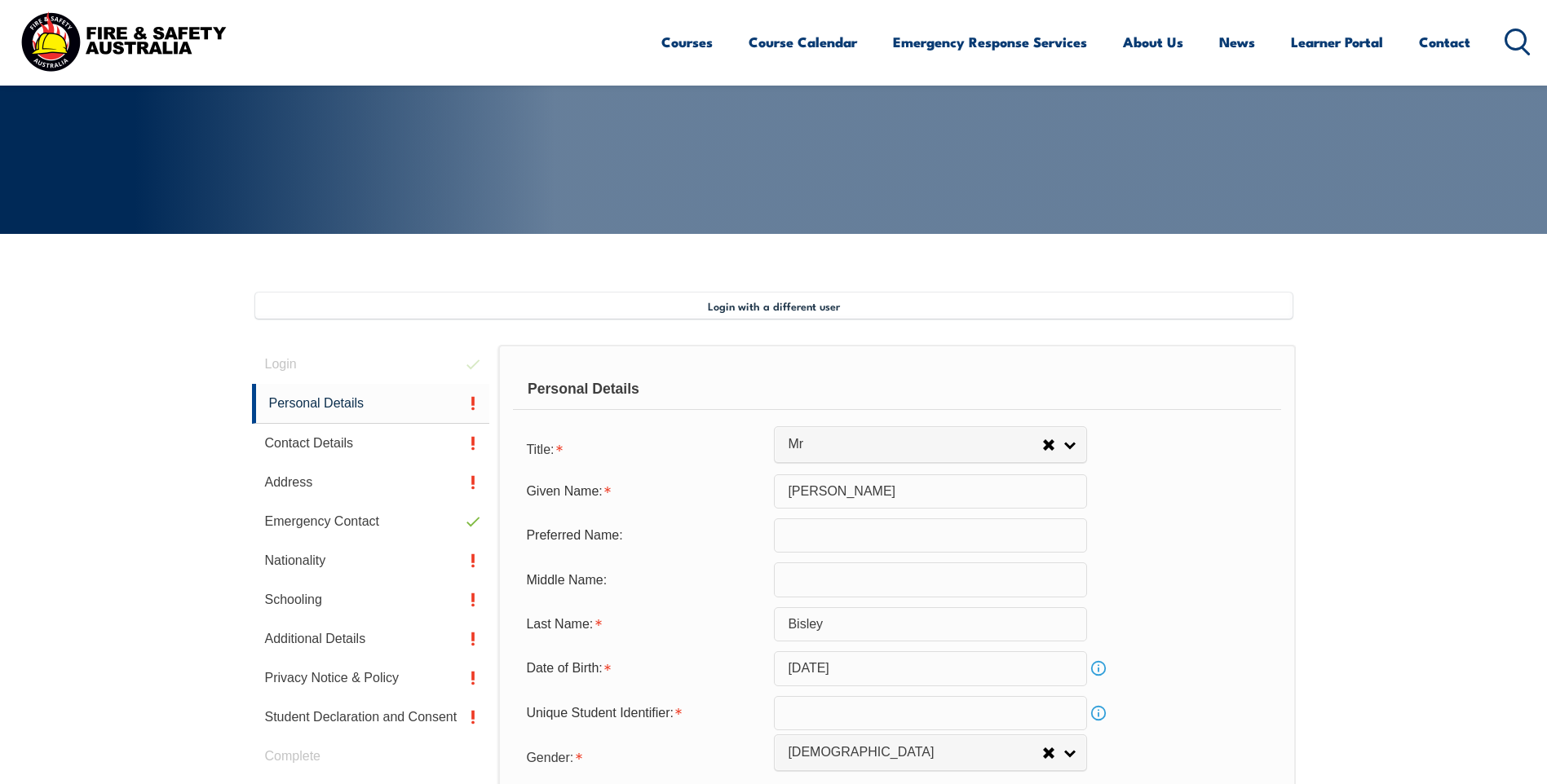
scroll to position [444, 0]
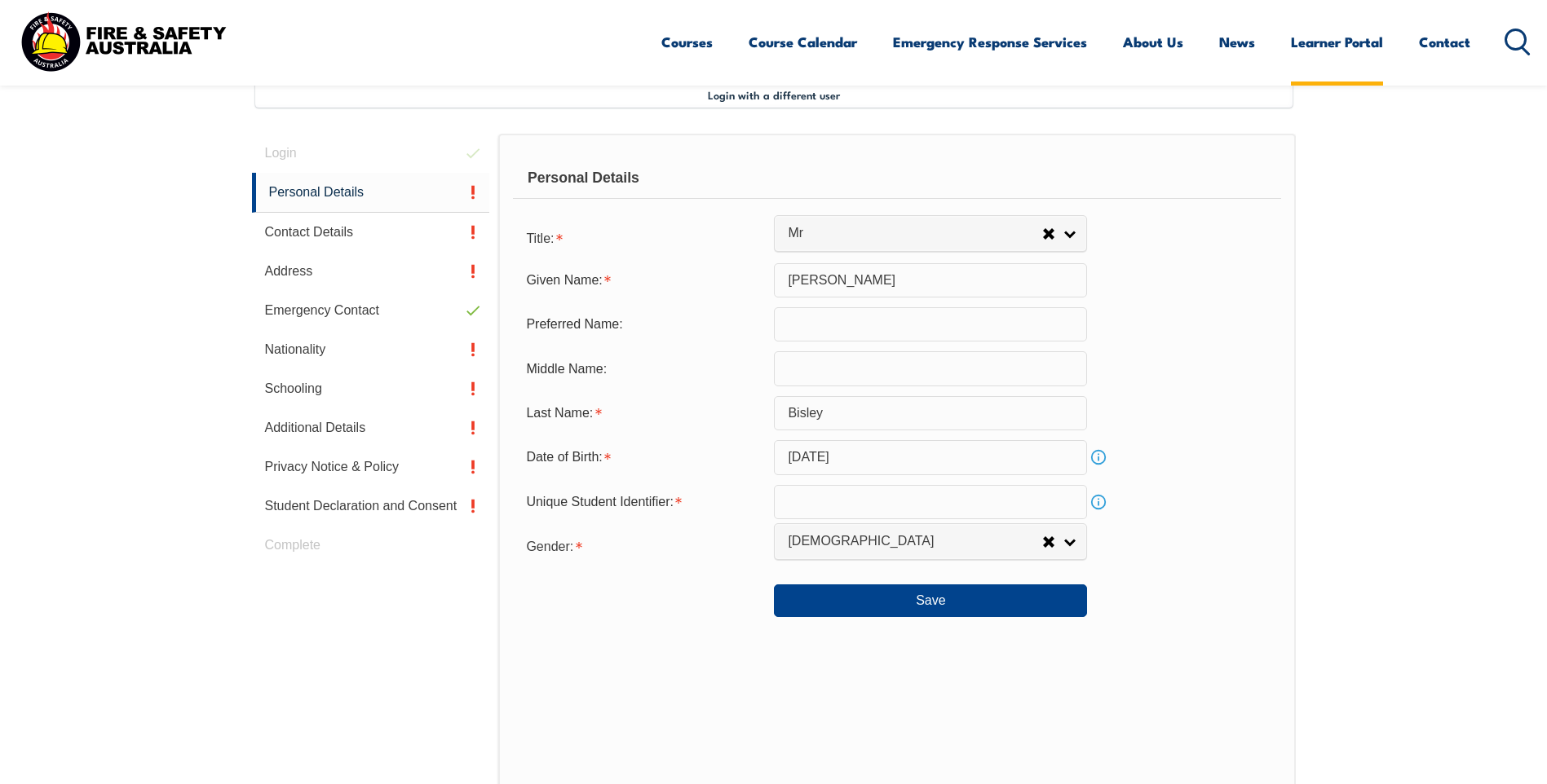
click at [1335, 40] on link "Learner Portal" at bounding box center [1337, 41] width 92 height 43
